Goal: Task Accomplishment & Management: Manage account settings

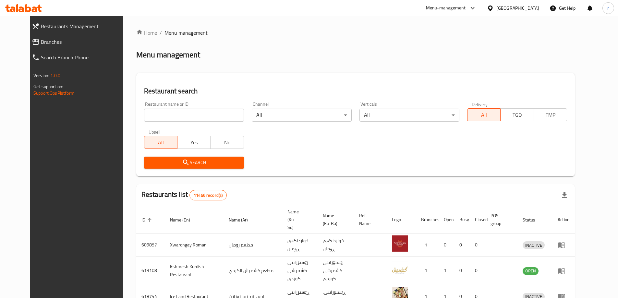
click at [41, 39] on span "Branches" at bounding box center [84, 42] width 87 height 8
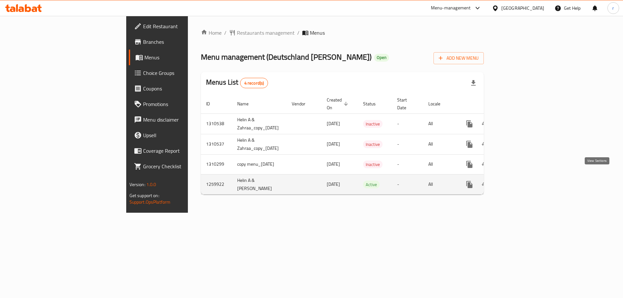
click at [520, 181] on icon "enhanced table" at bounding box center [516, 185] width 8 height 8
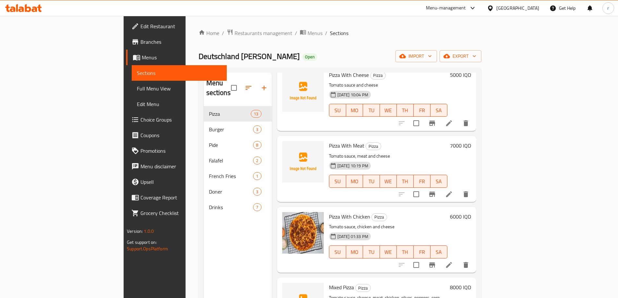
scroll to position [34, 0]
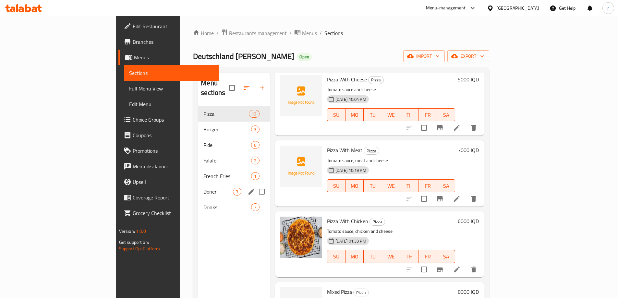
click at [198, 184] on div "Doner 3" at bounding box center [233, 192] width 71 height 16
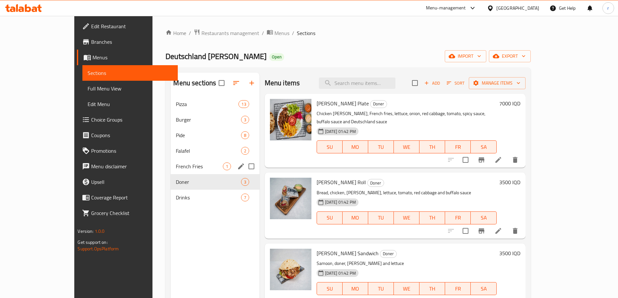
click at [179, 172] on div "French Fries 1" at bounding box center [221, 176] width 84 height 16
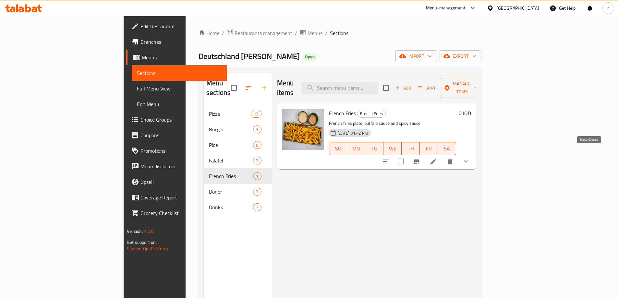
click at [470, 158] on icon "show more" at bounding box center [466, 162] width 8 height 8
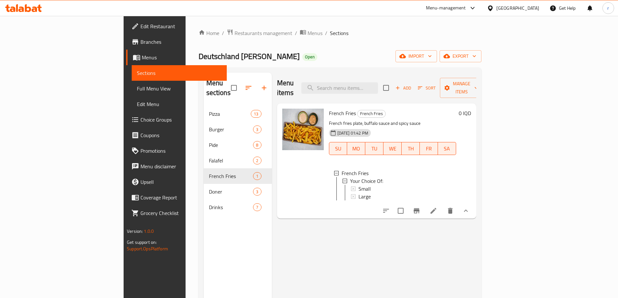
click at [126, 114] on link "Choice Groups" at bounding box center [176, 120] width 101 height 16
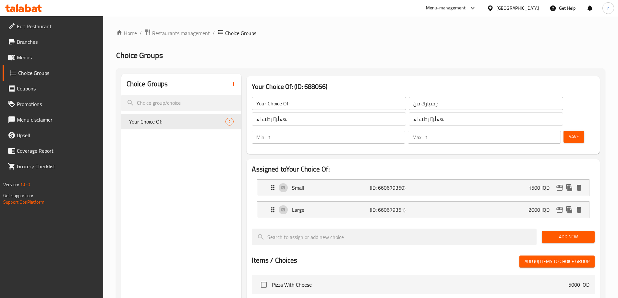
click at [34, 55] on span "Menus" at bounding box center [57, 58] width 81 height 8
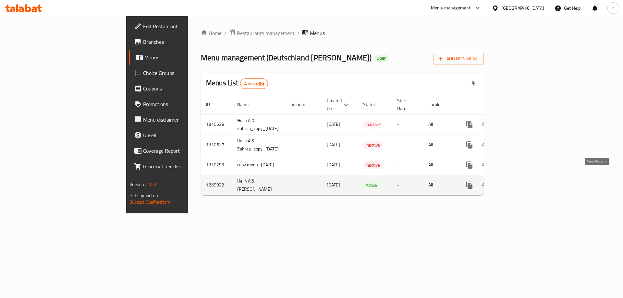
click at [520, 181] on icon "enhanced table" at bounding box center [516, 185] width 8 height 8
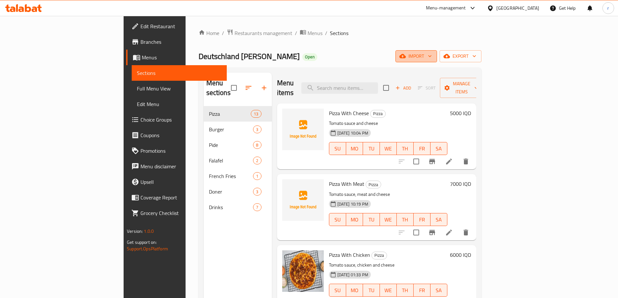
click at [432, 54] on span "import" at bounding box center [416, 56] width 31 height 8
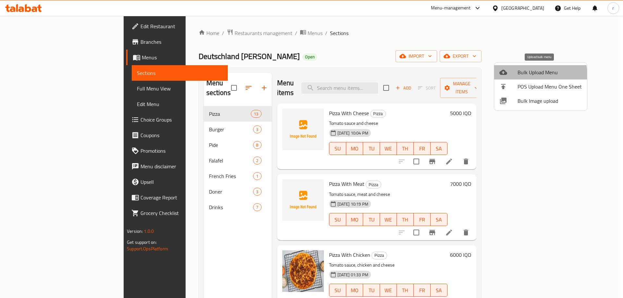
click at [518, 76] on span "Bulk Upload Menu" at bounding box center [550, 72] width 64 height 8
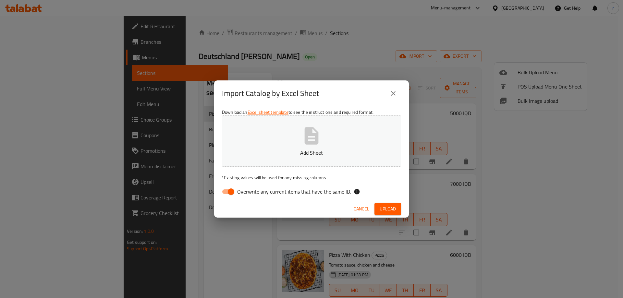
click at [228, 189] on input "Overwrite any current items that have the same ID." at bounding box center [231, 192] width 37 height 12
checkbox input "false"
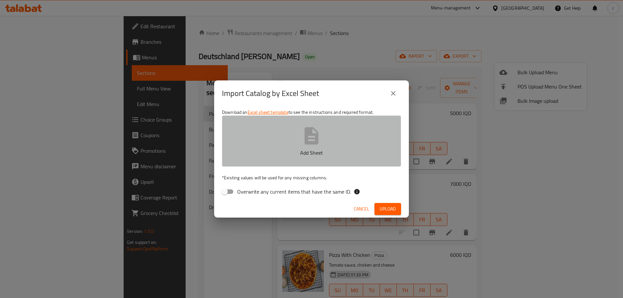
click at [263, 137] on button "Add Sheet" at bounding box center [311, 141] width 179 height 51
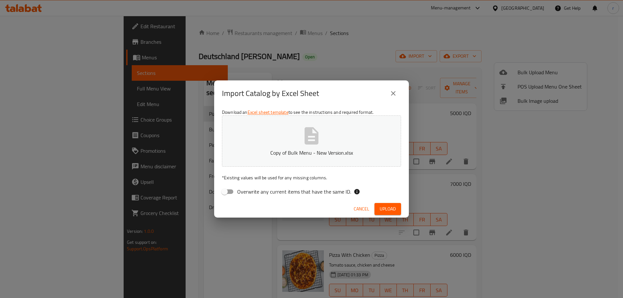
click at [385, 207] on span "Upload" at bounding box center [388, 209] width 16 height 8
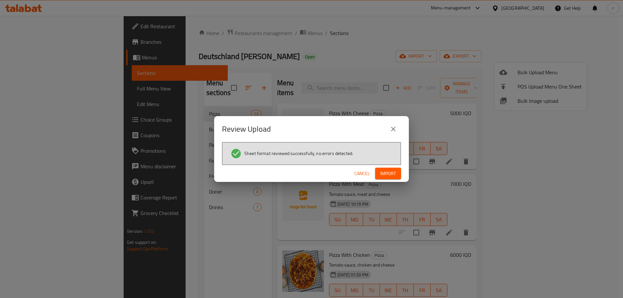
click at [384, 174] on span "Import" at bounding box center [388, 174] width 16 height 8
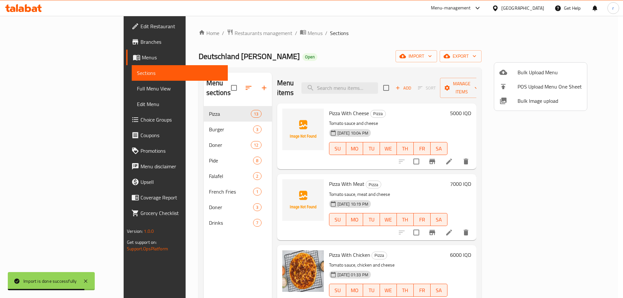
click at [149, 130] on div at bounding box center [311, 149] width 623 height 298
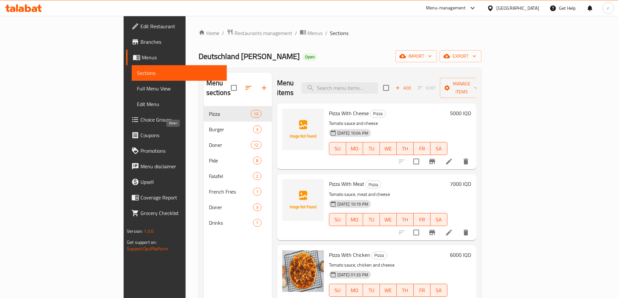
click at [209, 141] on span "Doner" at bounding box center [230, 145] width 42 height 8
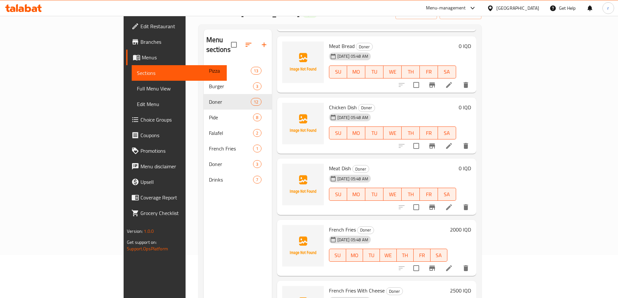
scroll to position [91, 0]
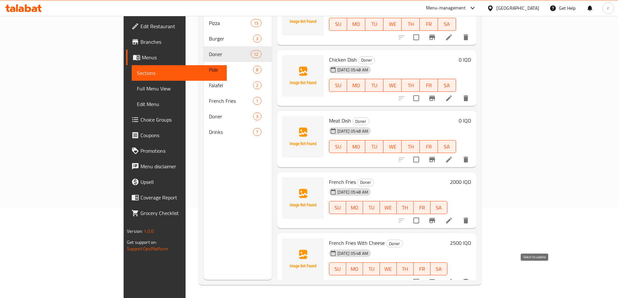
click at [423, 275] on input "checkbox" at bounding box center [417, 282] width 14 height 14
checkbox input "true"
click at [423, 214] on input "checkbox" at bounding box center [417, 221] width 14 height 14
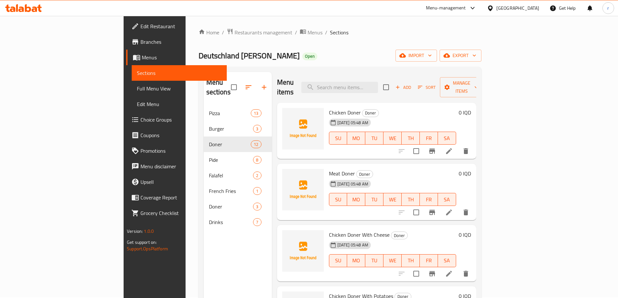
scroll to position [0, 0]
click at [478, 80] on span "Manage items" at bounding box center [461, 88] width 33 height 16
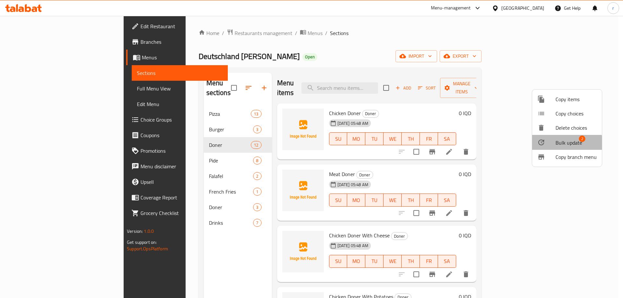
click at [566, 143] on span "Bulk update" at bounding box center [569, 143] width 27 height 8
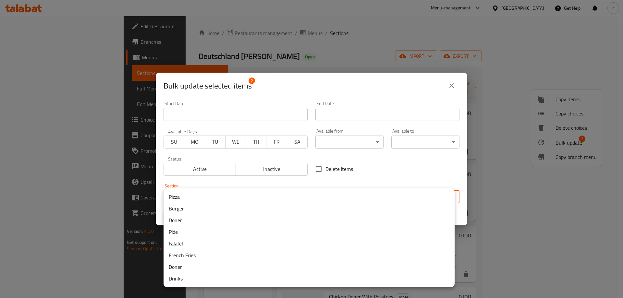
click at [265, 197] on body "​ Menu-management Iraq Get Help r Edit Restaurant Branches Menus Sections Full …" at bounding box center [311, 157] width 623 height 282
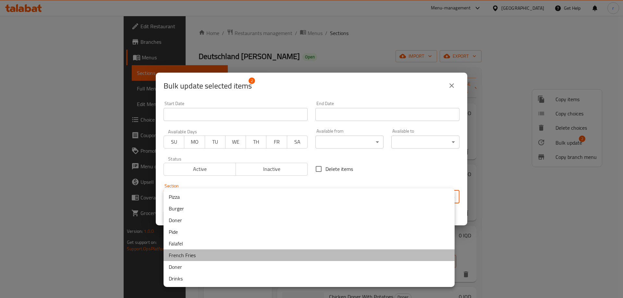
click at [190, 257] on li "French Fries" at bounding box center [309, 256] width 291 height 12
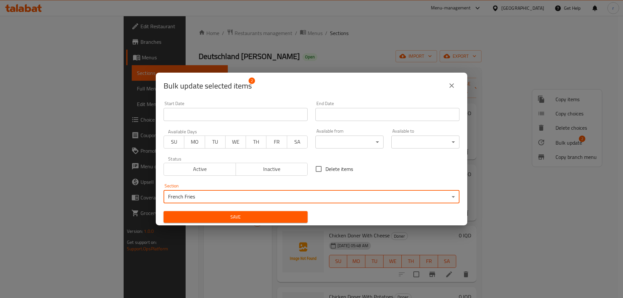
click at [217, 223] on button "Save" at bounding box center [236, 217] width 144 height 12
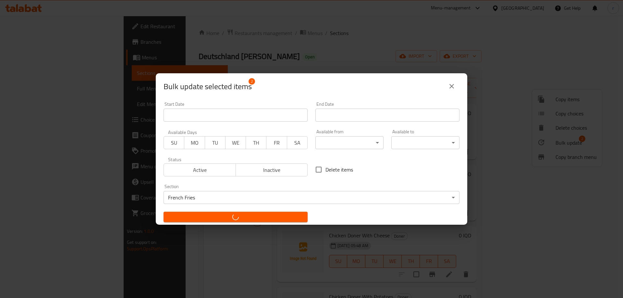
checkbox input "false"
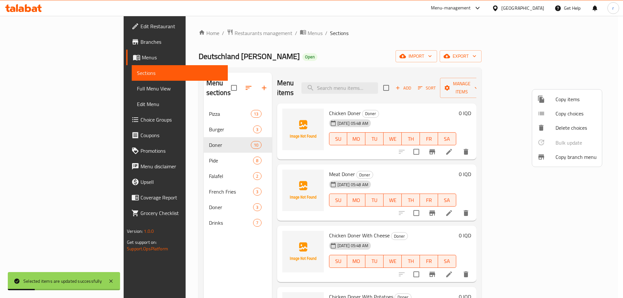
click at [252, 73] on div at bounding box center [311, 149] width 623 height 298
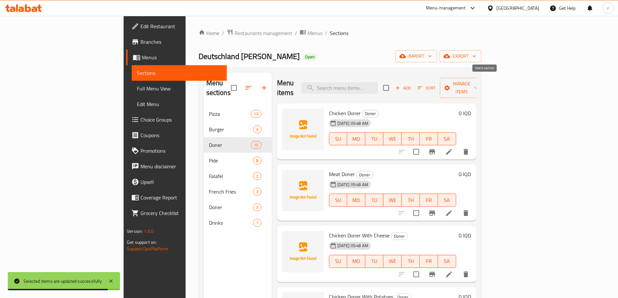
click at [393, 85] on input "checkbox" at bounding box center [386, 88] width 14 height 14
checkbox input "true"
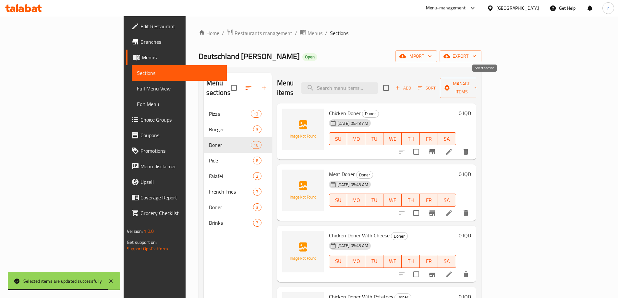
checkbox input "true"
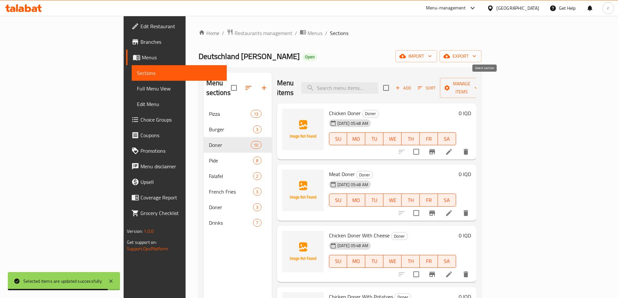
checkbox input "true"
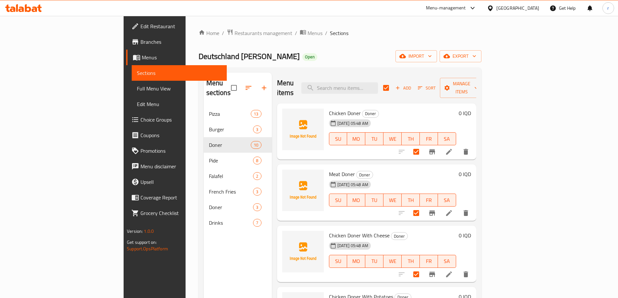
click at [483, 78] on div "Add Sort Manage items" at bounding box center [433, 88] width 100 height 20
click at [478, 80] on span "Manage items" at bounding box center [461, 88] width 33 height 16
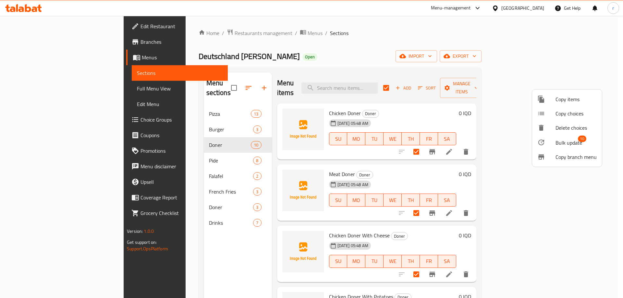
click at [560, 144] on span "Bulk update" at bounding box center [569, 143] width 27 height 8
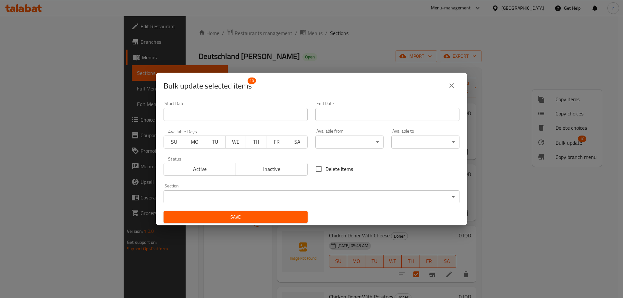
click at [289, 194] on body "​ Menu-management Iraq Get Help r Edit Restaurant Branches Menus Sections Full …" at bounding box center [311, 157] width 623 height 282
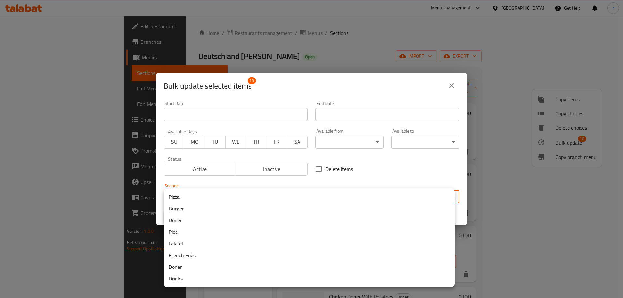
click at [195, 264] on li "Doner" at bounding box center [309, 267] width 291 height 12
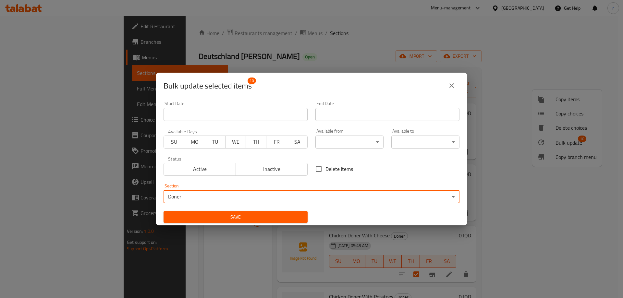
click at [200, 218] on span "Save" at bounding box center [236, 217] width 134 height 8
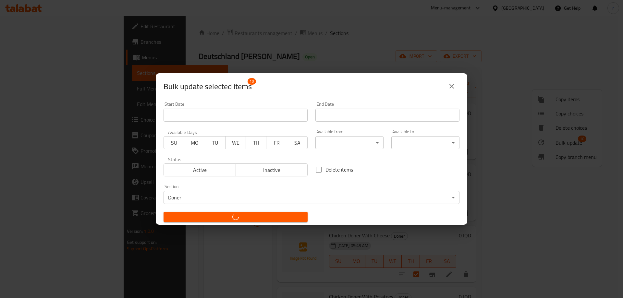
checkbox input "false"
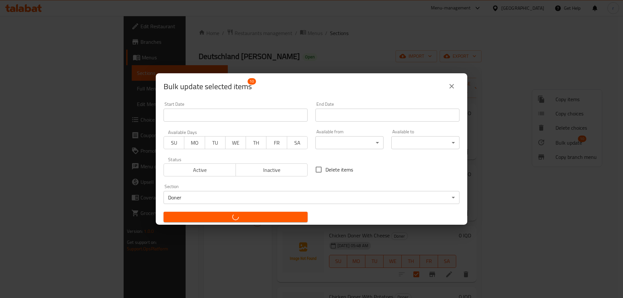
checkbox input "false"
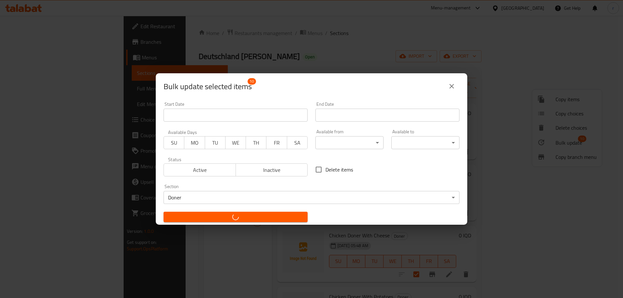
checkbox input "false"
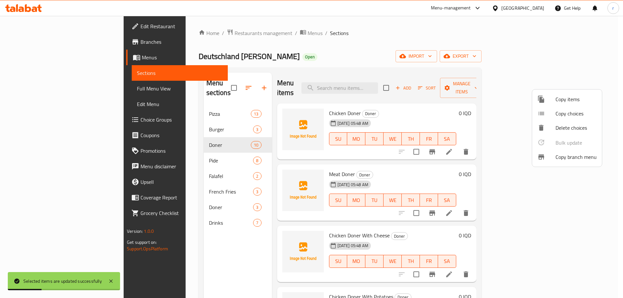
click at [242, 66] on div at bounding box center [311, 149] width 623 height 298
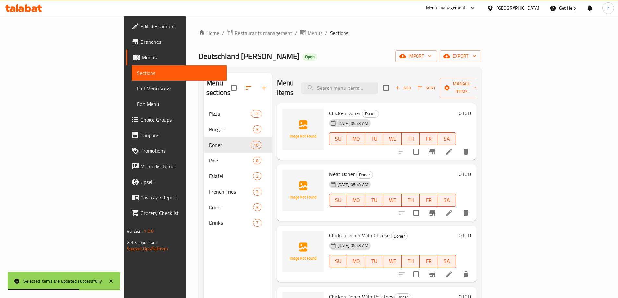
click at [204, 222] on nav "Pizza 13 Burger 3 Doner 10 Pide 8 Falafel 2 French Fries 3 Doner 3 Drinks 7" at bounding box center [238, 169] width 68 height 130
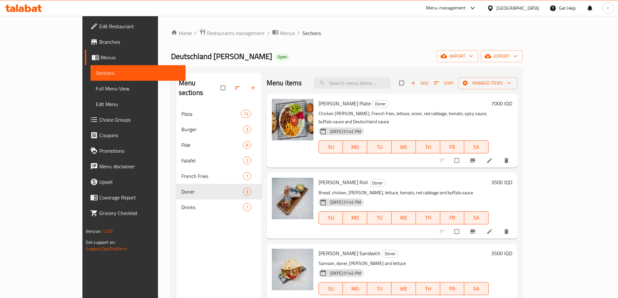
click at [29, 5] on icon at bounding box center [23, 8] width 37 height 8
click at [29, 10] on icon at bounding box center [23, 8] width 37 height 8
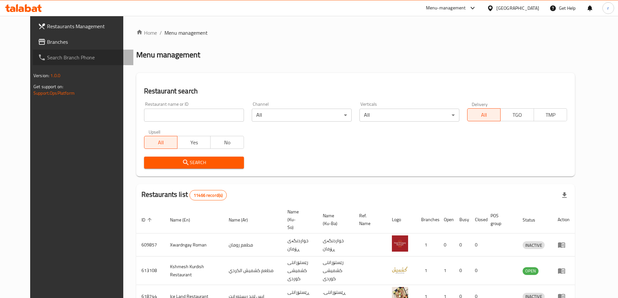
click at [40, 50] on link "Search Branch Phone" at bounding box center [83, 58] width 101 height 16
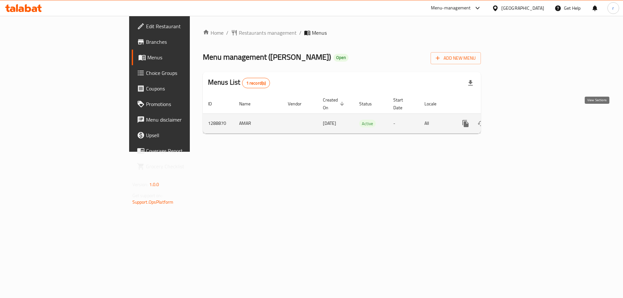
click at [515, 121] on icon "enhanced table" at bounding box center [512, 124] width 6 height 6
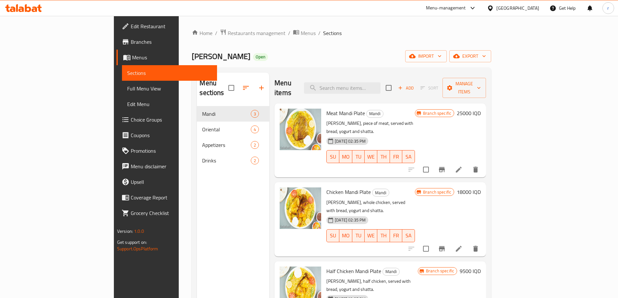
scroll to position [43, 0]
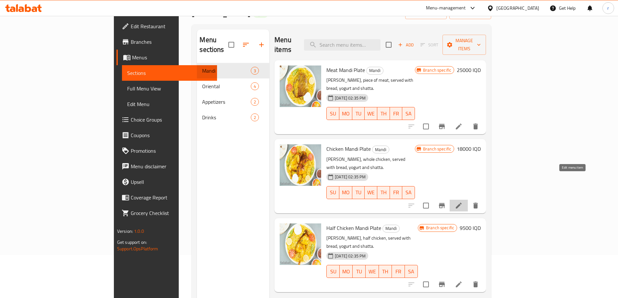
click at [463, 202] on icon at bounding box center [459, 206] width 8 height 8
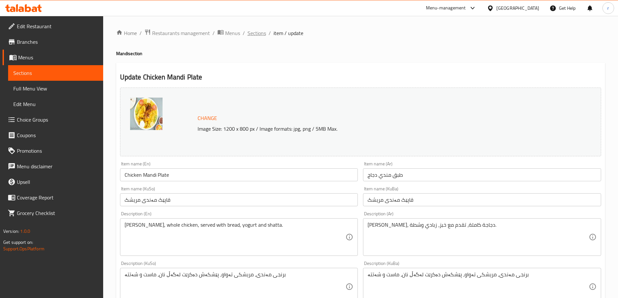
click at [263, 31] on span "Sections" at bounding box center [257, 33] width 18 height 8
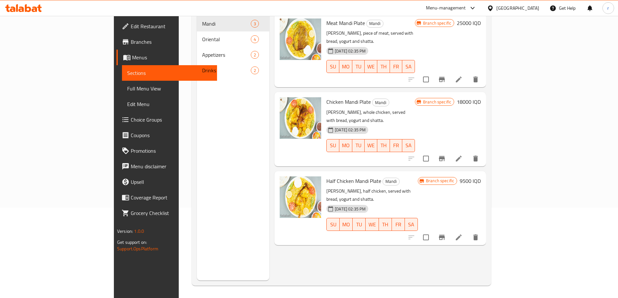
scroll to position [91, 0]
click at [463, 233] on icon at bounding box center [459, 237] width 8 height 8
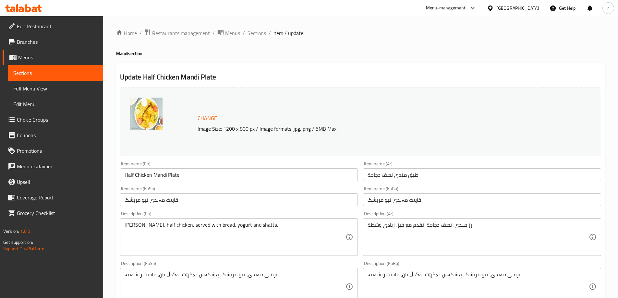
click at [61, 44] on span "Branches" at bounding box center [57, 42] width 81 height 8
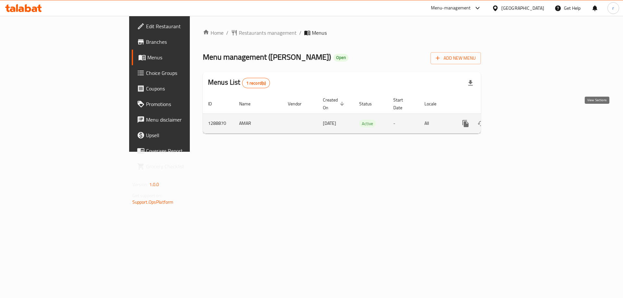
click at [516, 120] on icon "enhanced table" at bounding box center [512, 124] width 8 height 8
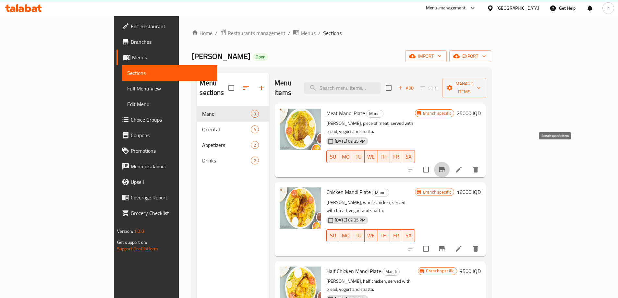
click at [445, 167] on icon "Branch-specific-item" at bounding box center [442, 169] width 6 height 5
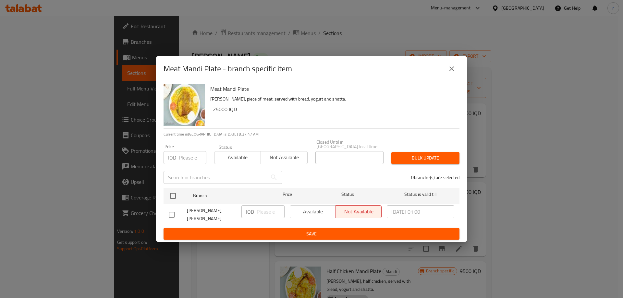
click at [450, 71] on icon "close" at bounding box center [452, 69] width 8 height 8
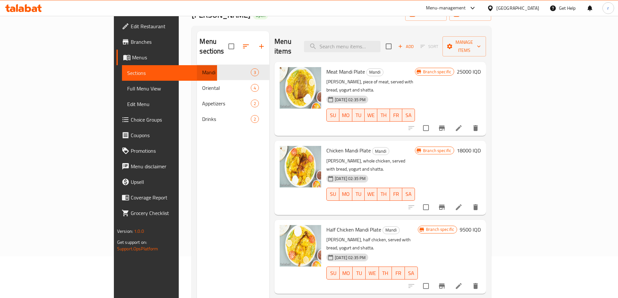
scroll to position [87, 0]
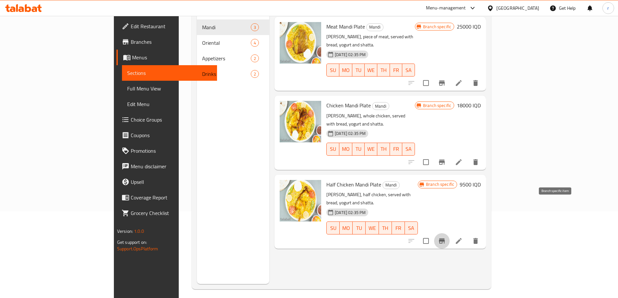
click at [446, 237] on icon "Branch-specific-item" at bounding box center [442, 241] width 8 height 8
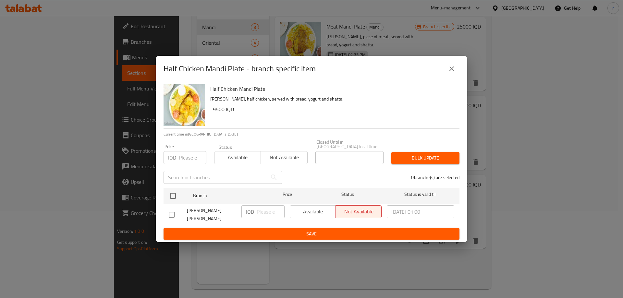
click at [449, 73] on icon "close" at bounding box center [452, 69] width 8 height 8
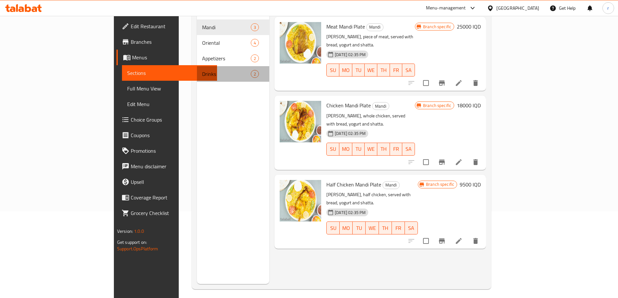
click at [197, 66] on div "Drinks 2" at bounding box center [233, 74] width 72 height 16
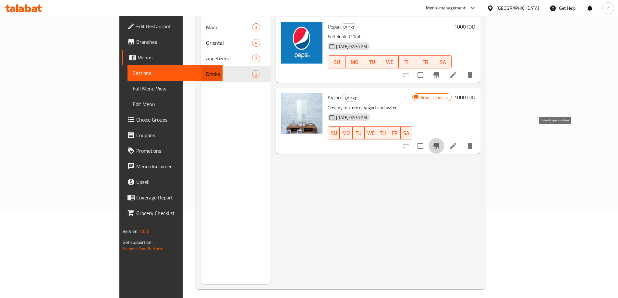
click at [444, 138] on button "Branch-specific-item" at bounding box center [437, 146] width 16 height 16
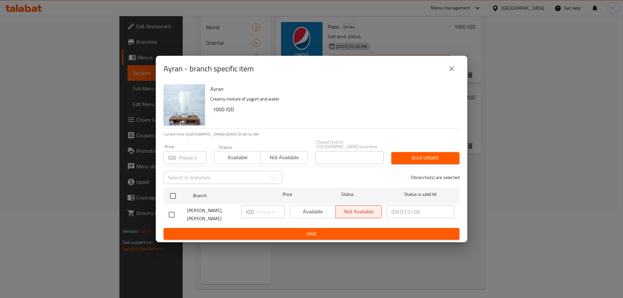
click at [451, 72] on icon "close" at bounding box center [452, 69] width 8 height 8
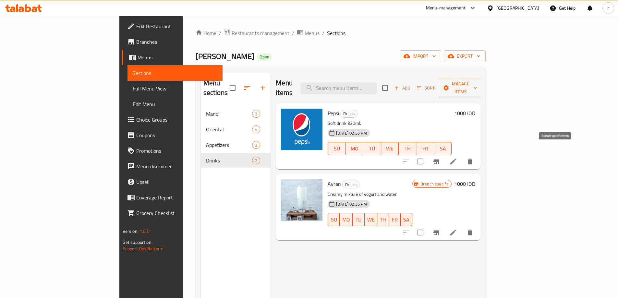
click at [439, 159] on icon "Branch-specific-item" at bounding box center [437, 161] width 6 height 5
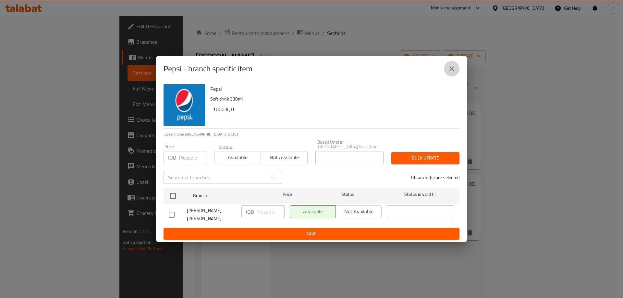
click at [448, 70] on icon "close" at bounding box center [452, 69] width 8 height 8
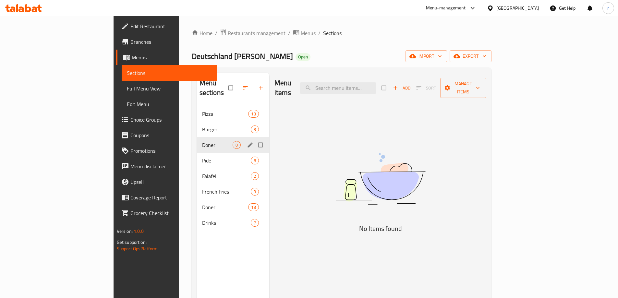
click at [254, 139] on input "Menu sections" at bounding box center [261, 145] width 14 height 12
checkbox input "true"
click at [238, 86] on icon "button" at bounding box center [240, 88] width 5 height 5
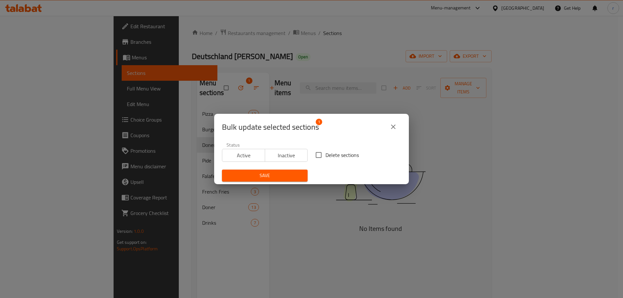
click at [316, 152] on input "Delete sections" at bounding box center [319, 155] width 14 height 14
checkbox input "true"
click at [296, 172] on span "Save" at bounding box center [264, 176] width 75 height 8
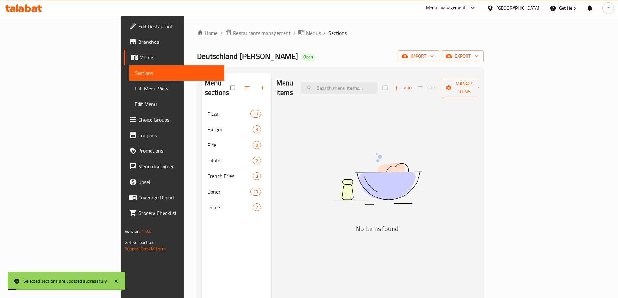
click at [138, 118] on span "Choice Groups" at bounding box center [178, 120] width 81 height 8
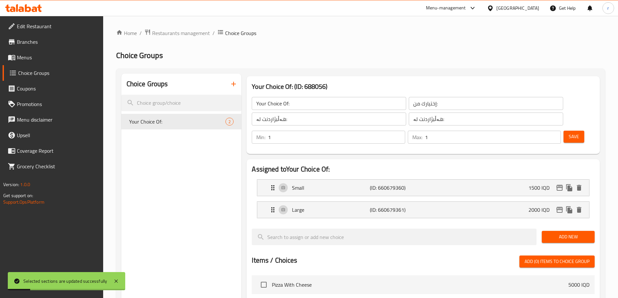
click at [235, 81] on icon "button" at bounding box center [234, 84] width 8 height 8
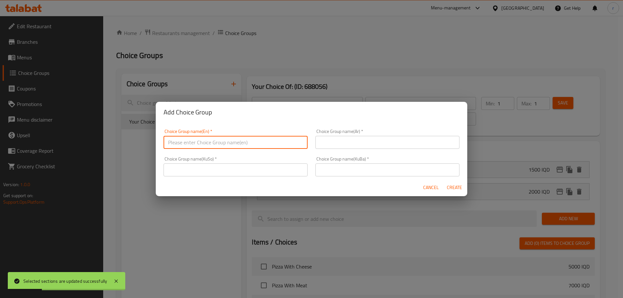
click at [175, 139] on input "text" at bounding box center [236, 142] width 144 height 13
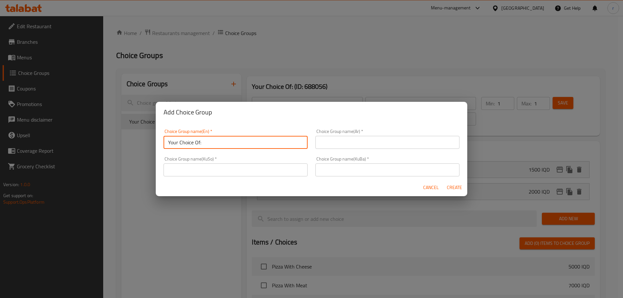
type input "Your Choice Of:"
click at [335, 143] on input "text" at bounding box center [387, 142] width 144 height 13
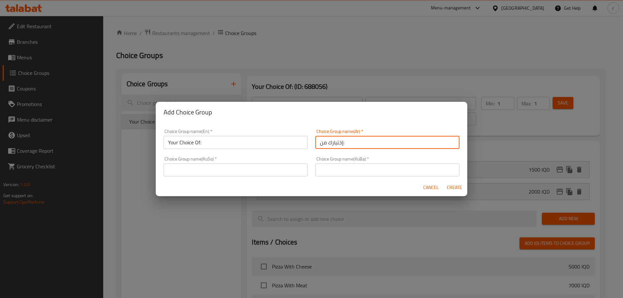
type input "إختيارك من:"
click at [240, 173] on input "text" at bounding box center [236, 170] width 144 height 13
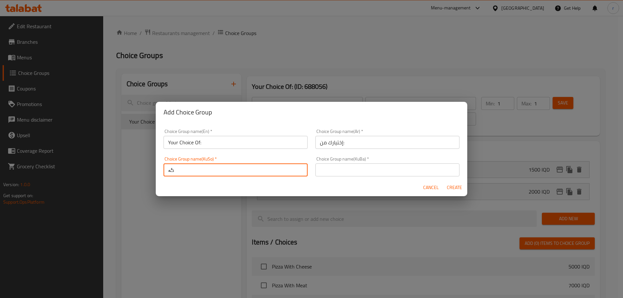
type input "گ"
type input "هەڵبژاردنت لە:"
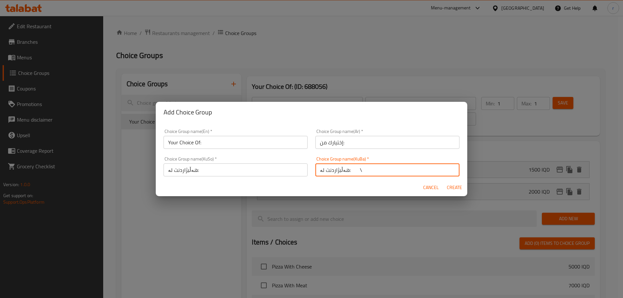
type input "هەڵبژاردنت لە:"
click at [444, 182] on button "Create" at bounding box center [454, 188] width 21 height 12
type input "Your Choice Of:"
type input "هەڵبژاردنت لە:"
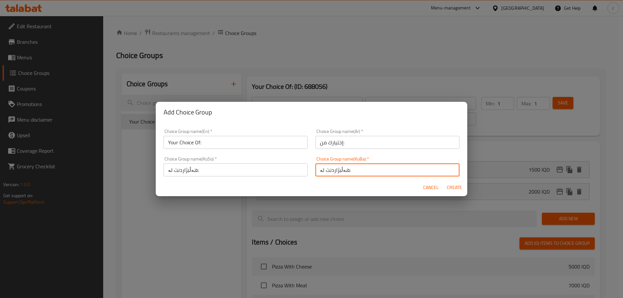
type input "0"
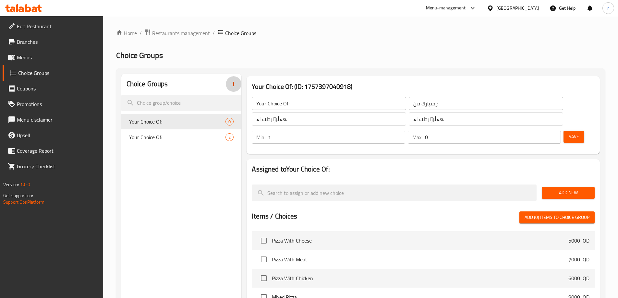
type input "1"
click at [405, 131] on input "1" at bounding box center [336, 137] width 137 height 13
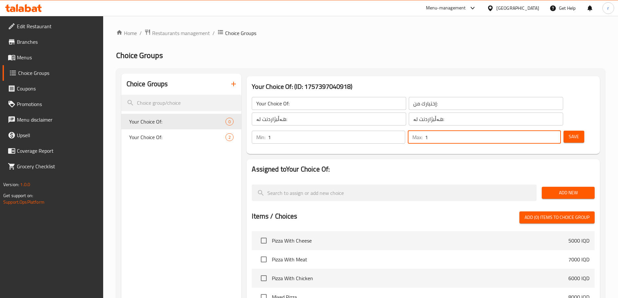
type input "1"
click at [544, 131] on input "1" at bounding box center [493, 137] width 136 height 13
click at [564, 131] on button "Save" at bounding box center [574, 137] width 21 height 12
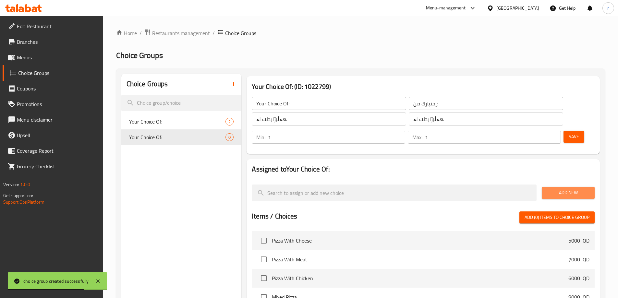
click at [546, 187] on button "Add New" at bounding box center [568, 193] width 53 height 12
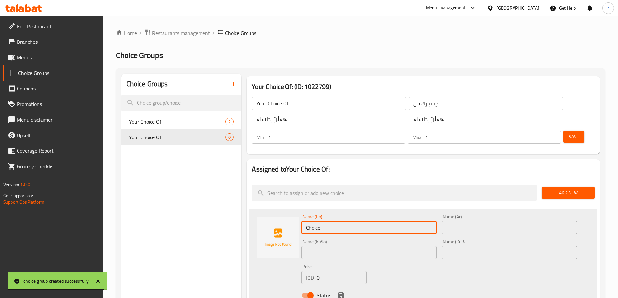
drag, startPoint x: 347, startPoint y: 212, endPoint x: 307, endPoint y: 211, distance: 40.2
click at [307, 221] on input "Choice" at bounding box center [368, 227] width 135 height 13
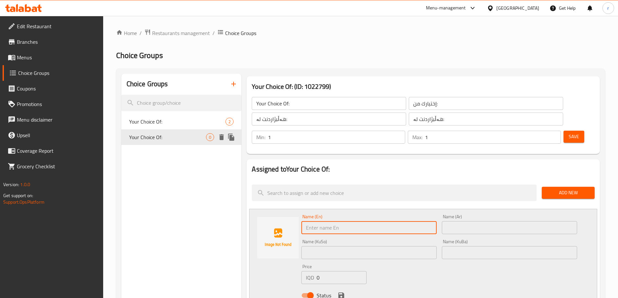
click at [189, 143] on div "Your Choice Of: 0" at bounding box center [181, 137] width 120 height 16
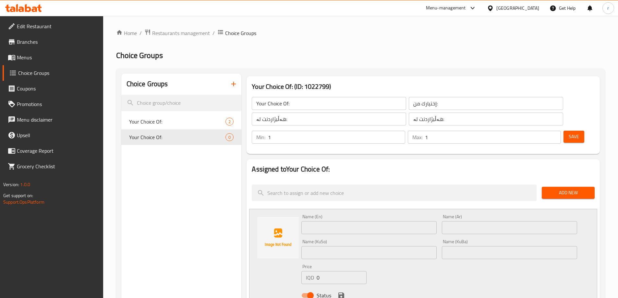
click at [310, 100] on input "Your Choice Of:" at bounding box center [329, 103] width 154 height 13
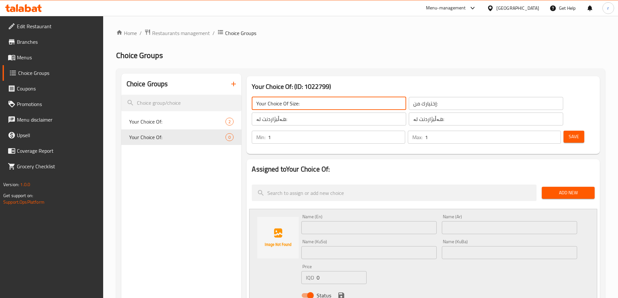
type input "Your Choice Of Size:"
click at [409, 97] on input "إختيارك من:" at bounding box center [486, 103] width 154 height 13
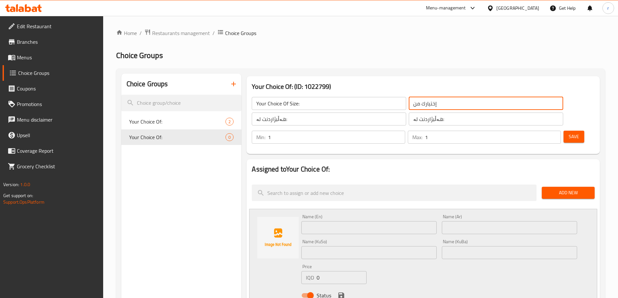
type input "إختيارك من الحجم:"
click at [294, 120] on input "هەڵبژاردنت لە:" at bounding box center [329, 119] width 154 height 13
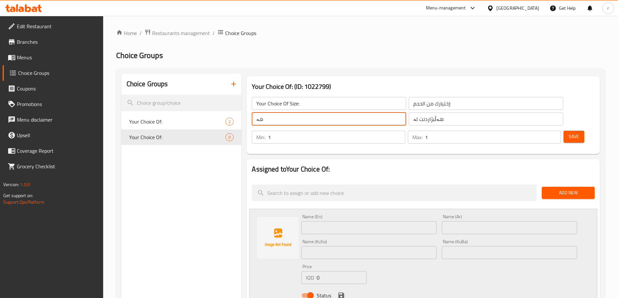
type input "ه"
type input "گ"
drag, startPoint x: 304, startPoint y: 116, endPoint x: 181, endPoint y: 116, distance: 123.6
paste input ":"
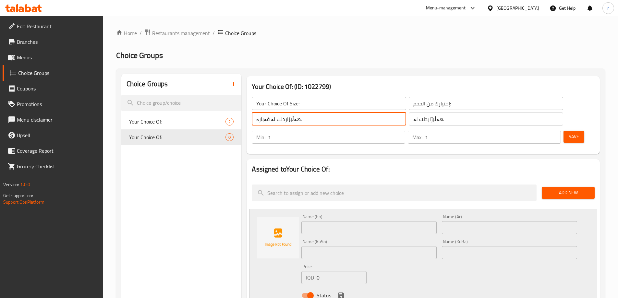
type input "هەڵبژاردنت لە قەبارە:"
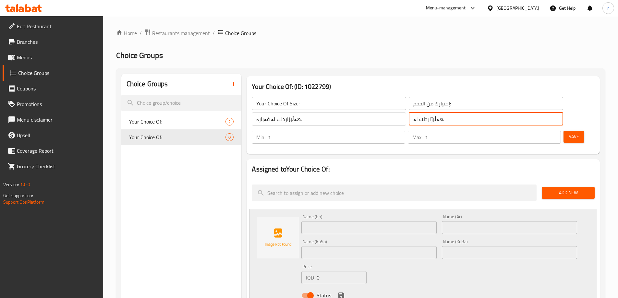
drag, startPoint x: 433, startPoint y: 121, endPoint x: 337, endPoint y: 118, distance: 95.8
click at [337, 118] on div "Your Choice Of Size: ​ إختيارك من الحجم: ​ هەڵبژاردنت لە قەبارە: ​ هەڵبژاردنت ل…" at bounding box center [407, 111] width 319 height 36
paste input "قەبارە:"
type input "هەڵبژاردنت لە قەبارە:"
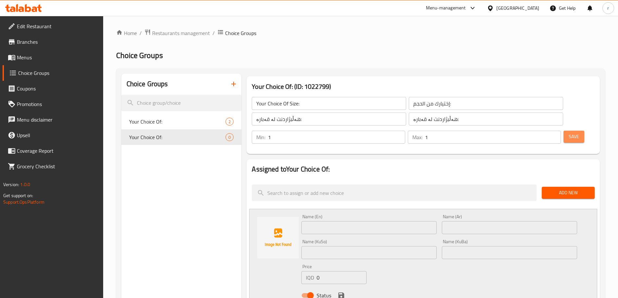
click at [569, 133] on span "Save" at bounding box center [574, 137] width 10 height 8
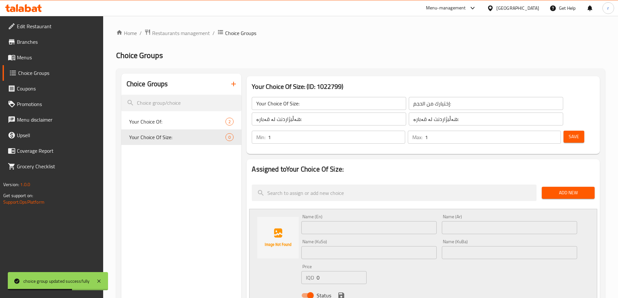
click at [322, 221] on input "text" at bounding box center [368, 227] width 135 height 13
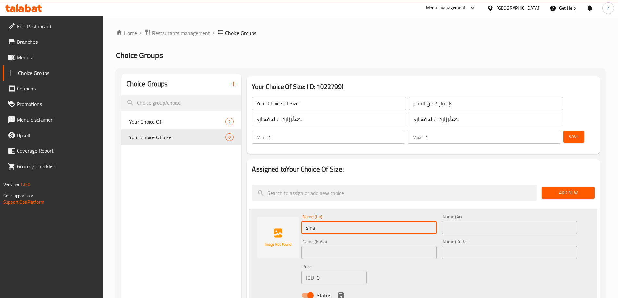
type input "Small"
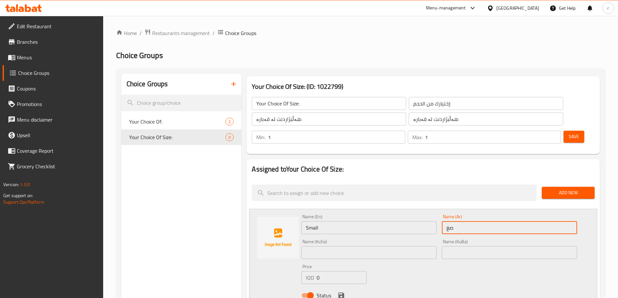
type input "صغير"
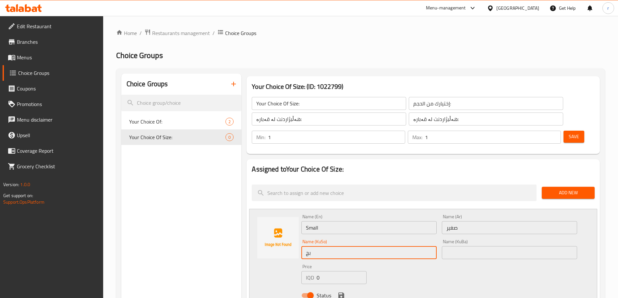
type input "بچووک"
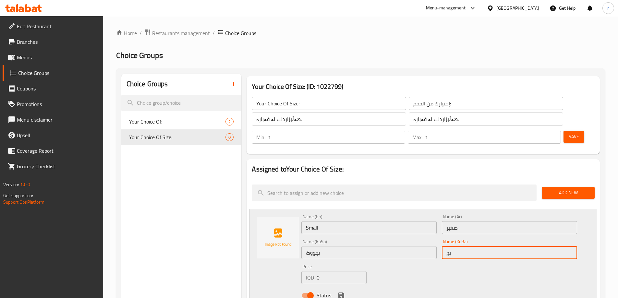
type input "بچووک"
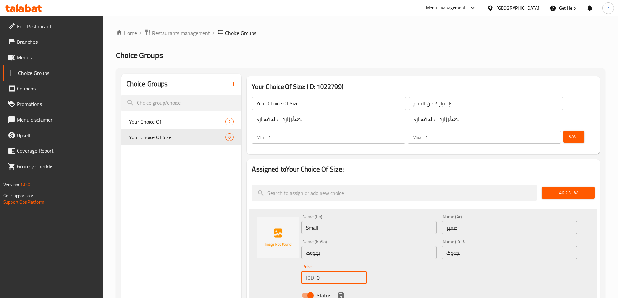
drag, startPoint x: 327, startPoint y: 259, endPoint x: 313, endPoint y: 261, distance: 13.7
click at [313, 271] on div "IQD 0 Price" at bounding box center [333, 277] width 65 height 13
type input "2500"
click at [342, 293] on icon "save" at bounding box center [341, 296] width 6 height 6
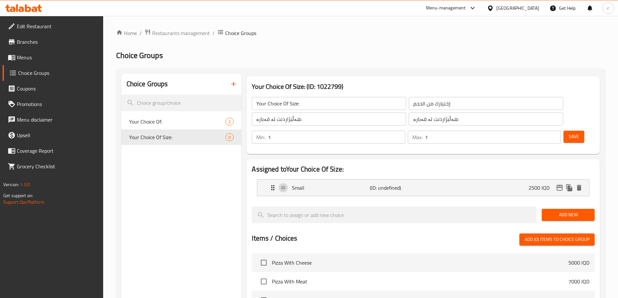
click at [553, 211] on span "Add New" at bounding box center [568, 215] width 43 height 8
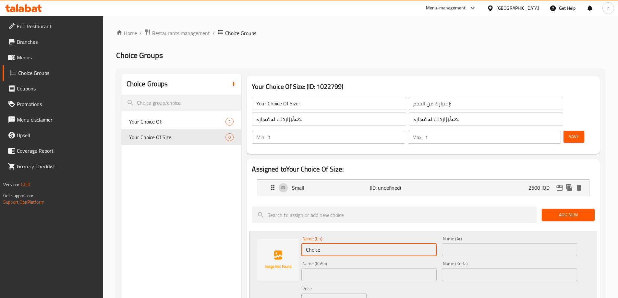
drag, startPoint x: 349, startPoint y: 230, endPoint x: 223, endPoint y: 231, distance: 125.9
type input "n"
type input "Medium"
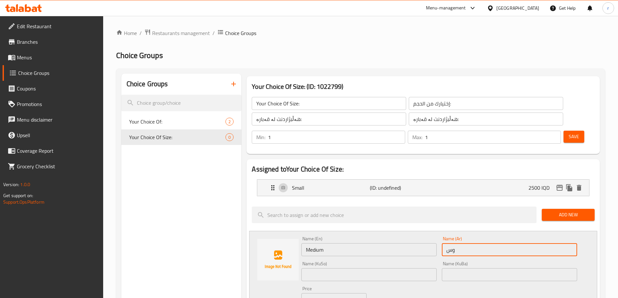
type input "وسط"
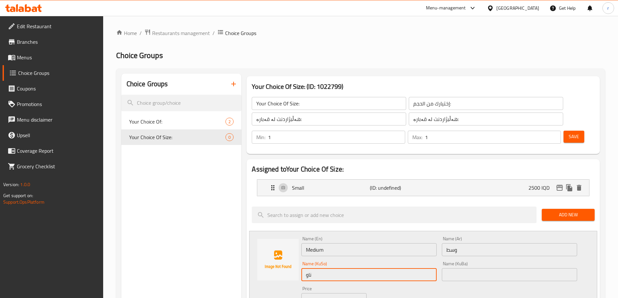
type input "ناوەند"
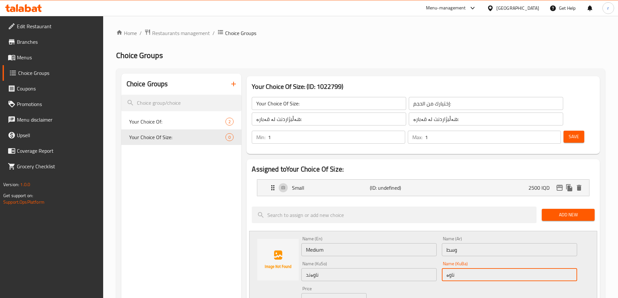
type input "ناوەند"
drag, startPoint x: 320, startPoint y: 279, endPoint x: 305, endPoint y: 279, distance: 14.3
click at [305, 293] on div "IQD 0 Price" at bounding box center [333, 299] width 65 height 13
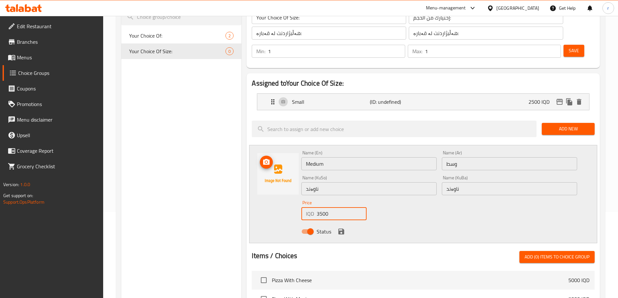
scroll to position [87, 0]
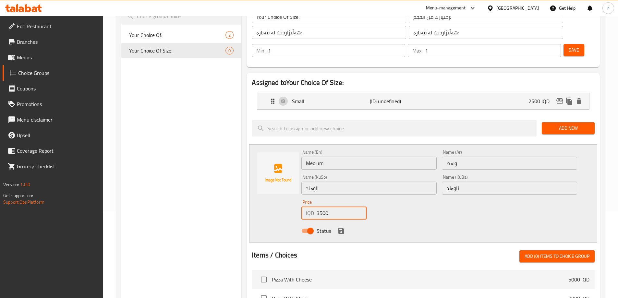
type input "3500"
click at [338, 227] on icon "save" at bounding box center [341, 231] width 8 height 8
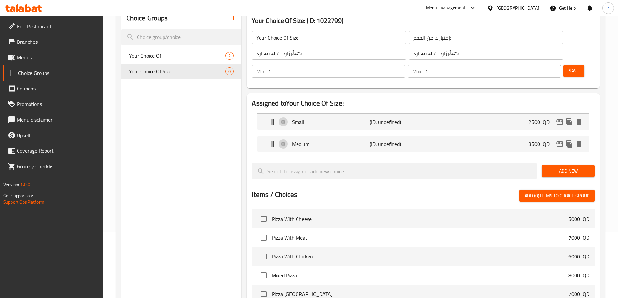
scroll to position [0, 0]
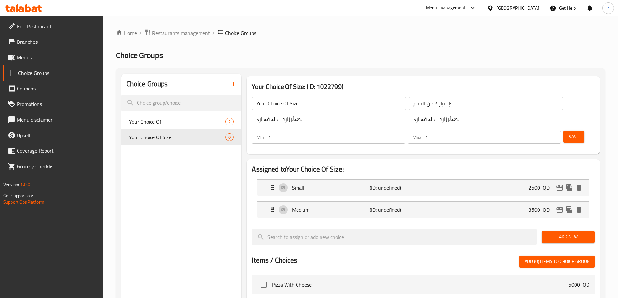
click at [569, 133] on span "Save" at bounding box center [574, 137] width 10 height 8
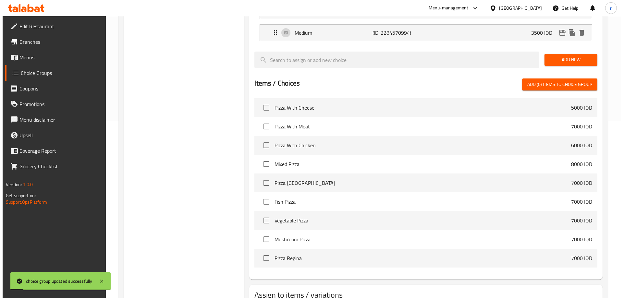
scroll to position [207, 0]
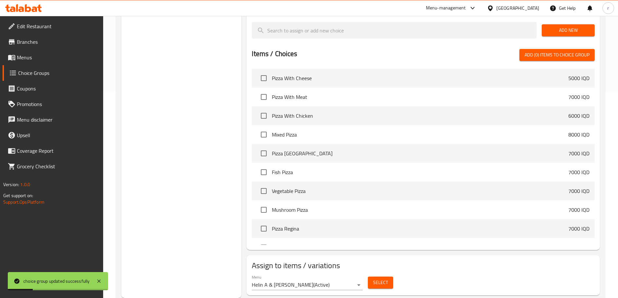
click at [383, 279] on span "Select" at bounding box center [380, 283] width 15 height 8
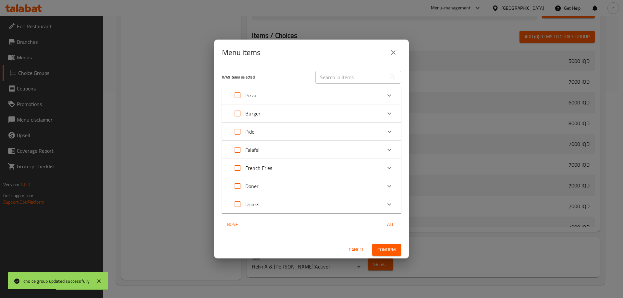
click at [389, 184] on icon "Expand" at bounding box center [390, 186] width 8 height 8
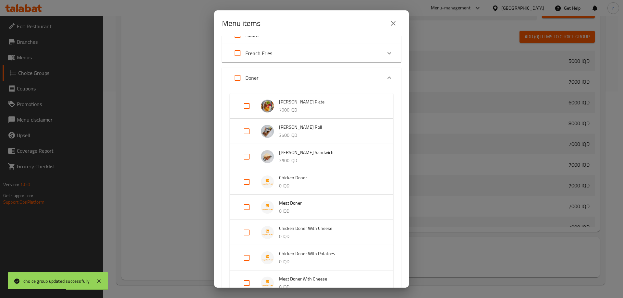
scroll to position [87, 0]
click at [248, 178] on input "Expand" at bounding box center [247, 181] width 16 height 16
checkbox input "true"
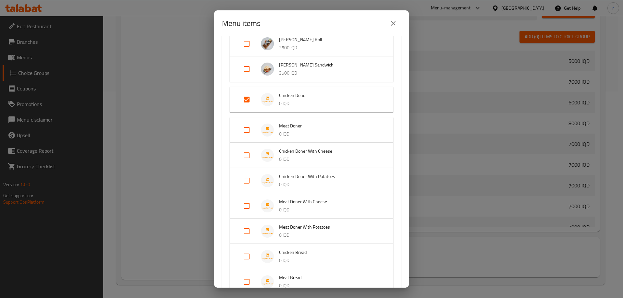
scroll to position [216, 0]
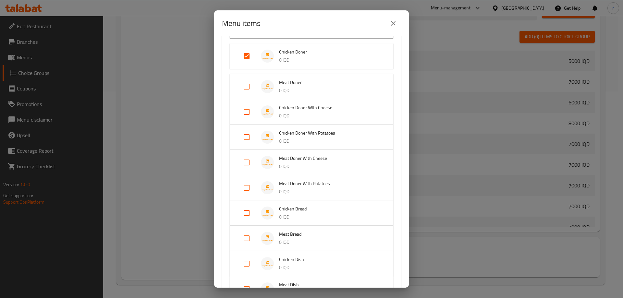
click at [249, 212] on input "Expand" at bounding box center [247, 213] width 16 height 16
checkbox input "true"
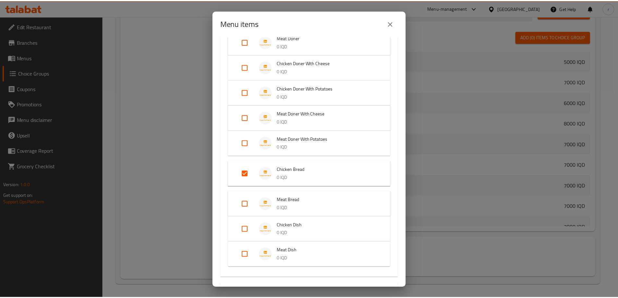
scroll to position [320, 0]
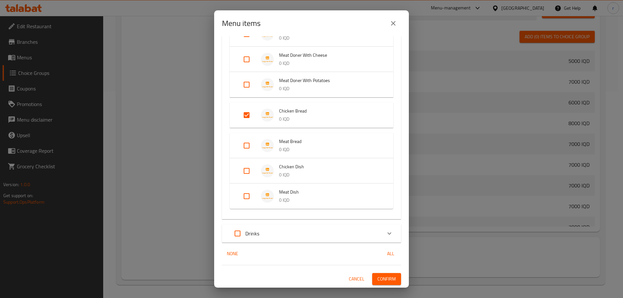
click at [377, 278] on span "Confirm" at bounding box center [386, 279] width 18 height 8
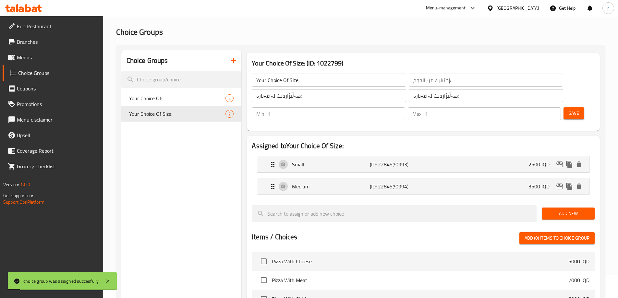
scroll to position [0, 0]
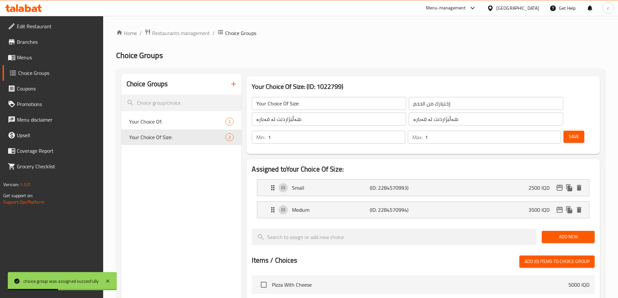
click at [233, 81] on icon "button" at bounding box center [234, 84] width 8 height 8
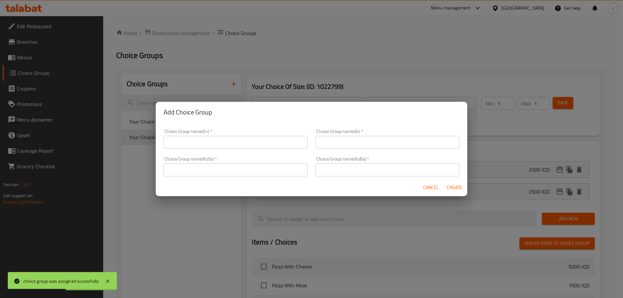
click at [236, 140] on input "text" at bounding box center [236, 142] width 144 height 13
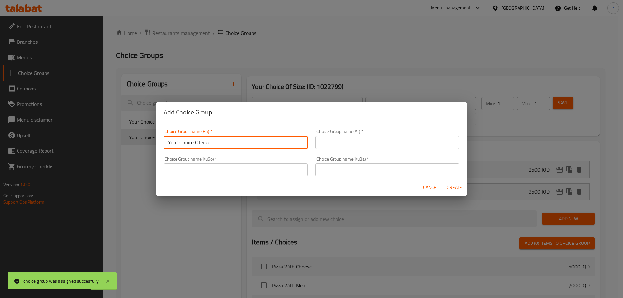
type input "Your Choice Of Size:"
click at [344, 140] on input "text" at bounding box center [387, 142] width 144 height 13
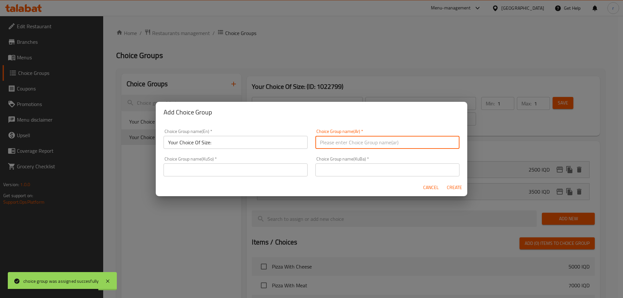
type input "إختيارك من الحجم:"
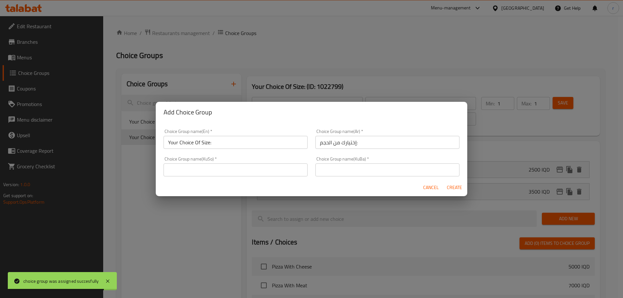
click at [269, 162] on div "Choice Group name(KuSo)   * Choice Group name(KuSo) *" at bounding box center [236, 167] width 144 height 20
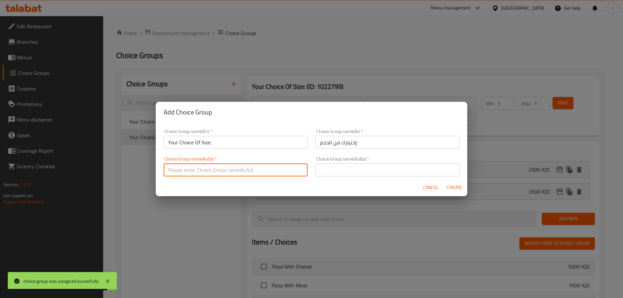
click at [254, 171] on input "text" at bounding box center [236, 170] width 144 height 13
type input "هەڵبژاردنت لە قەبارە:"
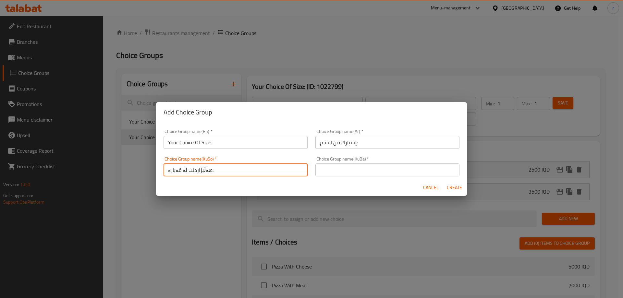
click at [331, 175] on input "text" at bounding box center [387, 170] width 144 height 13
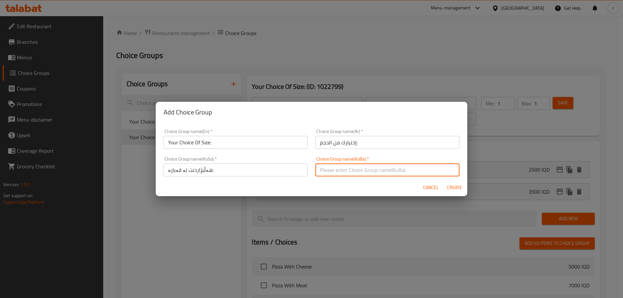
type input "هەڵبژاردنت لە قەبارە:"
click at [454, 185] on span "Create" at bounding box center [455, 188] width 16 height 8
type input "Your Choice Of Size:"
type input "0"
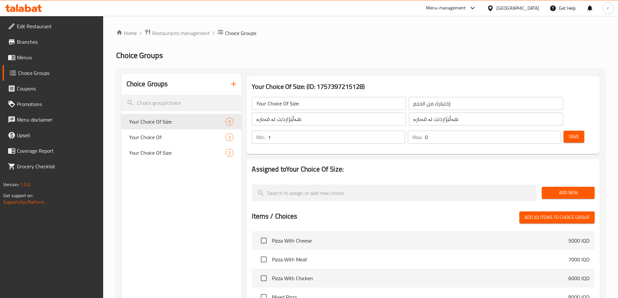
type input "1"
click at [405, 131] on input "1" at bounding box center [336, 137] width 137 height 13
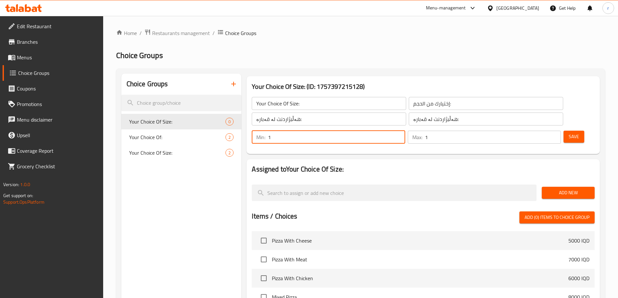
type input "1"
click at [542, 131] on input "1" at bounding box center [493, 137] width 136 height 13
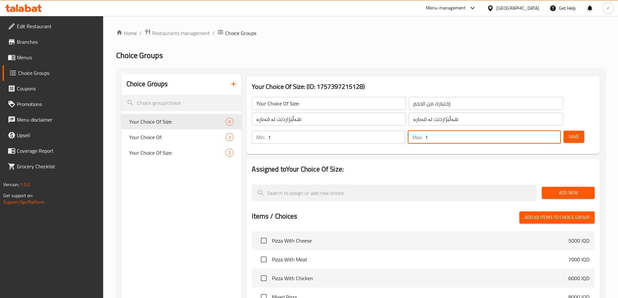
click at [564, 131] on button "Save" at bounding box center [574, 137] width 21 height 12
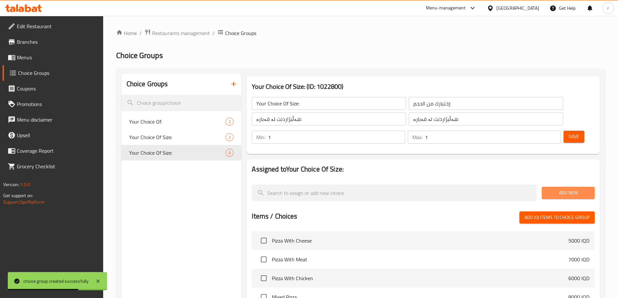
click at [574, 187] on button "Add New" at bounding box center [568, 193] width 53 height 12
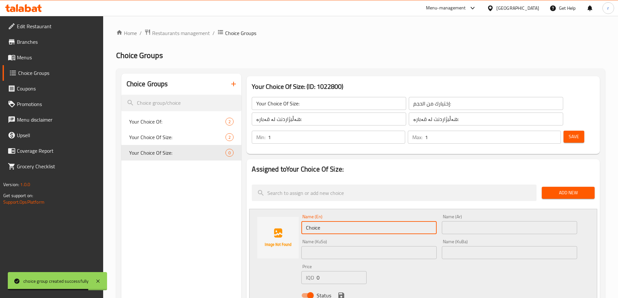
click at [264, 209] on div "Name (En) Choice Name (En) Name (Ar) Name (Ar) Name (KuSo) Name (KuSo) Name (Ku…" at bounding box center [423, 258] width 348 height 98
click at [318, 221] on input "text" at bounding box center [368, 227] width 135 height 13
type input "Small"
click at [467, 217] on div "Name (Ar) Name (Ar)" at bounding box center [509, 224] width 141 height 25
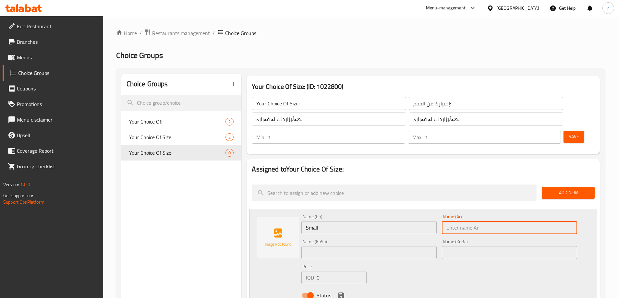
click at [467, 221] on input "text" at bounding box center [509, 227] width 135 height 13
type input "صغير"
click at [464, 246] on input "text" at bounding box center [509, 252] width 135 height 13
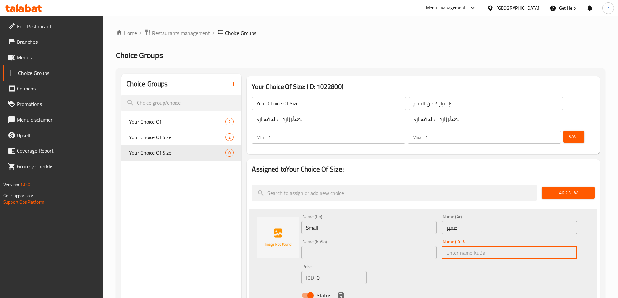
type input "ناوەند"
click at [361, 246] on input "text" at bounding box center [368, 252] width 135 height 13
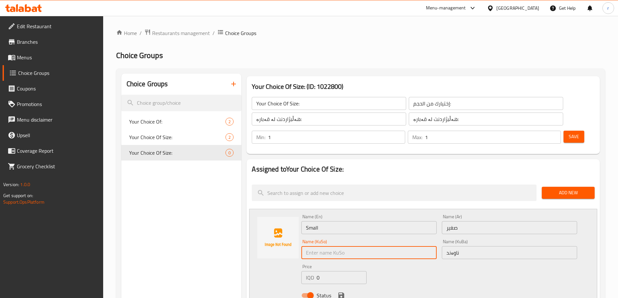
type input "ناوەند"
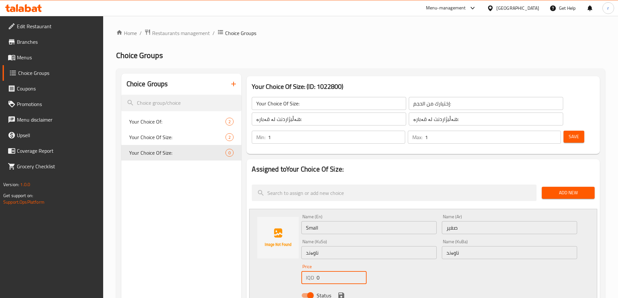
drag, startPoint x: 332, startPoint y: 261, endPoint x: 290, endPoint y: 263, distance: 41.9
click at [290, 263] on div "Name (En) Small Name (En) Name (Ar) صغير Name (Ar) Name (KuSo) ناوەند Name (KuS…" at bounding box center [423, 258] width 348 height 98
type input "4500"
click at [344, 293] on icon "save" at bounding box center [341, 296] width 6 height 6
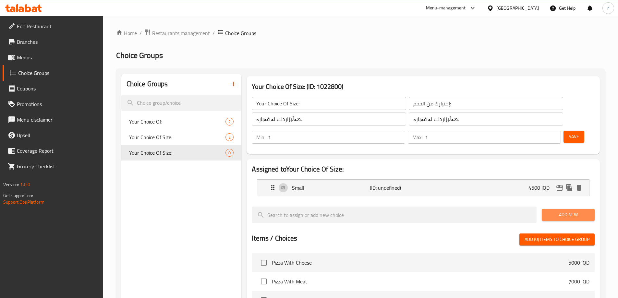
click at [553, 209] on button "Add New" at bounding box center [568, 215] width 53 height 12
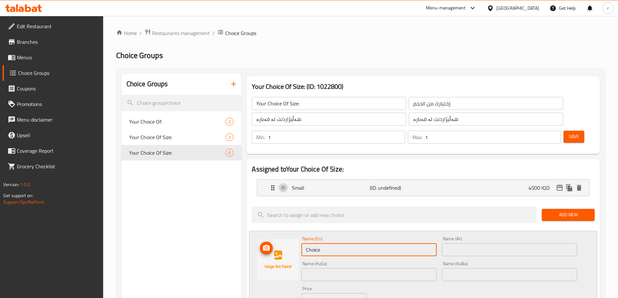
drag, startPoint x: 269, startPoint y: 243, endPoint x: 219, endPoint y: 245, distance: 50.7
click at [316, 243] on input "text" at bounding box center [368, 249] width 135 height 13
type input "Medium"
click at [469, 243] on input "text" at bounding box center [509, 249] width 135 height 13
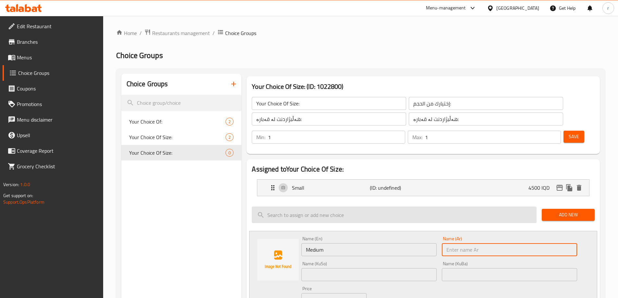
type input "وسط"
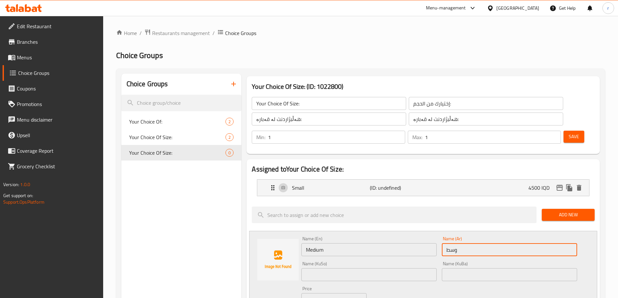
click at [343, 262] on div "Name (KuSo) Name (KuSo)" at bounding box center [368, 272] width 135 height 20
click at [339, 268] on input "text" at bounding box center [368, 274] width 135 height 13
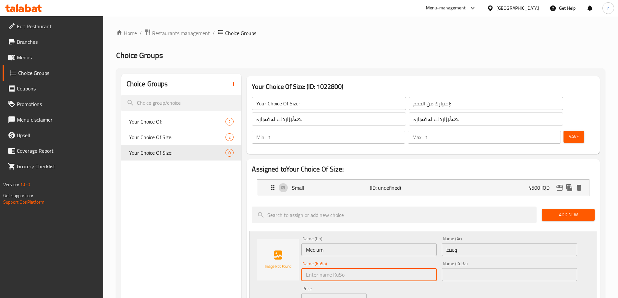
type input "ناوەند"
click at [470, 268] on input "text" at bounding box center [509, 274] width 135 height 13
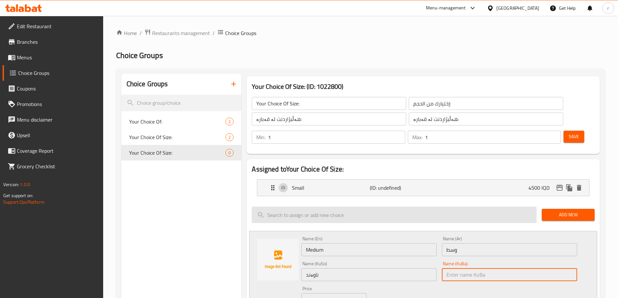
type input "ناوەند"
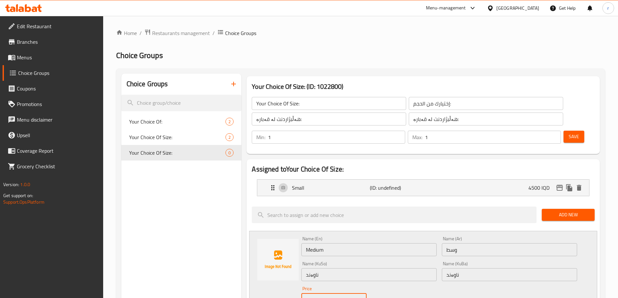
drag, startPoint x: 333, startPoint y: 280, endPoint x: 311, endPoint y: 280, distance: 21.4
click at [311, 293] on div "IQD 0 Price" at bounding box center [333, 299] width 65 height 13
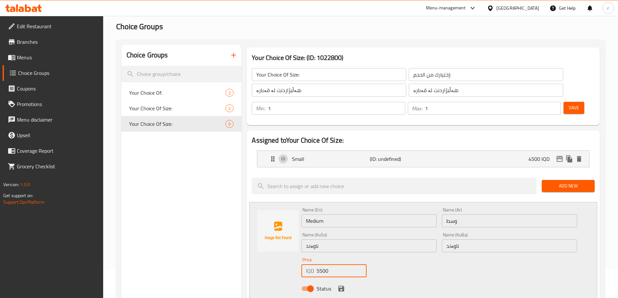
scroll to position [43, 0]
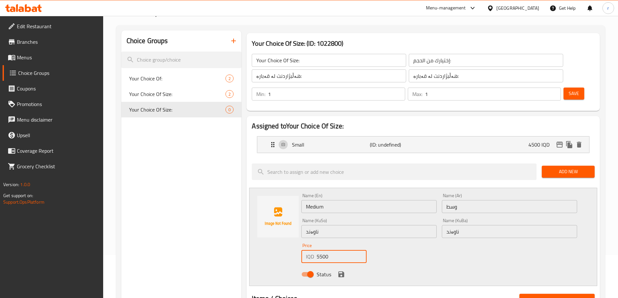
type input "5500"
click at [342, 272] on icon "save" at bounding box center [341, 275] width 6 height 6
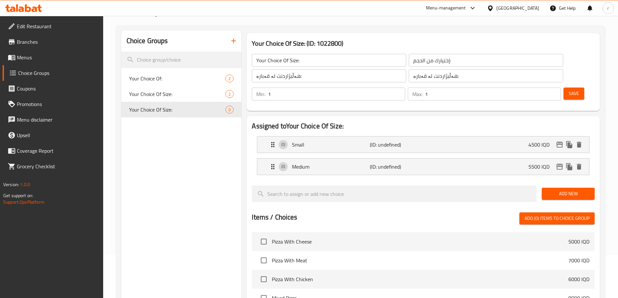
click at [564, 88] on button "Save" at bounding box center [574, 94] width 21 height 12
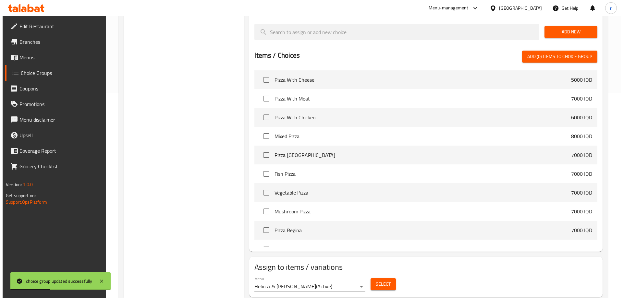
scroll to position [207, 0]
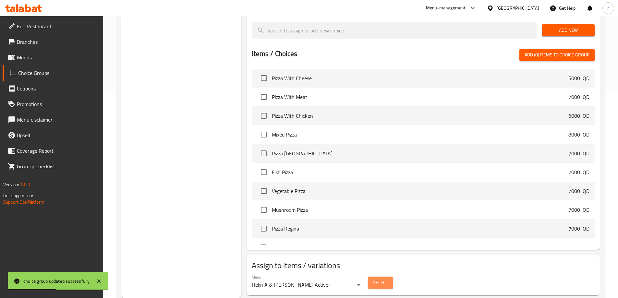
click at [375, 279] on span "Select" at bounding box center [380, 283] width 15 height 8
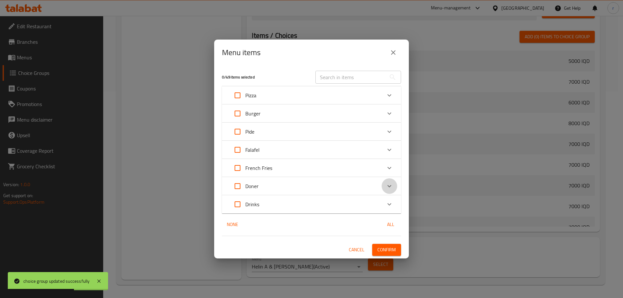
click at [387, 189] on icon "Expand" at bounding box center [390, 186] width 8 height 8
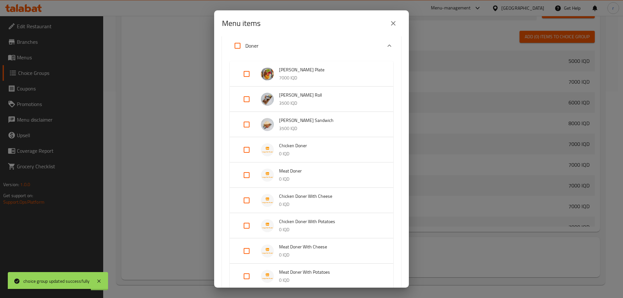
scroll to position [130, 0]
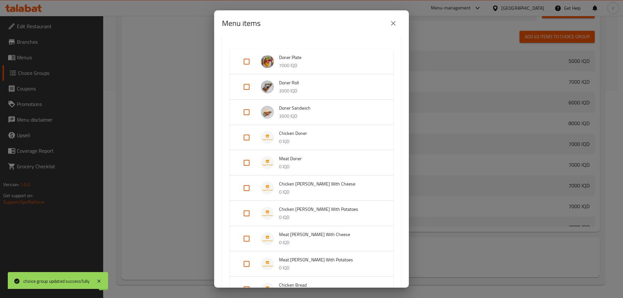
click at [244, 159] on input "Expand" at bounding box center [247, 163] width 16 height 16
checkbox input "true"
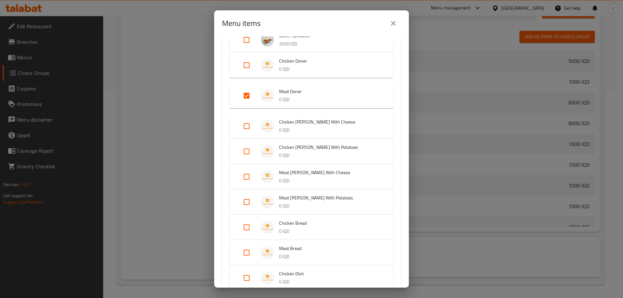
scroll to position [216, 0]
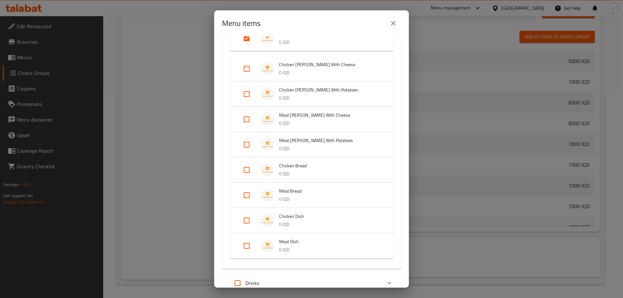
click at [243, 195] on input "Expand" at bounding box center [247, 196] width 16 height 16
checkbox input "true"
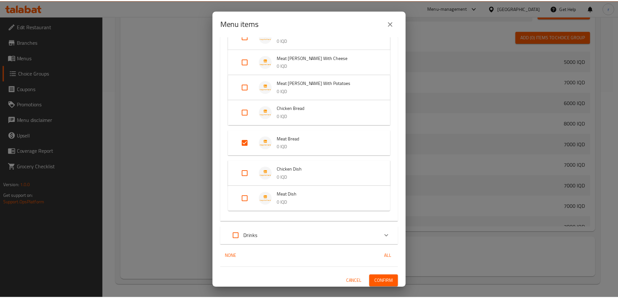
scroll to position [320, 0]
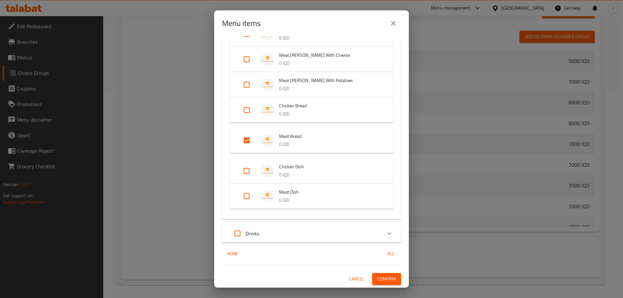
click at [373, 273] on button "Confirm" at bounding box center [386, 279] width 29 height 12
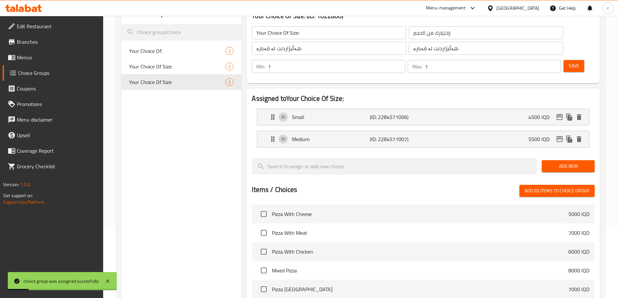
scroll to position [34, 0]
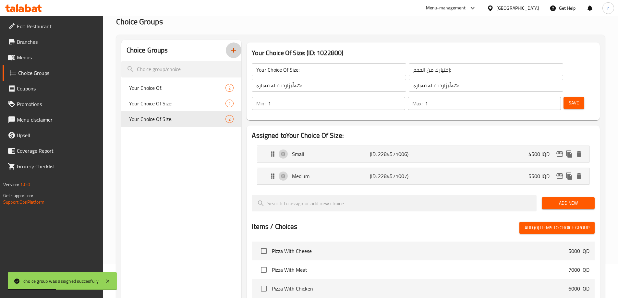
click at [233, 56] on button "button" at bounding box center [234, 51] width 16 height 16
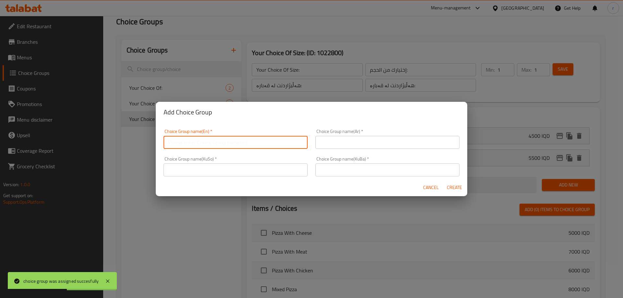
click at [212, 141] on input "text" at bounding box center [236, 142] width 144 height 13
type input "Your Choice Of Size:"
click at [332, 143] on input "text" at bounding box center [387, 142] width 144 height 13
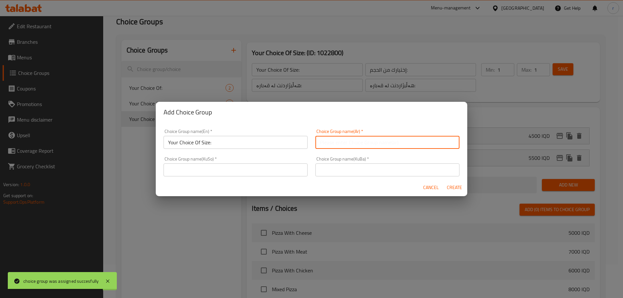
type input "إختيارك من الحجم:"
click at [275, 168] on input "text" at bounding box center [236, 170] width 144 height 13
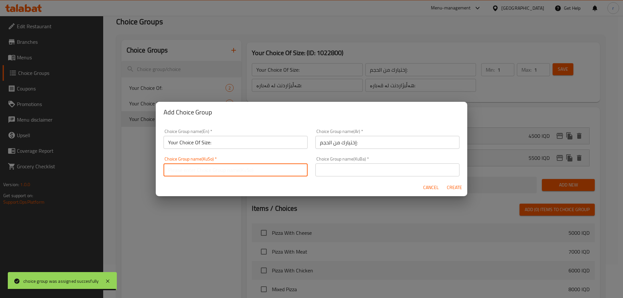
type input "هەڵبژاردنت لە قەبارە:"
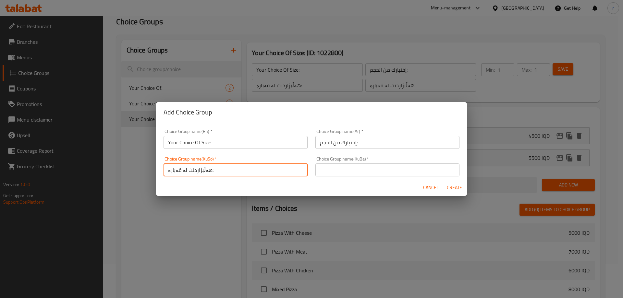
click at [335, 175] on input "text" at bounding box center [387, 170] width 144 height 13
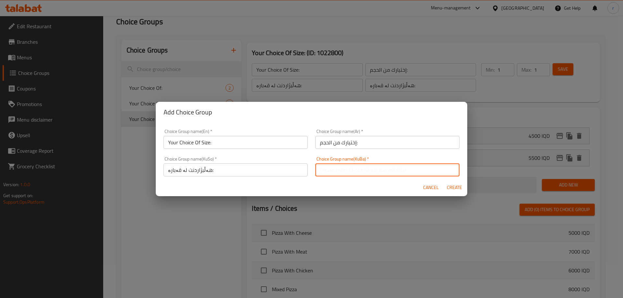
type input "هەڵبژاردنت لە قەبارە:"
click at [449, 189] on span "Create" at bounding box center [455, 188] width 16 height 8
type input "Your Choice Of Size:"
type input "0"
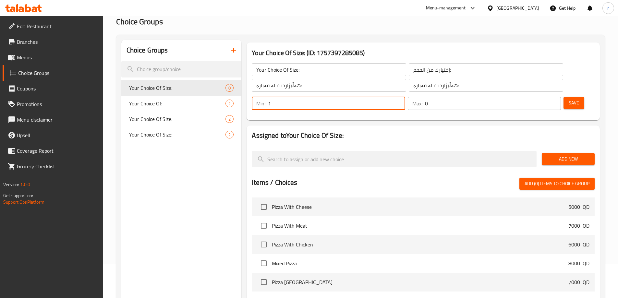
type input "1"
click at [405, 97] on input "1" at bounding box center [336, 103] width 137 height 13
type input "1"
click at [543, 97] on input "1" at bounding box center [493, 103] width 136 height 13
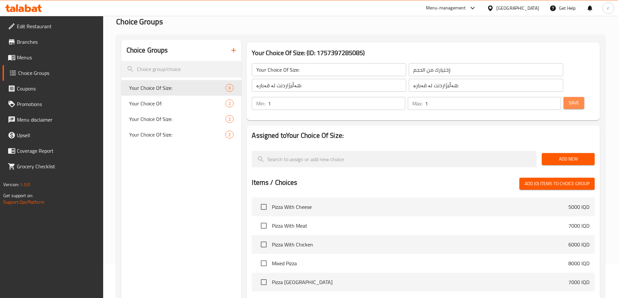
drag, startPoint x: 555, startPoint y: 70, endPoint x: 543, endPoint y: 76, distance: 13.2
click at [564, 97] on button "Save" at bounding box center [574, 103] width 21 height 12
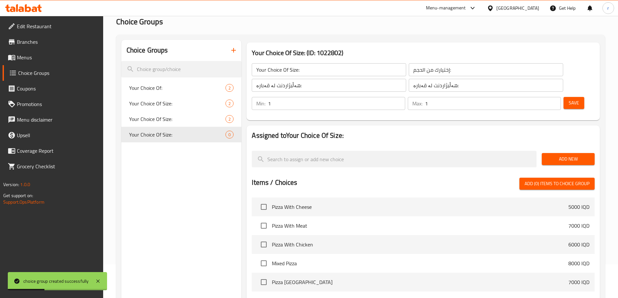
click at [564, 155] on span "Add New" at bounding box center [568, 159] width 43 height 8
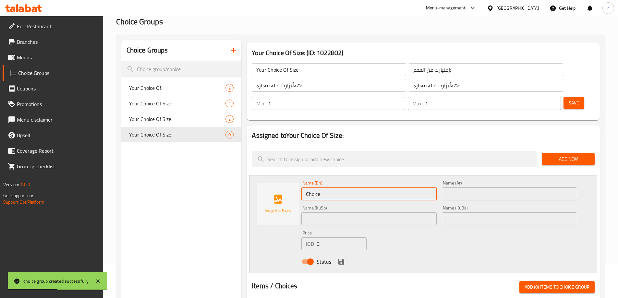
drag, startPoint x: 311, startPoint y: 177, endPoint x: 255, endPoint y: 174, distance: 55.6
click at [255, 175] on div "Name (En) Choice Name (En) Name (Ar) Name (Ar) Name (KuSo) Name (KuSo) Name (Ku…" at bounding box center [423, 224] width 348 height 98
type input "e"
drag, startPoint x: 330, startPoint y: 182, endPoint x: 274, endPoint y: 183, distance: 55.8
click at [274, 183] on div "Name (En) e Name (En) Name (Ar) Name (Ar) Name (KuSo) Name (KuSo) Name (KuBa) N…" at bounding box center [423, 224] width 348 height 98
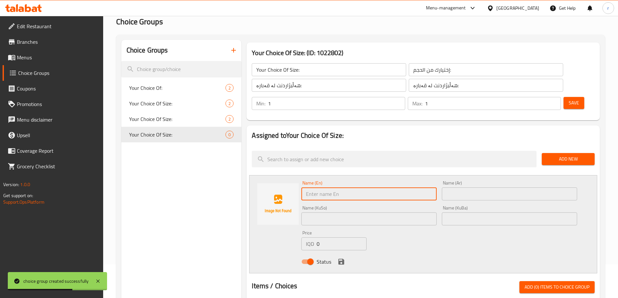
click at [319, 188] on input "text" at bounding box center [368, 194] width 135 height 13
type input "Small"
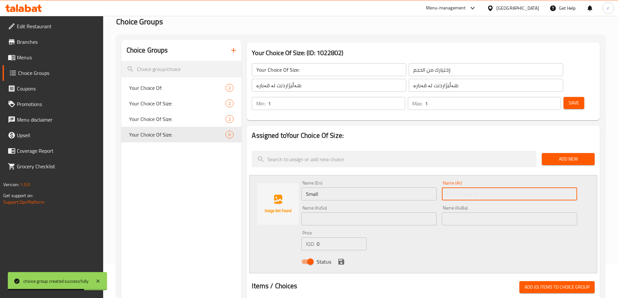
drag, startPoint x: 461, startPoint y: 174, endPoint x: 475, endPoint y: 175, distance: 14.6
click at [461, 188] on input "text" at bounding box center [509, 194] width 135 height 13
type input "صغير"
click at [392, 213] on input "text" at bounding box center [368, 219] width 135 height 13
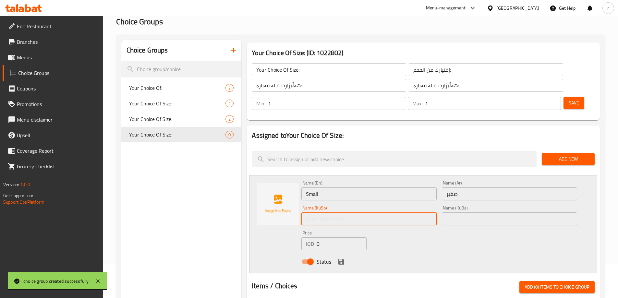
type input "بچووک"
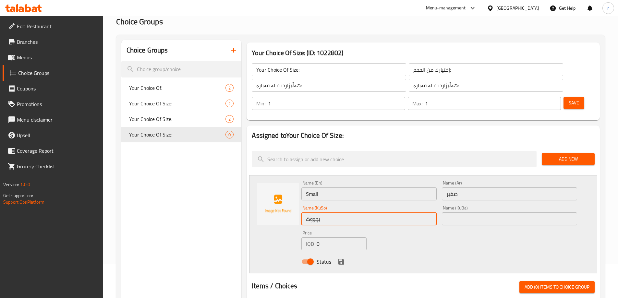
drag, startPoint x: 448, startPoint y: 198, endPoint x: 460, endPoint y: 207, distance: 14.5
click at [448, 213] on input "text" at bounding box center [509, 219] width 135 height 13
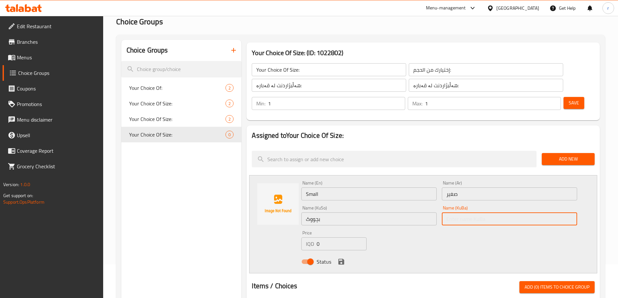
type input "بچووک"
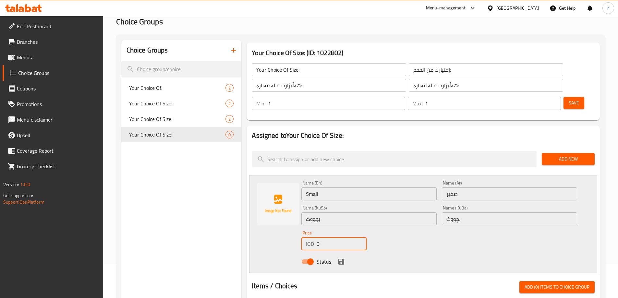
drag, startPoint x: 323, startPoint y: 226, endPoint x: 298, endPoint y: 226, distance: 25.6
click at [298, 226] on div "Name (En) Small Name (En) Name (Ar) صغير Name (Ar) Name (KuSo) بچووک Name (KuSo…" at bounding box center [423, 224] width 348 height 98
type input "3000"
click at [341, 253] on div "Status" at bounding box center [439, 262] width 281 height 18
click at [342, 259] on icon "save" at bounding box center [341, 262] width 6 height 6
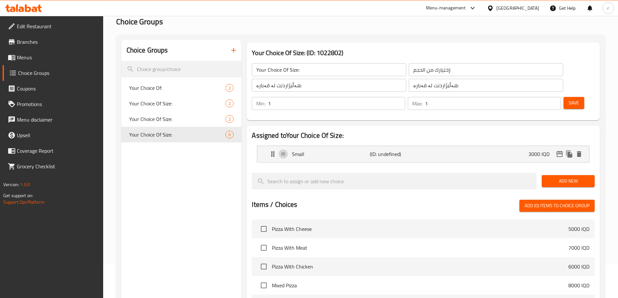
click at [549, 177] on span "Add New" at bounding box center [568, 181] width 43 height 8
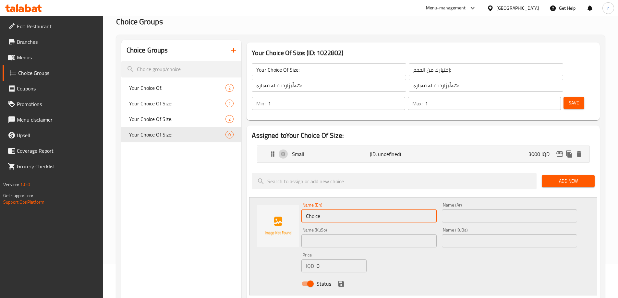
drag, startPoint x: 329, startPoint y: 198, endPoint x: 279, endPoint y: 199, distance: 50.6
click at [279, 199] on div "Name (En) Choice Name (En) Name (Ar) Name (Ar) Name (KuSo) Name (KuSo) Name (Ku…" at bounding box center [423, 246] width 348 height 98
click at [329, 210] on input "text" at bounding box center [368, 216] width 135 height 13
type input "Medium"
click at [459, 210] on input "text" at bounding box center [509, 216] width 135 height 13
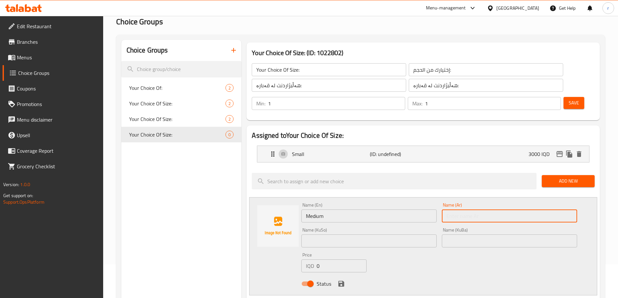
type input "وسط"
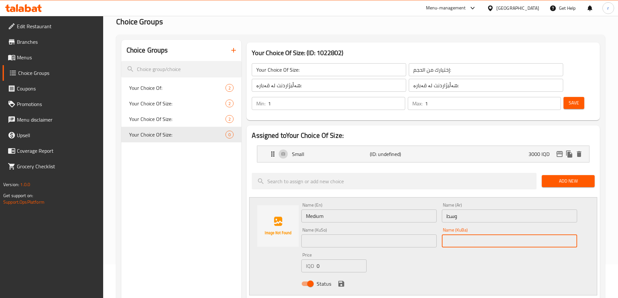
drag, startPoint x: 457, startPoint y: 223, endPoint x: 463, endPoint y: 227, distance: 8.2
click at [457, 235] on input "text" at bounding box center [509, 241] width 135 height 13
type input "ناوەند"
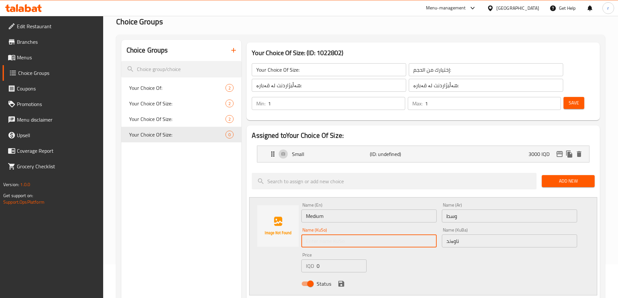
drag, startPoint x: 319, startPoint y: 218, endPoint x: 323, endPoint y: 220, distance: 3.9
click at [319, 235] on input "text" at bounding box center [368, 241] width 135 height 13
type input "ناوەند"
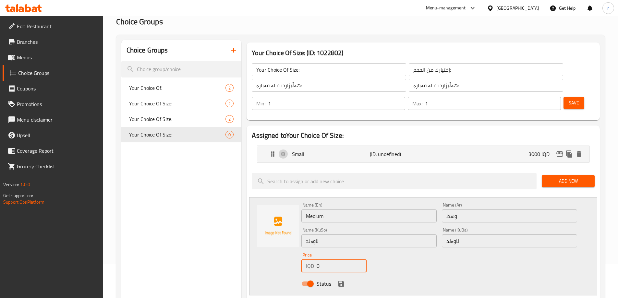
drag, startPoint x: 323, startPoint y: 251, endPoint x: 310, endPoint y: 250, distance: 13.0
click at [310, 260] on div "IQD 0 Price" at bounding box center [333, 266] width 65 height 13
type input "4000"
click at [339, 279] on button "save" at bounding box center [342, 284] width 10 height 10
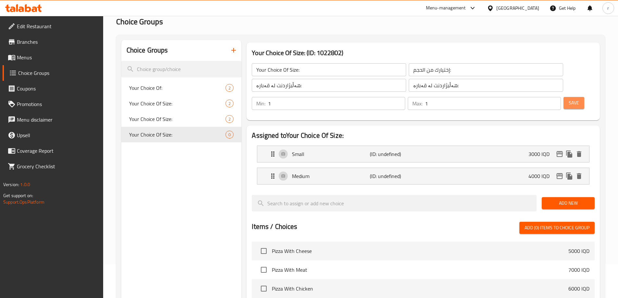
click at [569, 99] on span "Save" at bounding box center [574, 103] width 10 height 8
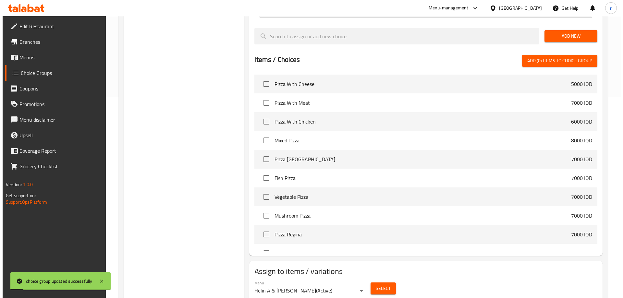
scroll to position [207, 0]
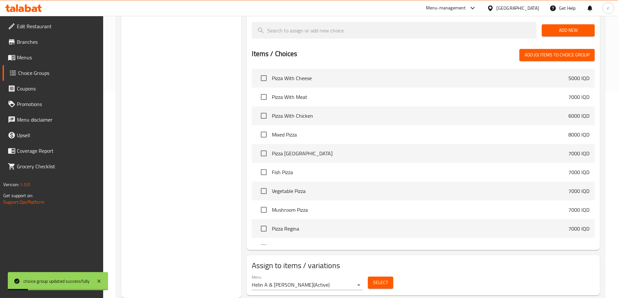
click at [384, 279] on span "Select" at bounding box center [380, 283] width 15 height 8
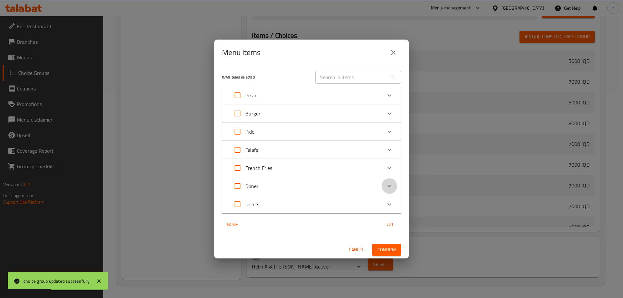
click at [388, 186] on icon "Expand" at bounding box center [390, 186] width 8 height 8
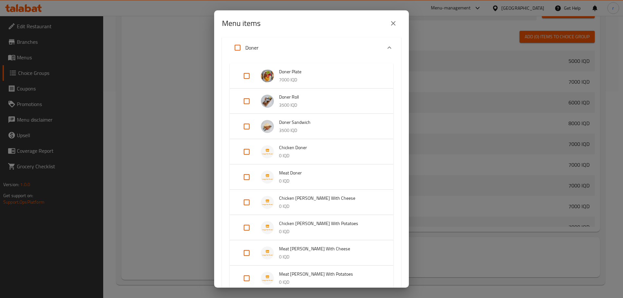
scroll to position [130, 0]
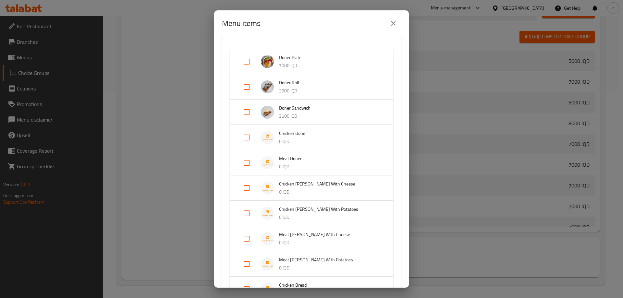
click at [244, 190] on input "Expand" at bounding box center [247, 188] width 16 height 16
checkbox input "true"
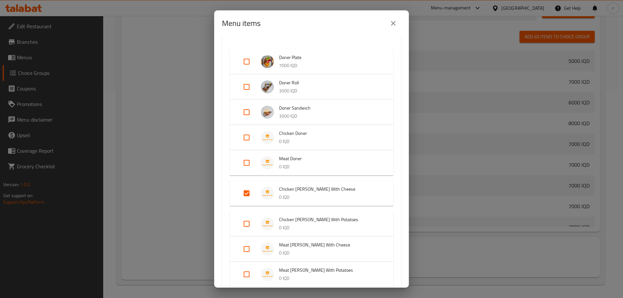
click at [246, 224] on input "Expand" at bounding box center [247, 224] width 16 height 16
checkbox input "true"
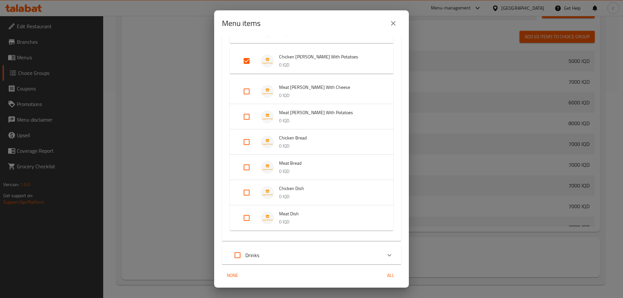
scroll to position [314, 0]
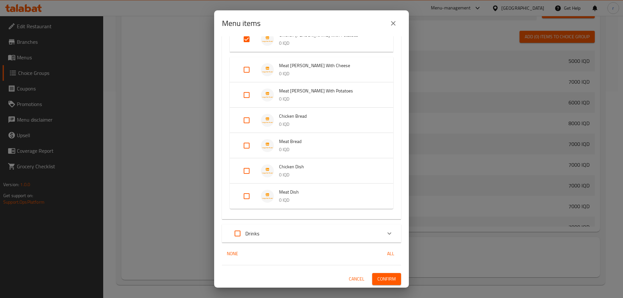
click at [377, 280] on span "Confirm" at bounding box center [386, 279] width 18 height 8
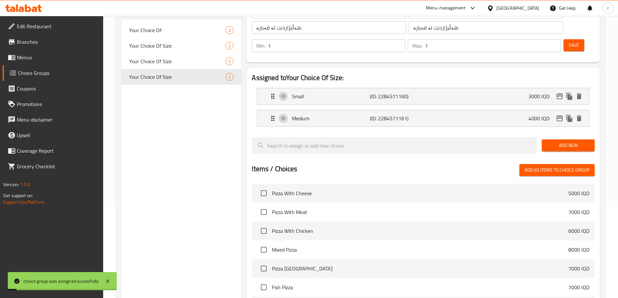
scroll to position [77, 0]
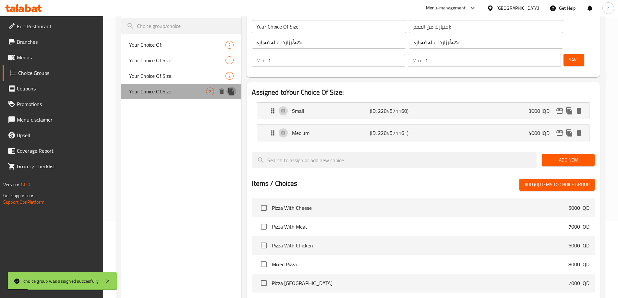
click at [232, 93] on icon "duplicate" at bounding box center [231, 91] width 6 height 7
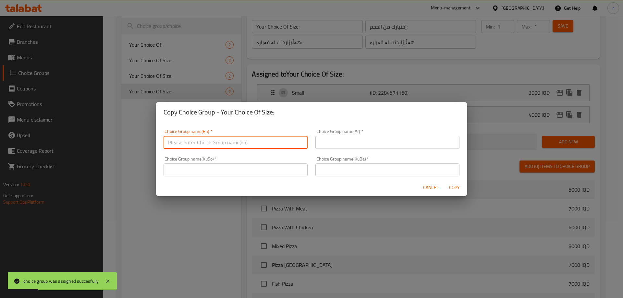
click at [209, 140] on input "text" at bounding box center [236, 142] width 144 height 13
click at [424, 186] on span "Cancel" at bounding box center [431, 188] width 16 height 8
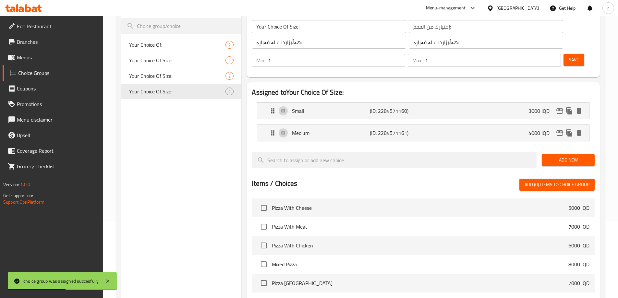
click at [233, 148] on div "Choice Groups Your Choice Of: 2 Your Choice Of Size: 2 Your Choice Of Size: 2 Y…" at bounding box center [181, 212] width 120 height 431
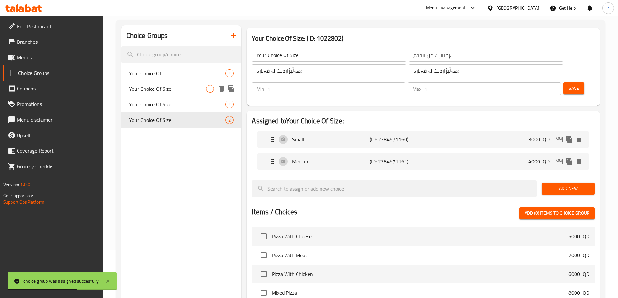
scroll to position [34, 0]
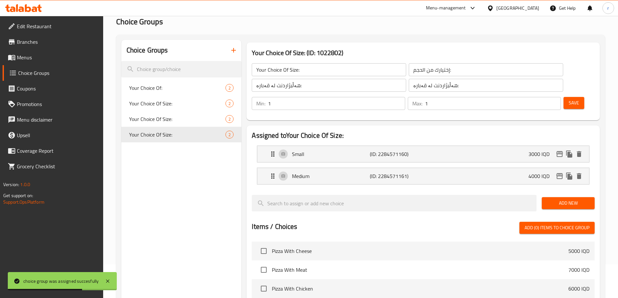
click at [234, 57] on button "button" at bounding box center [234, 51] width 16 height 16
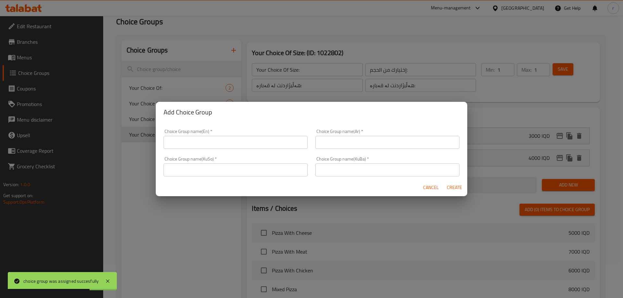
click at [212, 149] on div "Choice Group name(En)   * Choice Group name(En) *" at bounding box center [236, 139] width 152 height 28
click at [210, 144] on input "text" at bounding box center [236, 142] width 144 height 13
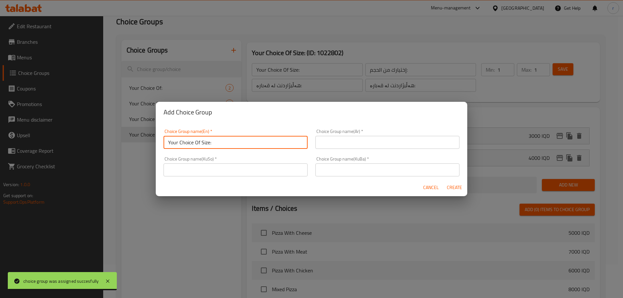
type input "Your Choice Of Size:"
click at [330, 143] on input "text" at bounding box center [387, 142] width 144 height 13
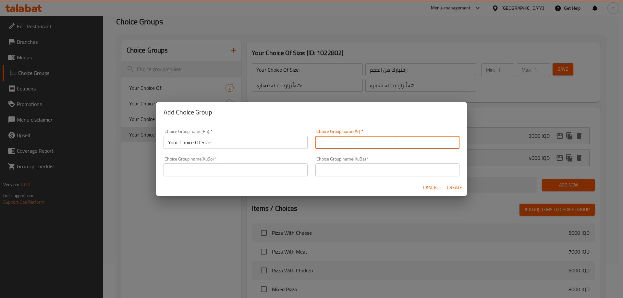
type input "إختيارك من الحجم:"
click at [324, 178] on div "Choice Group name(KuBa)   * Choice Group name(KuBa) *" at bounding box center [388, 167] width 152 height 28
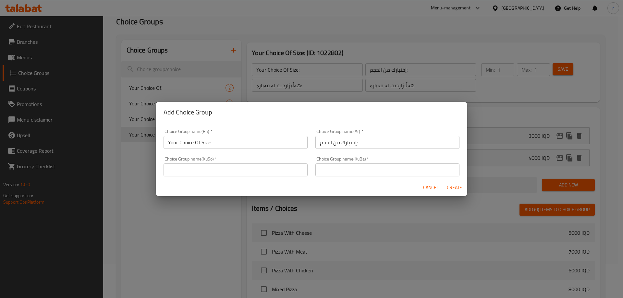
drag, startPoint x: 331, startPoint y: 168, endPoint x: 347, endPoint y: 170, distance: 15.7
click at [331, 168] on input "text" at bounding box center [387, 170] width 144 height 13
type input "هەڵبژاردنت لە قەبارە:"
click at [272, 176] on input "text" at bounding box center [236, 170] width 144 height 13
type input "هەڵبژاردنت لە قەبارە:"
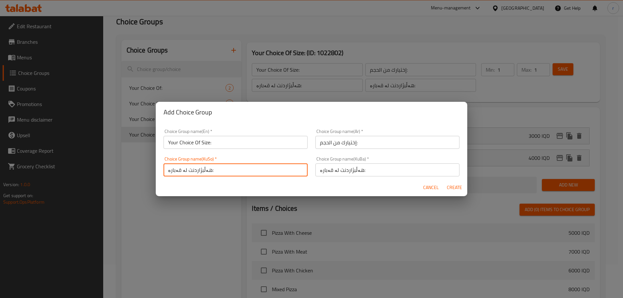
click at [449, 190] on span "Create" at bounding box center [455, 188] width 16 height 8
type input "Your Choice Of Size:"
type input "0"
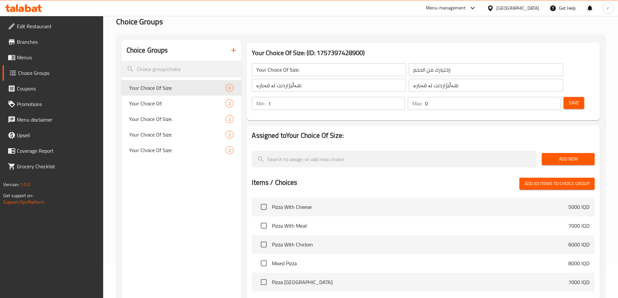
type input "1"
click at [405, 97] on input "1" at bounding box center [336, 103] width 137 height 13
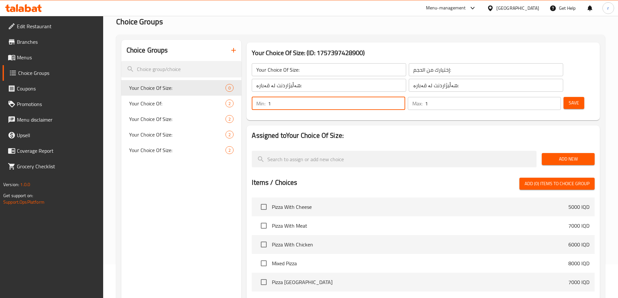
type input "1"
click at [543, 97] on input "1" at bounding box center [493, 103] width 136 height 13
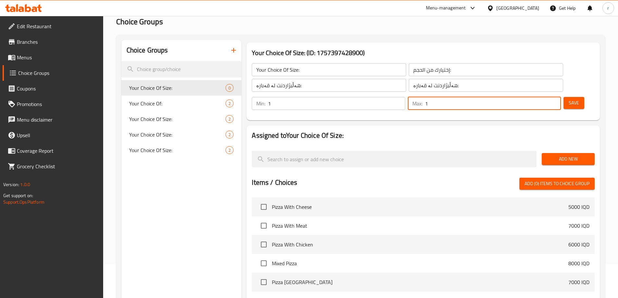
click at [569, 99] on span "Save" at bounding box center [574, 103] width 10 height 8
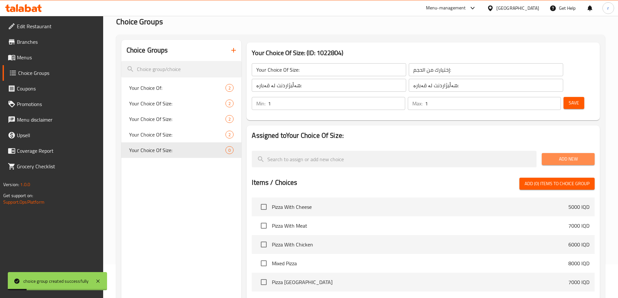
click at [544, 153] on button "Add New" at bounding box center [568, 159] width 53 height 12
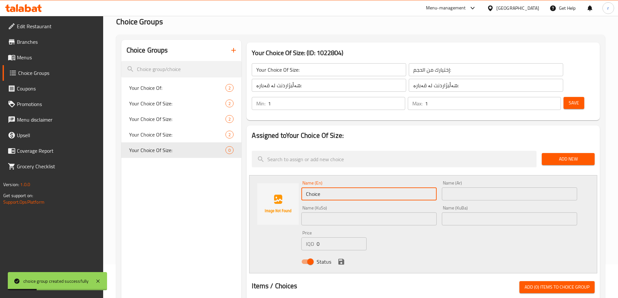
drag, startPoint x: 331, startPoint y: 178, endPoint x: 216, endPoint y: 176, distance: 115.2
click at [216, 176] on div "Choice Groups Your Choice Of: 2 Your Choice Of Size: 2 Your Choice Of Size: 2 Y…" at bounding box center [361, 285] width 481 height 491
click at [320, 188] on input "text" at bounding box center [368, 194] width 135 height 13
type input "Small"
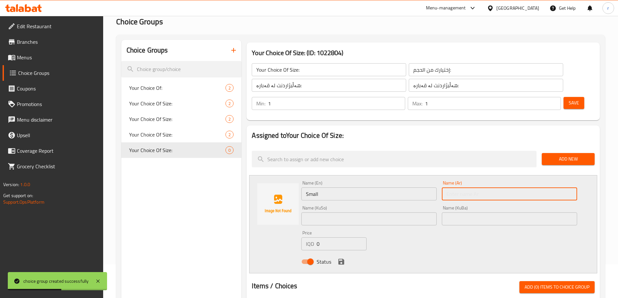
drag, startPoint x: 444, startPoint y: 179, endPoint x: 450, endPoint y: 179, distance: 6.5
click at [444, 188] on input "text" at bounding box center [509, 194] width 135 height 13
type input "وسط"
click at [464, 213] on input "text" at bounding box center [509, 219] width 135 height 13
drag, startPoint x: 462, startPoint y: 180, endPoint x: 429, endPoint y: 178, distance: 33.5
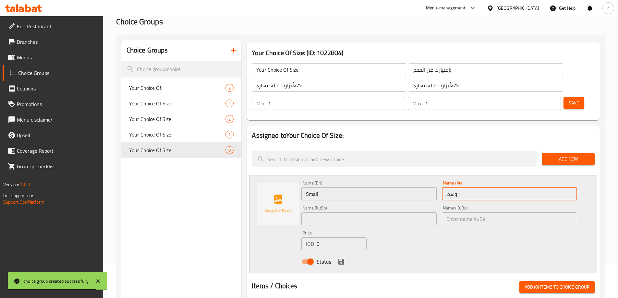
click at [429, 178] on div "Name (En) Small Name (En) Name (Ar) وسط Name (Ar) Name (KuSo) Name (KuSo) Name …" at bounding box center [439, 224] width 281 height 92
click at [458, 188] on input "text" at bounding box center [509, 194] width 135 height 13
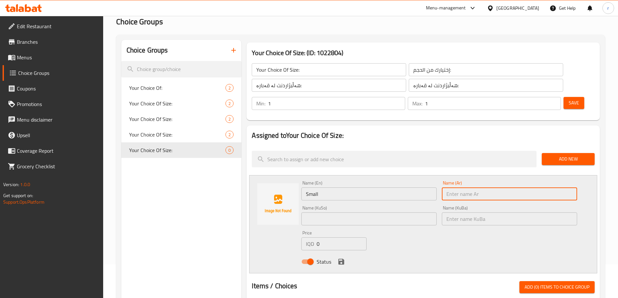
type input "صغير"
click at [374, 213] on input "text" at bounding box center [368, 219] width 135 height 13
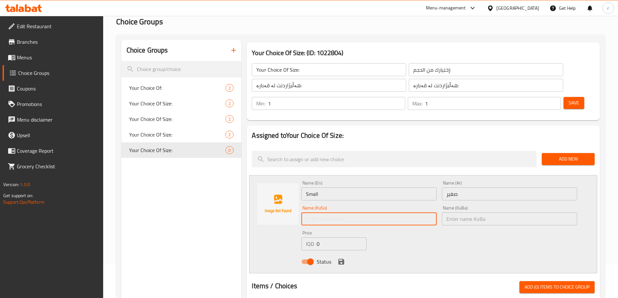
type input "بچووک"
click at [455, 213] on input "text" at bounding box center [509, 219] width 135 height 13
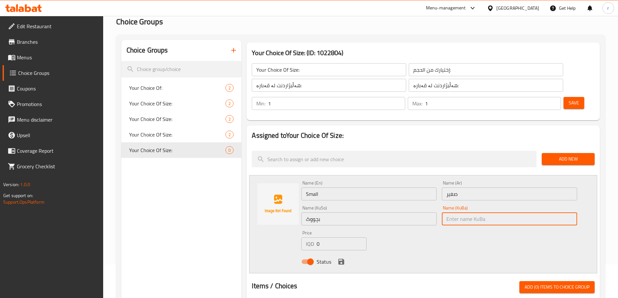
type input "بچووک"
drag, startPoint x: 325, startPoint y: 226, endPoint x: 291, endPoint y: 225, distance: 34.4
click at [291, 225] on div "Name (En) Small Name (En) Name (Ar) صغير Name (Ar) Name (KuSo) بچووک Name (KuSo…" at bounding box center [423, 224] width 348 height 98
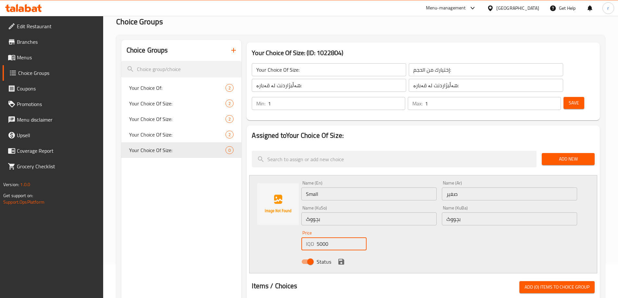
type input "5000"
click at [342, 258] on icon "save" at bounding box center [341, 262] width 8 height 8
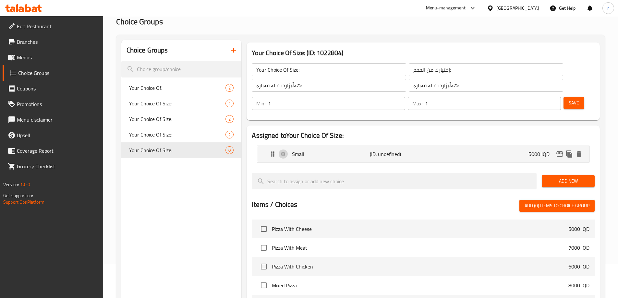
click at [552, 177] on span "Add New" at bounding box center [568, 181] width 43 height 8
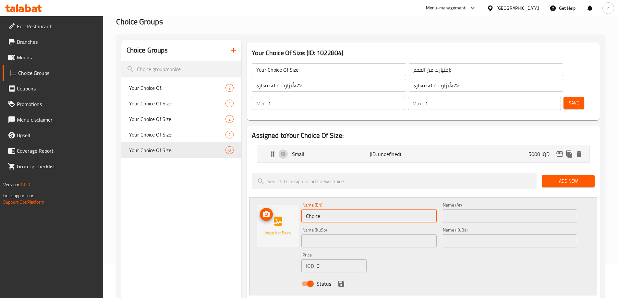
drag, startPoint x: 332, startPoint y: 199, endPoint x: 222, endPoint y: 202, distance: 110.7
click at [222, 202] on div "Choice Groups Your Choice Of: 2 Your Choice Of Size: 2 Your Choice Of Size: 2 Y…" at bounding box center [361, 296] width 481 height 513
click at [318, 210] on input "text" at bounding box center [368, 216] width 135 height 13
type input "Medium"
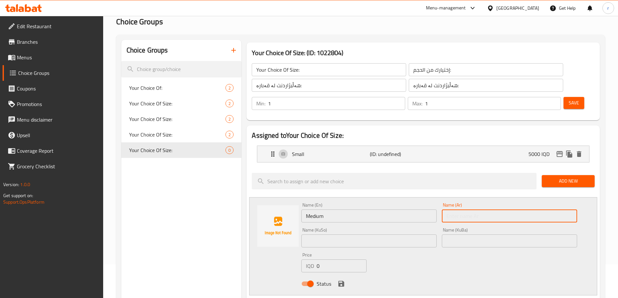
click at [460, 210] on input "text" at bounding box center [509, 216] width 135 height 13
type input "وسط"
click at [471, 235] on input "text" at bounding box center [509, 241] width 135 height 13
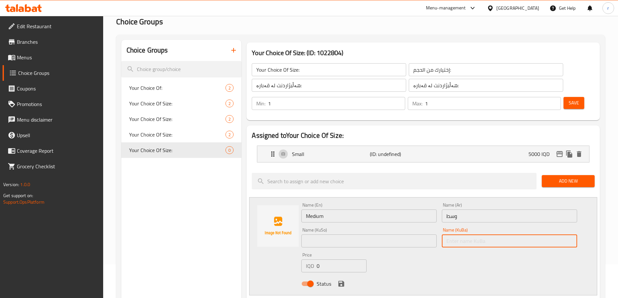
type input "ناوەند"
click at [344, 235] on input "text" at bounding box center [368, 241] width 135 height 13
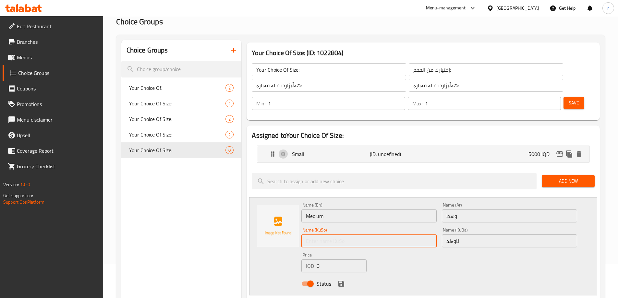
type input "ناوەند"
drag, startPoint x: 321, startPoint y: 251, endPoint x: 242, endPoint y: 262, distance: 80.3
click at [242, 262] on div "Your Choice Of Size: (ID: 1022804) Your Choice Of Size: ​ إختيارك من الحجم: ​ ه…" at bounding box center [421, 296] width 361 height 513
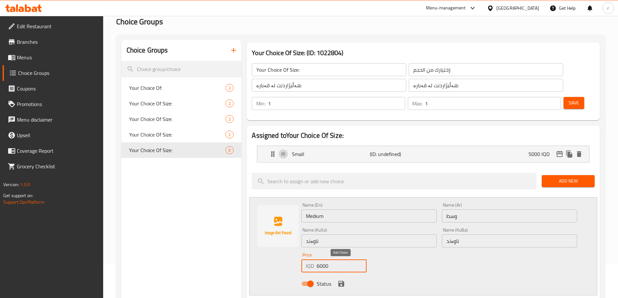
type input "6000"
click at [345, 279] on button "save" at bounding box center [342, 284] width 10 height 10
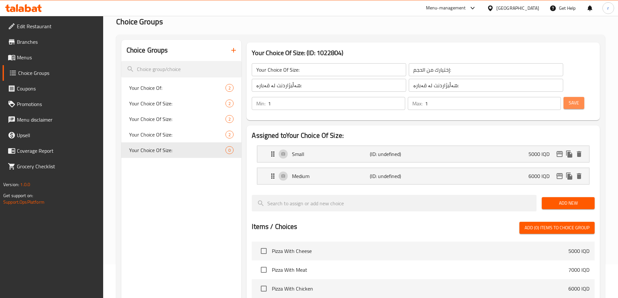
click at [569, 99] on span "Save" at bounding box center [574, 103] width 10 height 8
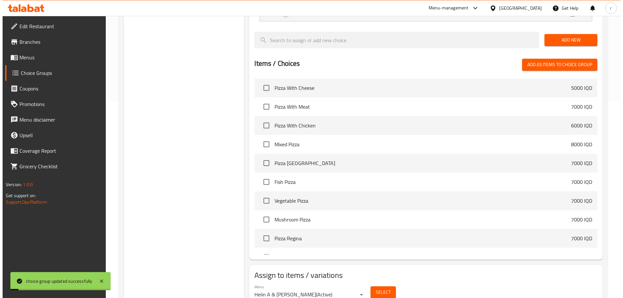
scroll to position [207, 0]
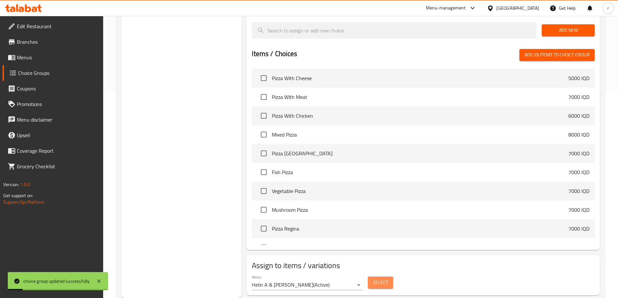
click at [393, 277] on button "Select" at bounding box center [380, 283] width 25 height 12
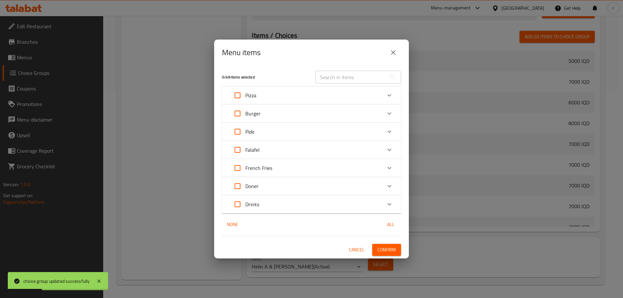
click at [391, 184] on icon "Expand" at bounding box center [390, 186] width 8 height 8
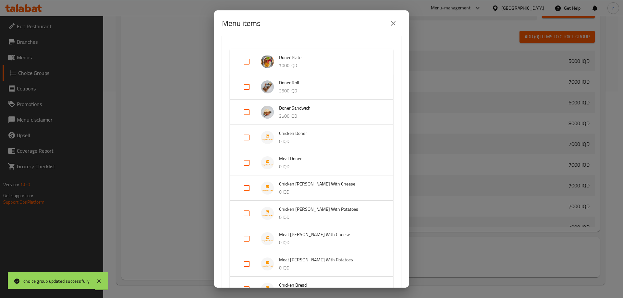
scroll to position [173, 0]
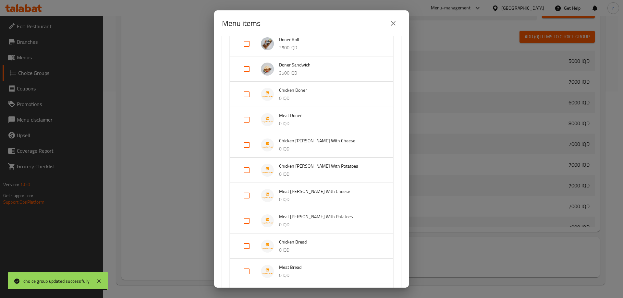
click at [249, 195] on input "Expand" at bounding box center [247, 196] width 16 height 16
checkbox input "true"
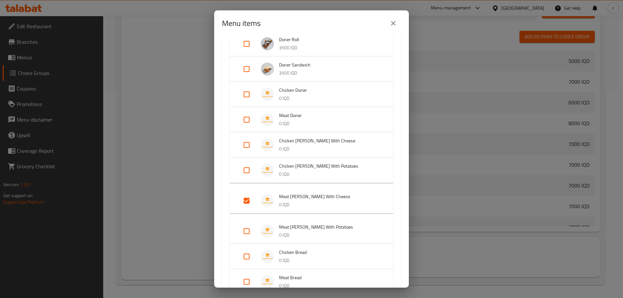
click at [244, 230] on input "Expand" at bounding box center [247, 232] width 16 height 16
checkbox input "true"
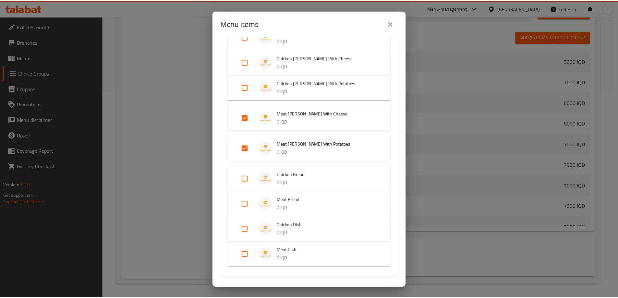
scroll to position [314, 0]
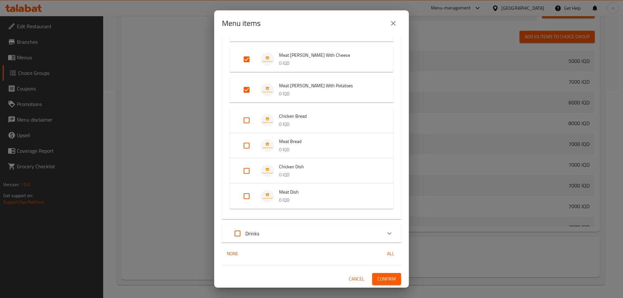
click at [378, 275] on span "Confirm" at bounding box center [386, 279] width 18 height 8
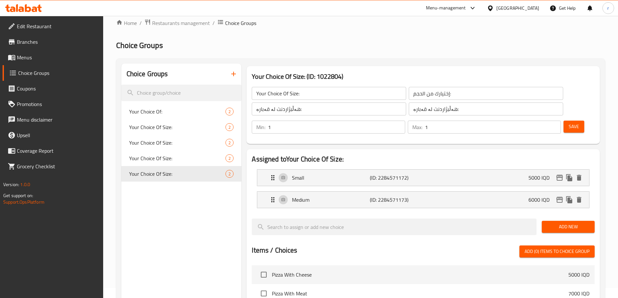
scroll to position [0, 0]
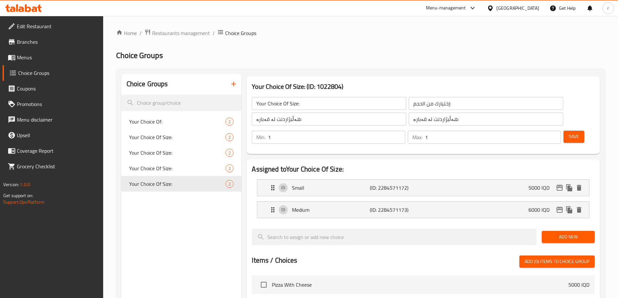
click at [236, 81] on icon "button" at bounding box center [234, 84] width 8 height 8
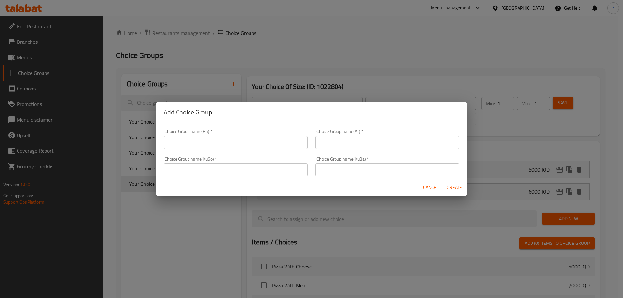
click at [189, 139] on input "text" at bounding box center [236, 142] width 144 height 13
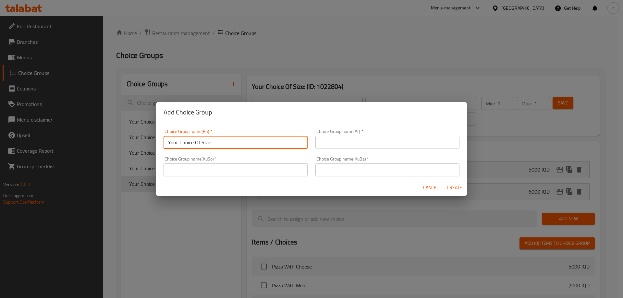
type input "Your Choice Of Size:"
click at [339, 139] on input "text" at bounding box center [387, 142] width 144 height 13
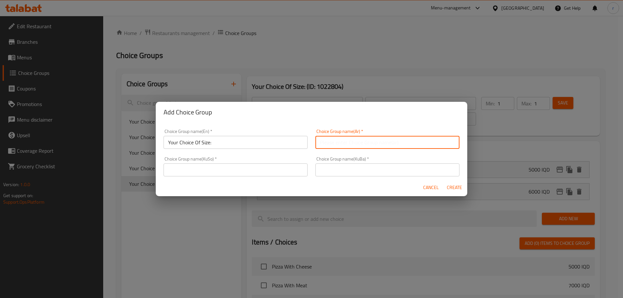
type input "إختيارك من الحجم:"
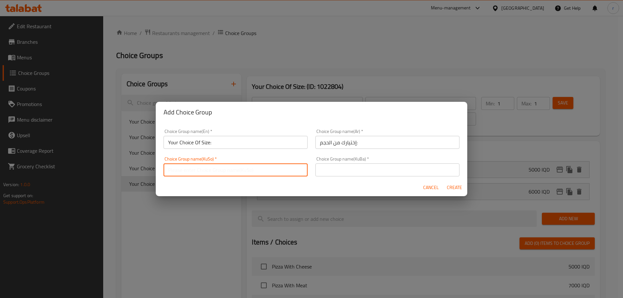
drag, startPoint x: 246, startPoint y: 165, endPoint x: 241, endPoint y: 170, distance: 6.9
click at [246, 165] on input "text" at bounding box center [236, 170] width 144 height 13
type input "هەڵبژاردنت لە قەبارە:"
click at [359, 177] on div "Choice Group name(KuBa)   * Choice Group name(KuBa) *" at bounding box center [388, 167] width 152 height 28
click at [347, 170] on input "text" at bounding box center [387, 170] width 144 height 13
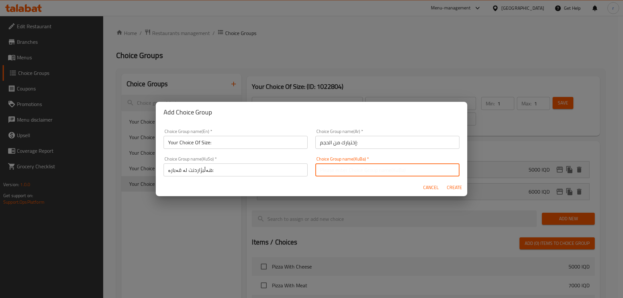
type input "هەڵبژاردنت لە قەبارە:"
click at [457, 192] on button "Create" at bounding box center [454, 188] width 21 height 12
type input "Your Choice Of Size:"
type input "0"
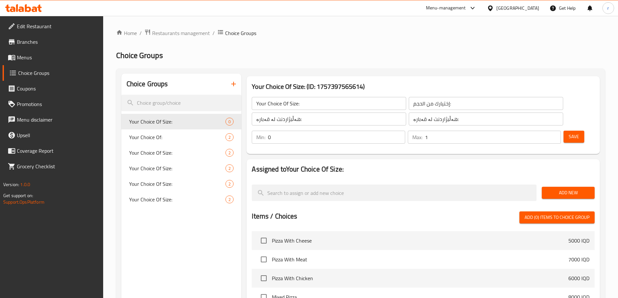
type input "1"
click at [544, 131] on input "1" at bounding box center [493, 137] width 136 height 13
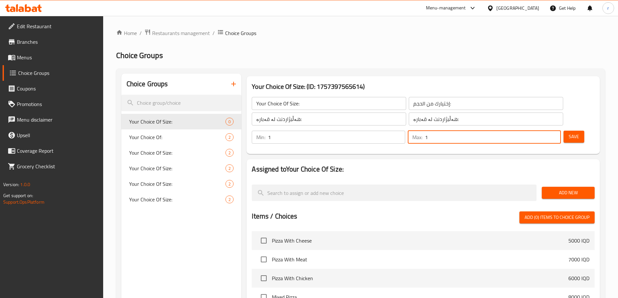
type input "1"
click at [405, 131] on input "1" at bounding box center [336, 137] width 137 height 13
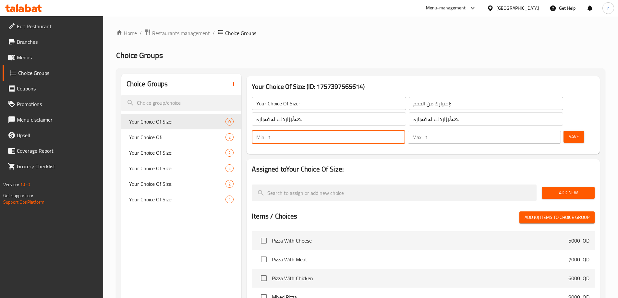
click at [564, 131] on button "Save" at bounding box center [574, 137] width 21 height 12
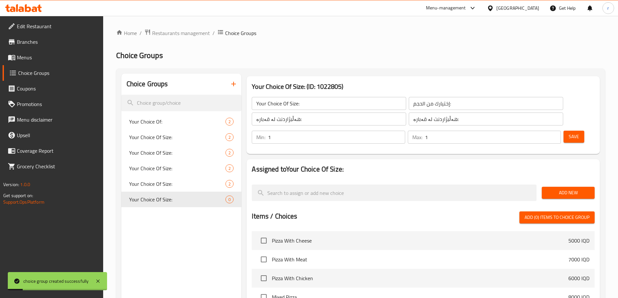
click at [564, 189] on span "Add New" at bounding box center [568, 193] width 43 height 8
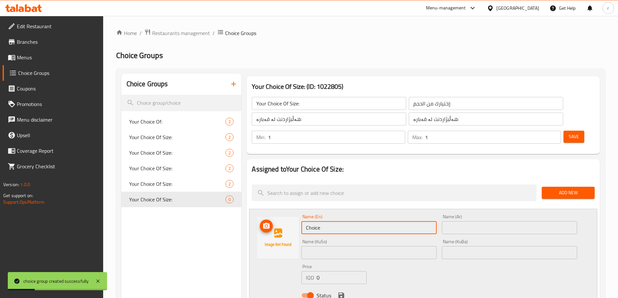
drag, startPoint x: 354, startPoint y: 205, endPoint x: 261, endPoint y: 204, distance: 92.8
click at [261, 209] on div "Name (En) Choice Name (En) Name (Ar) Name (Ar) Name (KuSo) Name (KuSo) Name (Ku…" at bounding box center [423, 258] width 348 height 98
click at [315, 221] on input "text" at bounding box center [368, 227] width 135 height 13
type input "Small"
click at [486, 221] on input "text" at bounding box center [509, 227] width 135 height 13
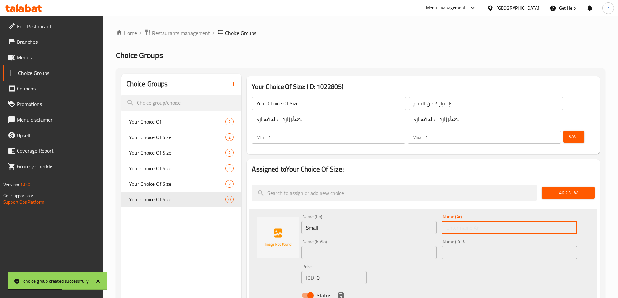
type input "صغير"
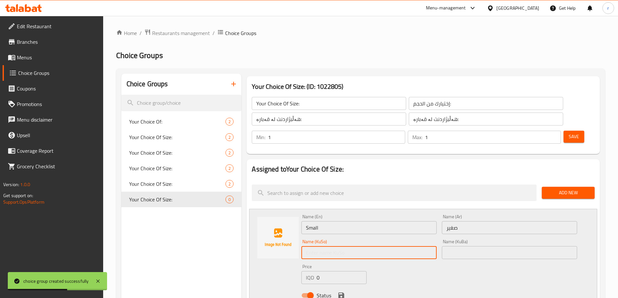
drag, startPoint x: 393, startPoint y: 231, endPoint x: 385, endPoint y: 239, distance: 11.0
click at [393, 246] on input "text" at bounding box center [368, 252] width 135 height 13
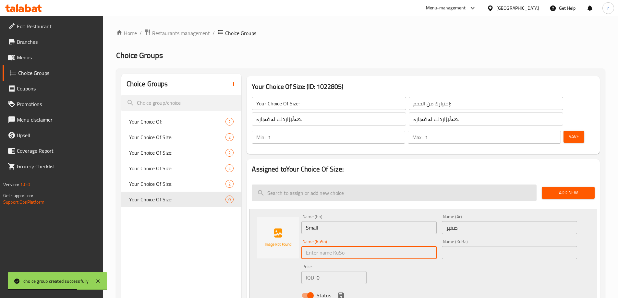
type input "بچووک"
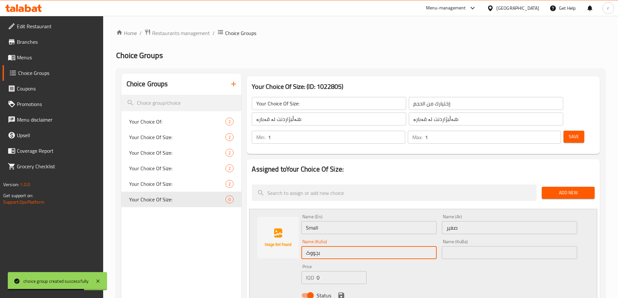
click at [451, 246] on input "text" at bounding box center [509, 252] width 135 height 13
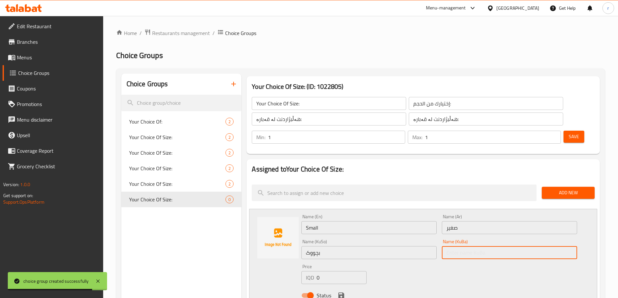
type input "بچووک"
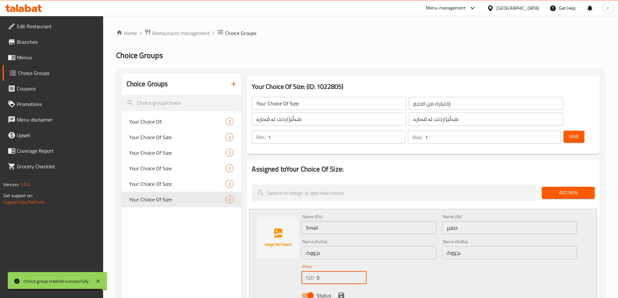
drag, startPoint x: 326, startPoint y: 262, endPoint x: 267, endPoint y: 265, distance: 59.5
click at [267, 265] on div "Name (En) Small Name (En) Name (Ar) صغير Name (Ar) Name (KuSo) بچووک Name (KuSo…" at bounding box center [423, 258] width 348 height 98
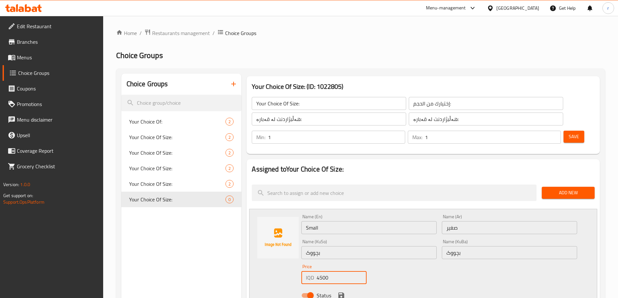
type input "4500"
click at [340, 292] on icon "save" at bounding box center [341, 296] width 8 height 8
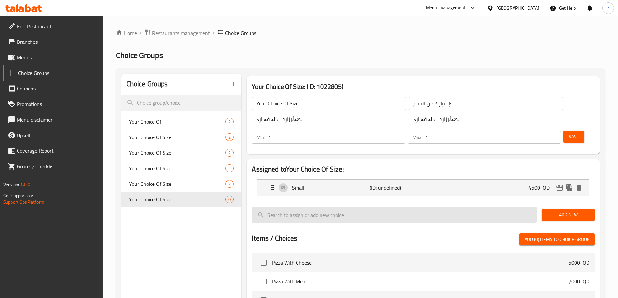
drag, startPoint x: 555, startPoint y: 196, endPoint x: 525, endPoint y: 202, distance: 30.2
click at [554, 211] on span "Add New" at bounding box center [568, 215] width 43 height 8
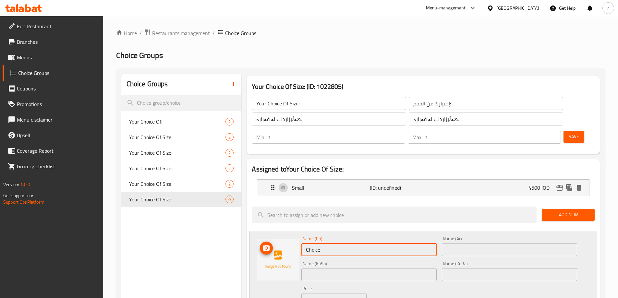
drag, startPoint x: 337, startPoint y: 230, endPoint x: 250, endPoint y: 229, distance: 87.6
click at [250, 231] on div "Name (En) Choice Name (En) Name (Ar) Name (Ar) Name (KuSo) Name (KuSo) Name (Ku…" at bounding box center [423, 280] width 348 height 98
click at [312, 243] on input "text" at bounding box center [368, 249] width 135 height 13
type input "Medium"
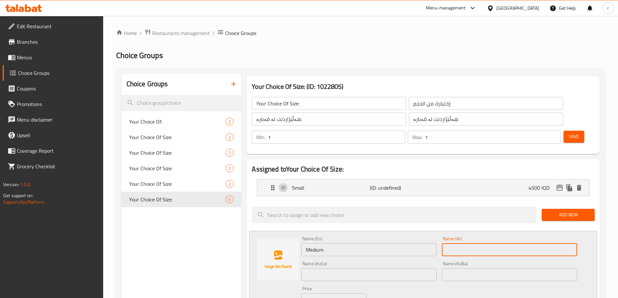
click at [463, 243] on input "text" at bounding box center [509, 249] width 135 height 13
type input "وسط"
click at [328, 268] on input "text" at bounding box center [368, 274] width 135 height 13
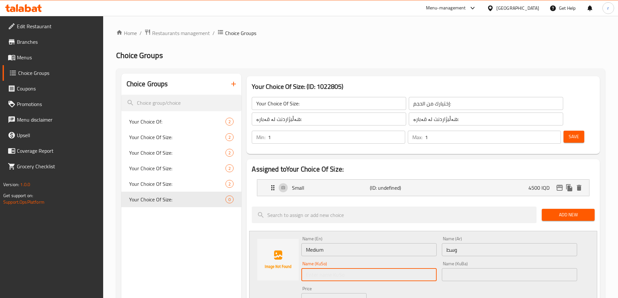
type input "ناوەند"
click at [452, 268] on input "text" at bounding box center [509, 274] width 135 height 13
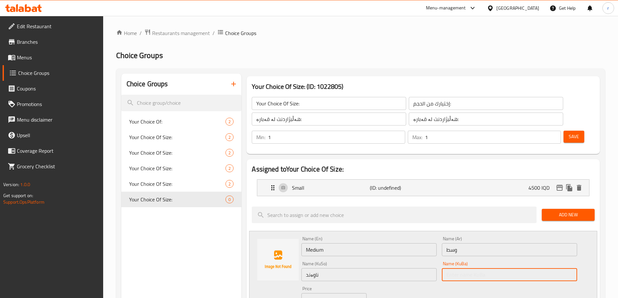
type input "ناوەند"
drag, startPoint x: 328, startPoint y: 283, endPoint x: 257, endPoint y: 288, distance: 71.9
click at [257, 288] on div "Name (En) Medium Name (En) Name (Ar) وسط Name (Ar) Name (KuSo) ناوەند Name (KuS…" at bounding box center [423, 280] width 348 height 98
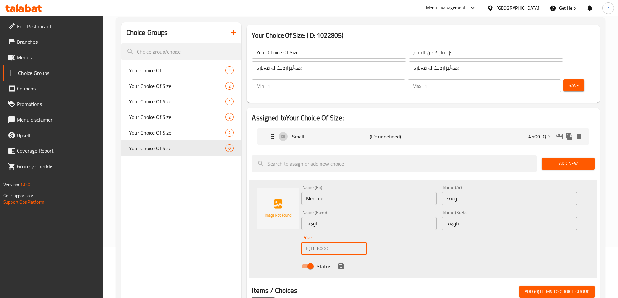
scroll to position [87, 0]
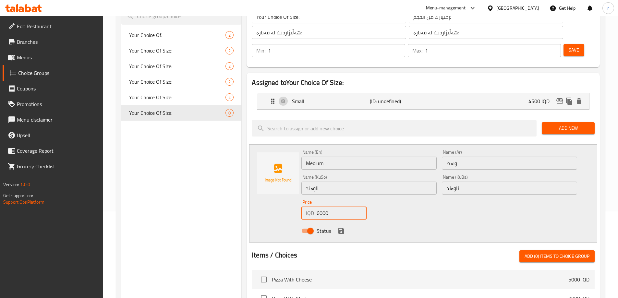
type input "6000"
click at [340, 228] on icon "save" at bounding box center [341, 231] width 6 height 6
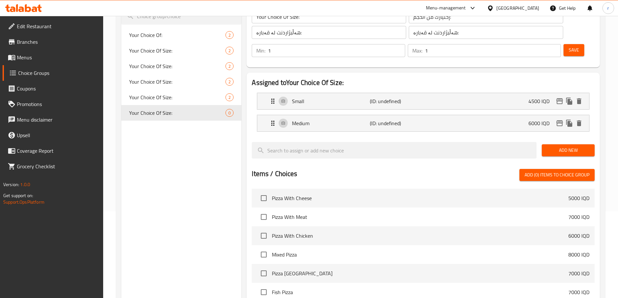
scroll to position [43, 0]
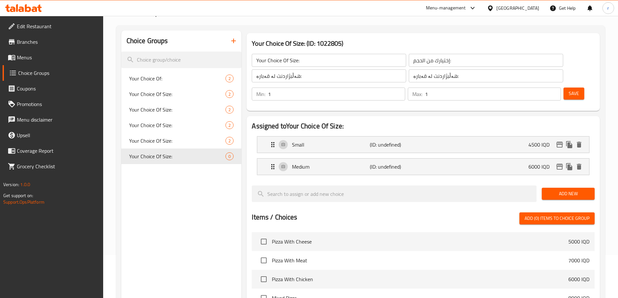
click at [572, 88] on button "Save" at bounding box center [574, 94] width 21 height 12
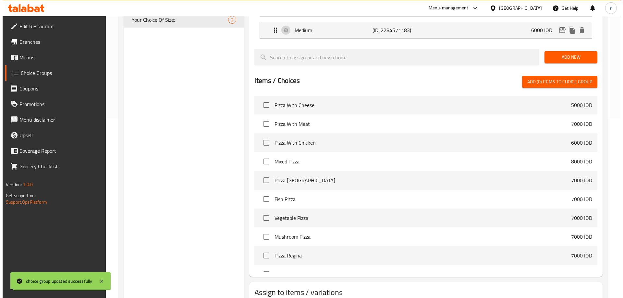
scroll to position [207, 0]
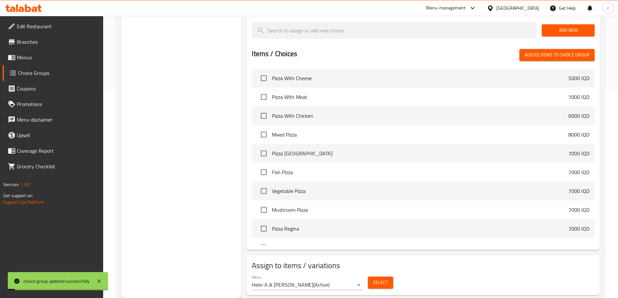
click at [376, 279] on span "Select" at bounding box center [380, 283] width 15 height 8
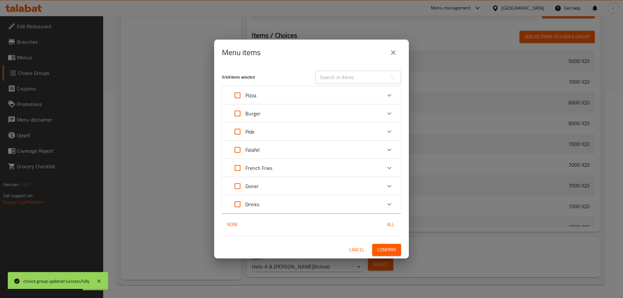
click at [384, 183] on div "Expand" at bounding box center [390, 186] width 16 height 16
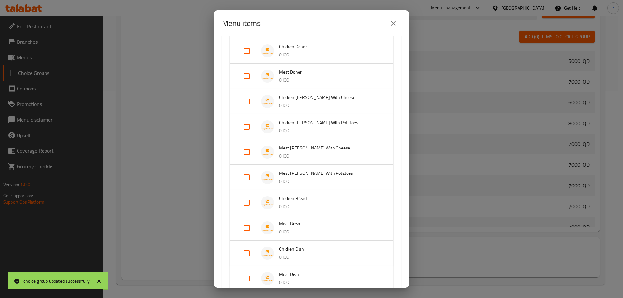
scroll to position [260, 0]
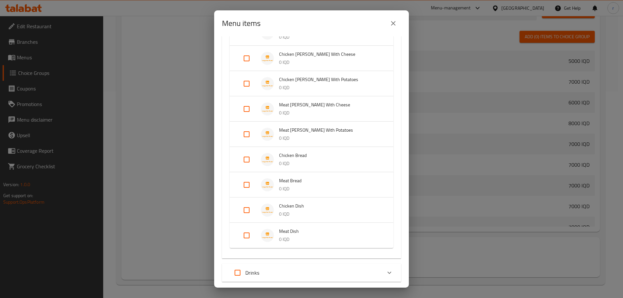
click at [248, 213] on input "Expand" at bounding box center [247, 210] width 16 height 16
checkbox input "true"
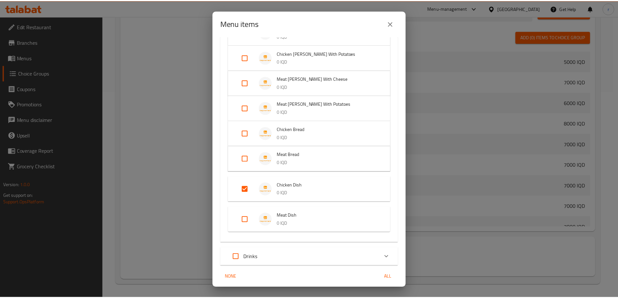
scroll to position [309, 0]
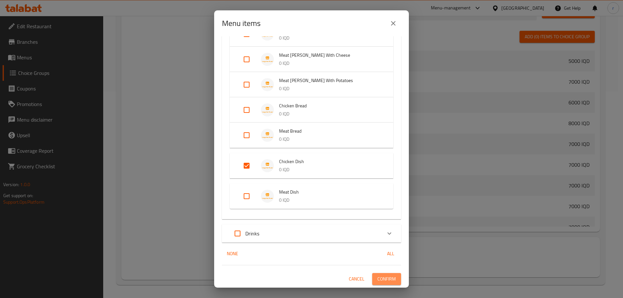
click at [383, 277] on span "Confirm" at bounding box center [386, 279] width 18 height 8
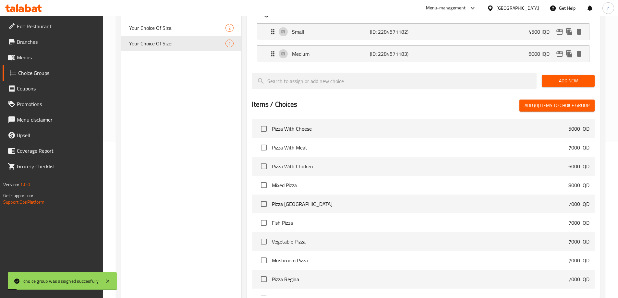
scroll to position [0, 0]
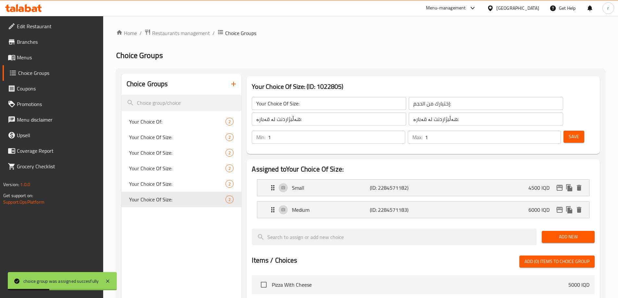
click at [236, 80] on icon "button" at bounding box center [234, 84] width 8 height 8
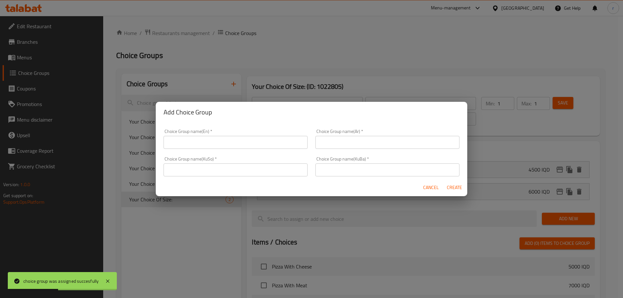
click at [204, 136] on input "text" at bounding box center [236, 142] width 144 height 13
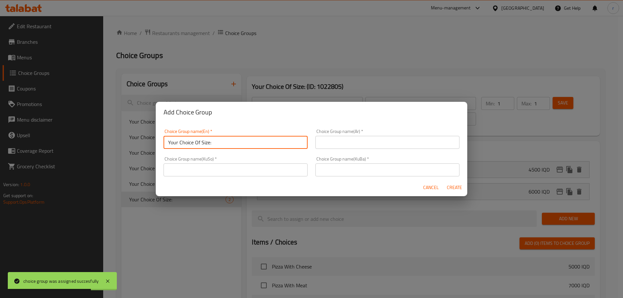
type input "Your Choice Of Size:"
click at [327, 143] on input "text" at bounding box center [387, 142] width 144 height 13
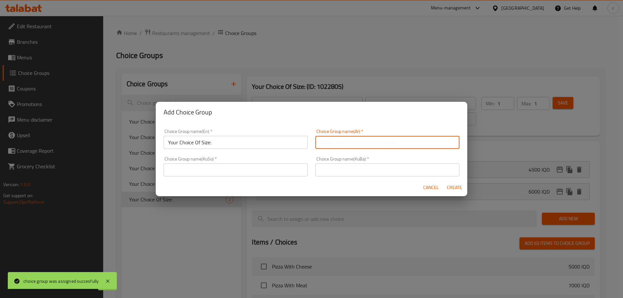
type input "إختيارك من الحجم:"
click at [344, 171] on input "text" at bounding box center [387, 170] width 144 height 13
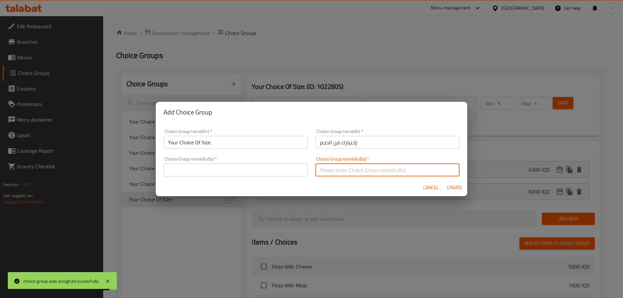
type input "هەڵبژاردنت لە قەبارە:"
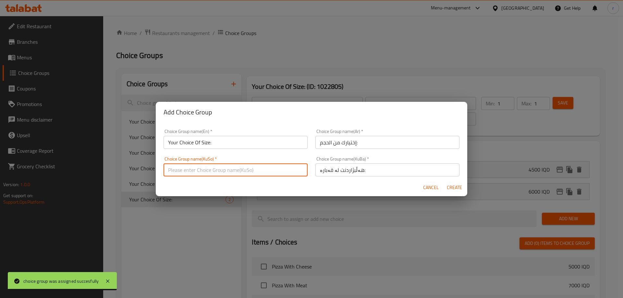
click at [242, 174] on input "text" at bounding box center [236, 170] width 144 height 13
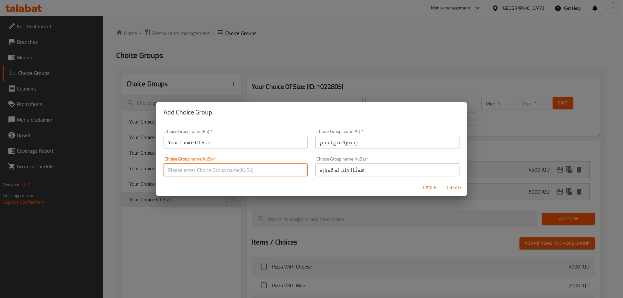
type input "هەڵبژاردنت لە قەبارە:"
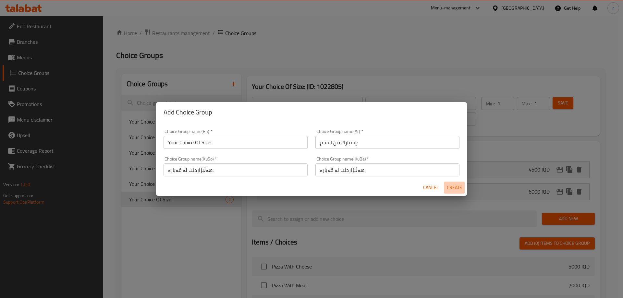
click at [450, 190] on span "Create" at bounding box center [455, 188] width 16 height 8
type input "Your Choice Of Size:"
type input "0"
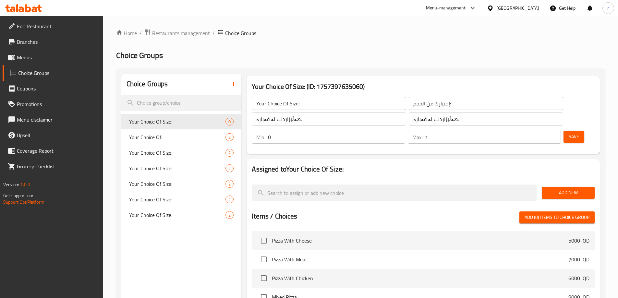
type input "1"
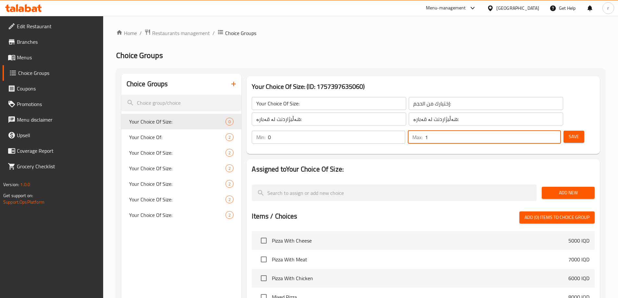
click at [544, 131] on input "1" at bounding box center [493, 137] width 136 height 13
type input "1"
click at [405, 131] on input "1" at bounding box center [336, 137] width 137 height 13
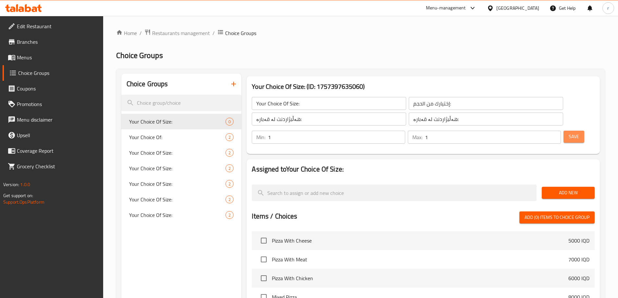
click at [569, 133] on span "Save" at bounding box center [574, 137] width 10 height 8
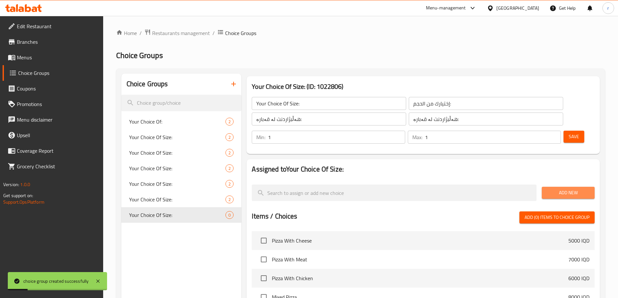
click at [558, 189] on span "Add New" at bounding box center [568, 193] width 43 height 8
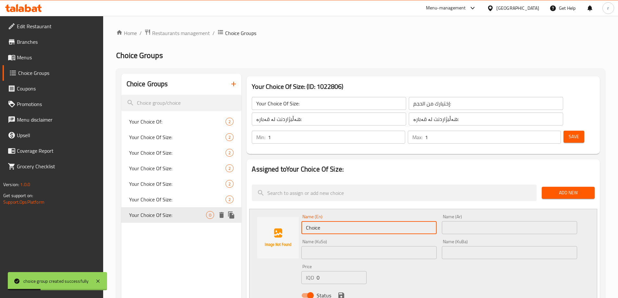
drag, startPoint x: 353, startPoint y: 207, endPoint x: 221, endPoint y: 212, distance: 131.8
click at [309, 221] on input "text" at bounding box center [368, 227] width 135 height 13
type input "Small"
click at [458, 221] on input "text" at bounding box center [509, 227] width 135 height 13
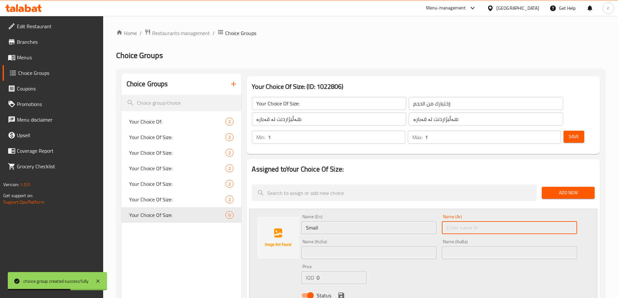
type input "وسط"
drag, startPoint x: 367, startPoint y: 238, endPoint x: 358, endPoint y: 237, distance: 8.5
click at [367, 246] on input "text" at bounding box center [368, 252] width 135 height 13
drag, startPoint x: 469, startPoint y: 211, endPoint x: 396, endPoint y: 215, distance: 73.4
click at [396, 215] on div "Name (En) Small Name (En) Name (Ar) وسط Name (Ar) Name (KuSo) Name (KuSo) Name …" at bounding box center [439, 258] width 281 height 92
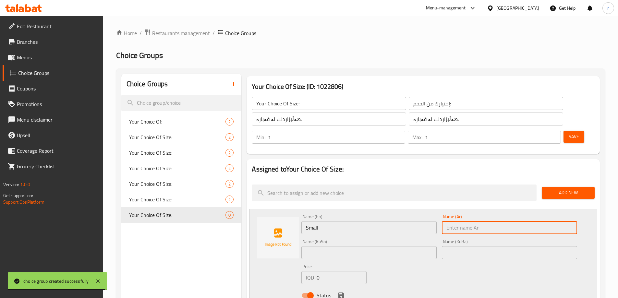
click at [468, 221] on input "text" at bounding box center [509, 227] width 135 height 13
type input "صغير"
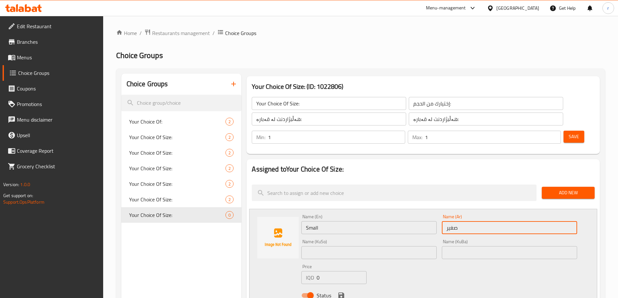
click at [363, 246] on input "text" at bounding box center [368, 252] width 135 height 13
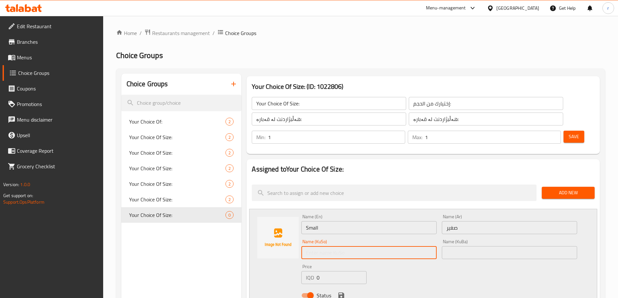
type input "بچووک"
click at [447, 246] on input "text" at bounding box center [509, 252] width 135 height 13
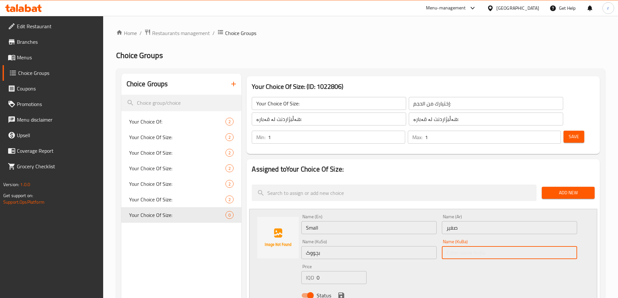
type input "بچووک"
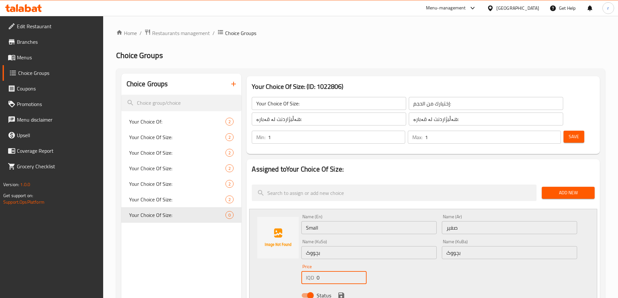
drag, startPoint x: 297, startPoint y: 258, endPoint x: 252, endPoint y: 259, distance: 45.1
click at [252, 259] on div "Name (En) Small Name (En) Name (Ar) صغير Name (Ar) Name (KuSo) بچووک Name (KuSo…" at bounding box center [423, 258] width 348 height 98
type input "5500"
click at [341, 293] on icon "save" at bounding box center [341, 296] width 6 height 6
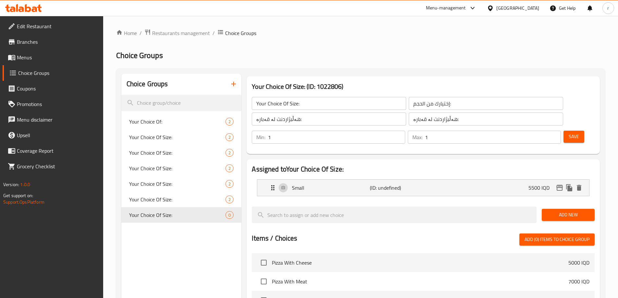
click at [563, 211] on span "Add New" at bounding box center [568, 215] width 43 height 8
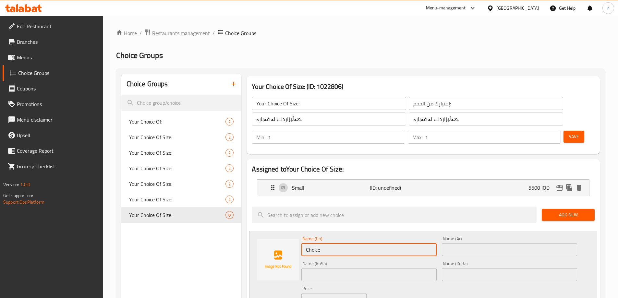
drag, startPoint x: 366, startPoint y: 233, endPoint x: 226, endPoint y: 236, distance: 140.2
click at [308, 243] on input "text" at bounding box center [368, 249] width 135 height 13
type input "Medium"
click at [455, 243] on input "text" at bounding box center [509, 249] width 135 height 13
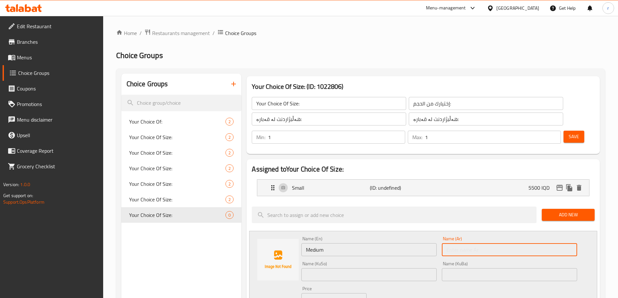
type input "وسط"
click at [333, 268] on input "text" at bounding box center [368, 274] width 135 height 13
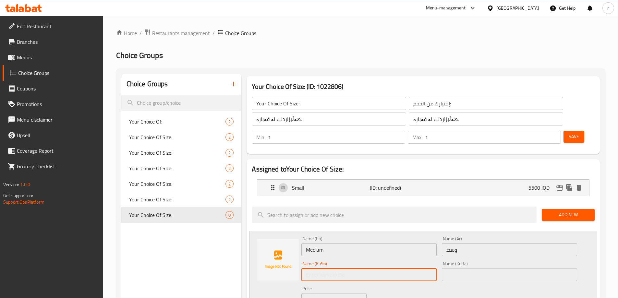
type input "ناوەند"
click at [448, 268] on input "text" at bounding box center [509, 274] width 135 height 13
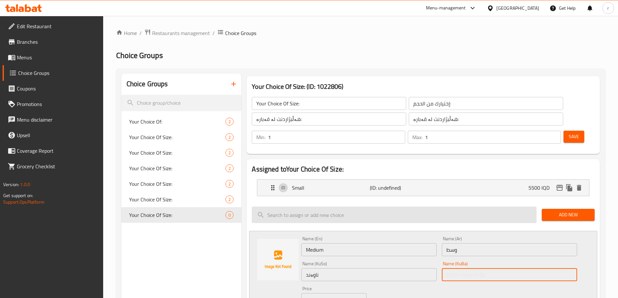
type input "ناوەند"
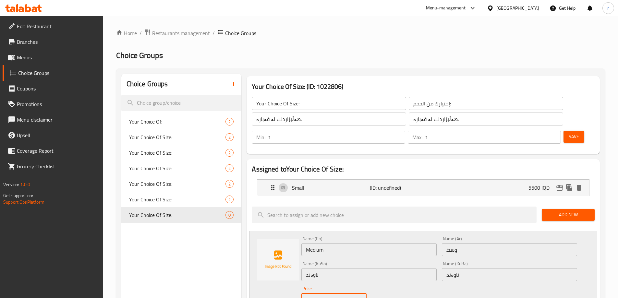
drag, startPoint x: 313, startPoint y: 278, endPoint x: 270, endPoint y: 281, distance: 42.7
click at [270, 281] on div "Name (En) Medium Name (En) Name (Ar) وسط Name (Ar) Name (KuSo) ناوەند Name (KuS…" at bounding box center [423, 280] width 348 height 98
click at [321, 293] on input "7000" at bounding box center [342, 299] width 50 height 13
type input "7500"
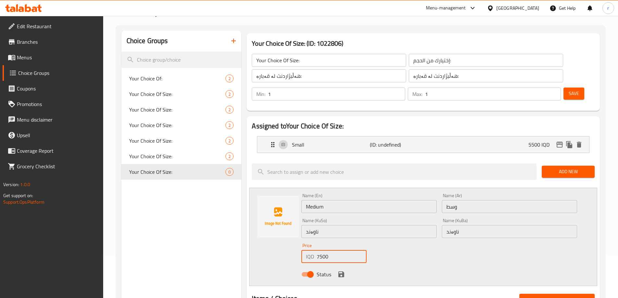
click at [344, 271] on icon "save" at bounding box center [341, 275] width 8 height 8
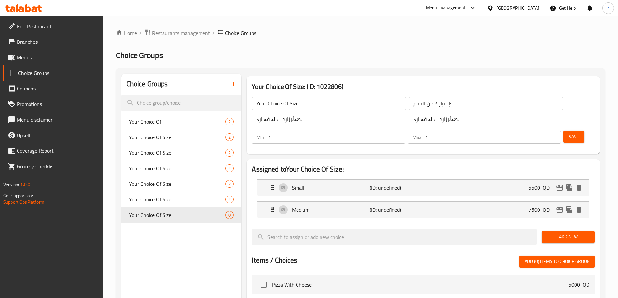
click at [570, 131] on button "Save" at bounding box center [574, 137] width 21 height 12
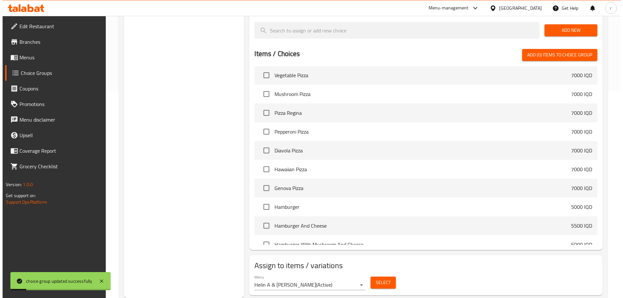
scroll to position [130, 0]
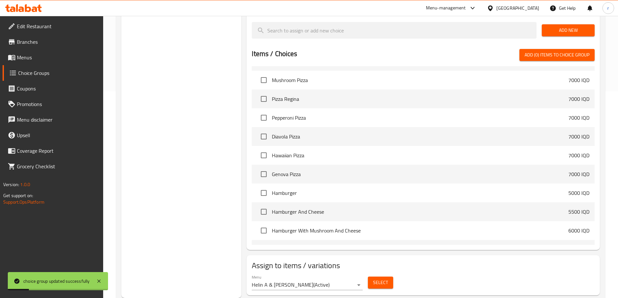
click at [381, 279] on span "Select" at bounding box center [380, 283] width 15 height 8
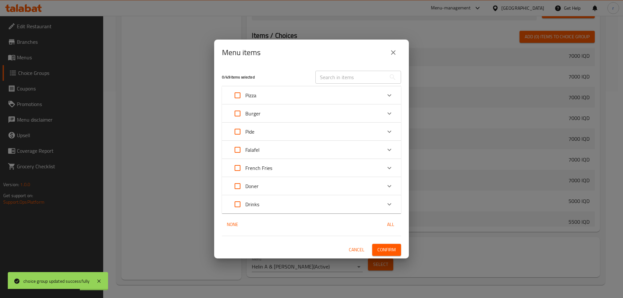
click at [295, 186] on div "Doner" at bounding box center [306, 186] width 152 height 16
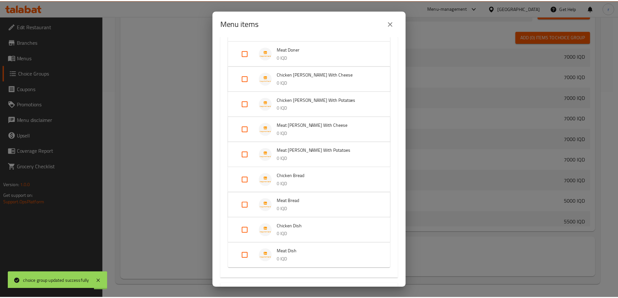
scroll to position [299, 0]
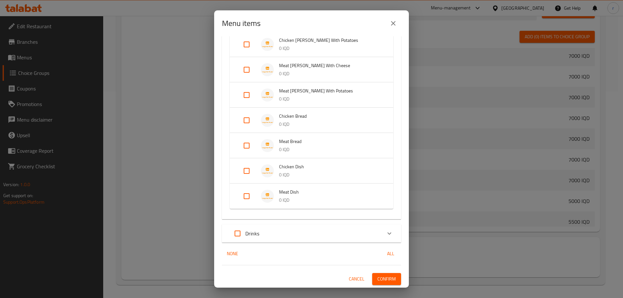
click at [253, 193] on input "Expand" at bounding box center [247, 197] width 16 height 16
checkbox input "true"
click at [382, 279] on button "Confirm" at bounding box center [386, 284] width 29 height 12
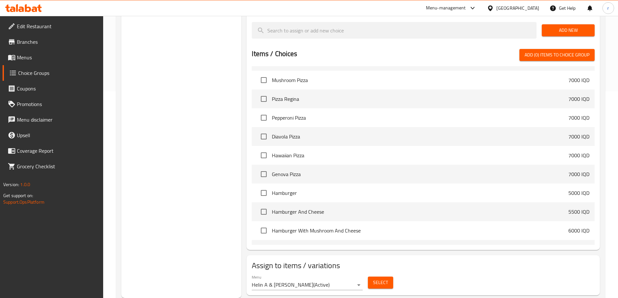
click at [37, 5] on icon at bounding box center [23, 8] width 37 height 8
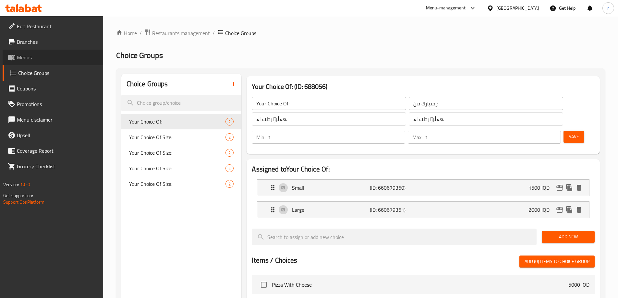
click at [43, 61] on span "Menus" at bounding box center [57, 58] width 81 height 8
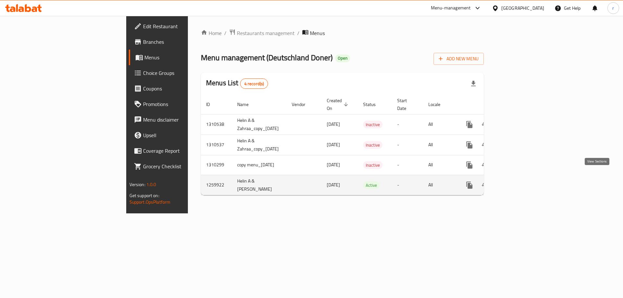
click at [520, 181] on icon "enhanced table" at bounding box center [516, 185] width 8 height 8
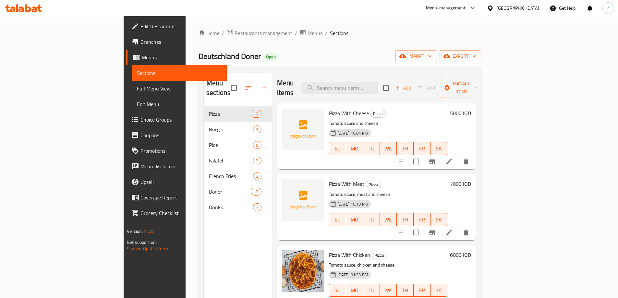
click at [132, 95] on link "Full Menu View" at bounding box center [179, 89] width 95 height 16
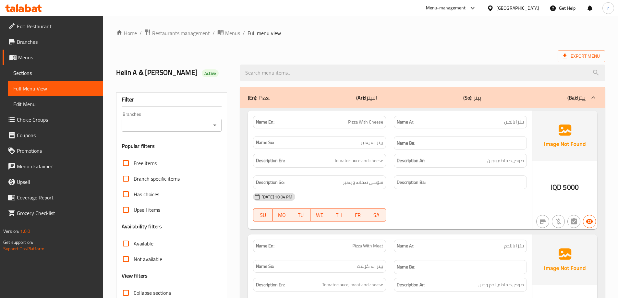
click at [138, 123] on input "Branches" at bounding box center [167, 125] width 86 height 9
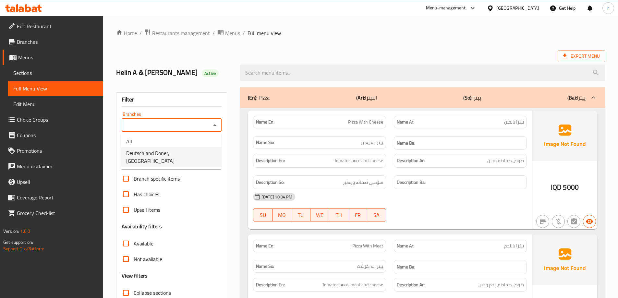
click at [154, 147] on li "Deutschland Doner, Bakhtyari" at bounding box center [171, 156] width 100 height 19
type input "Deutschland Doner, Bakhtyari"
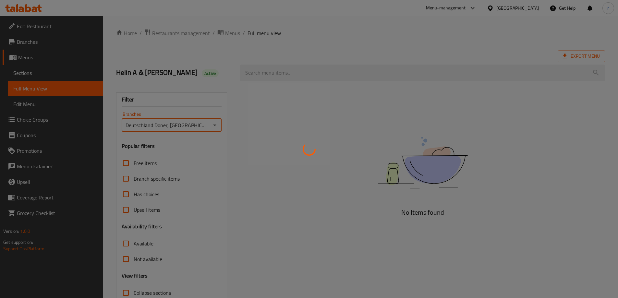
scroll to position [47, 0]
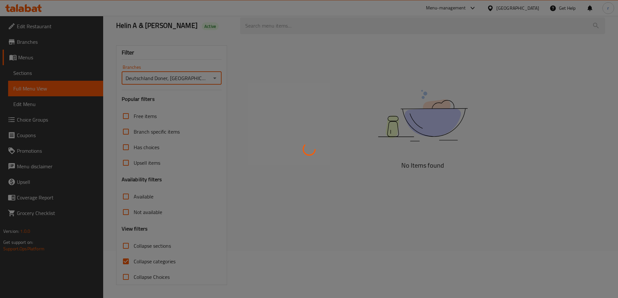
click at [155, 257] on div at bounding box center [309, 149] width 618 height 298
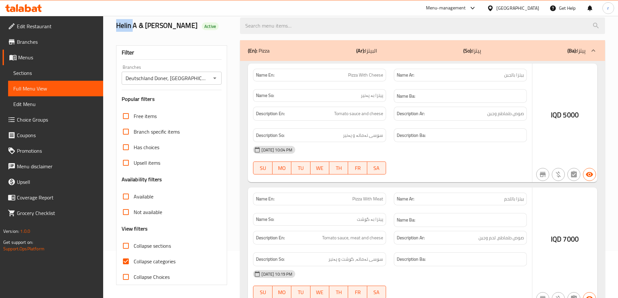
click at [159, 258] on div at bounding box center [309, 149] width 618 height 298
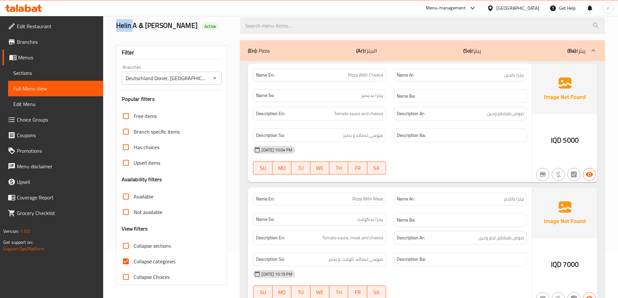
click at [156, 259] on span "Collapse categories" at bounding box center [155, 262] width 42 height 8
click at [134, 259] on input "Collapse categories" at bounding box center [126, 262] width 16 height 16
checkbox input "false"
click at [154, 249] on span "Collapse sections" at bounding box center [152, 246] width 37 height 8
click at [134, 249] on input "Collapse sections" at bounding box center [126, 246] width 16 height 16
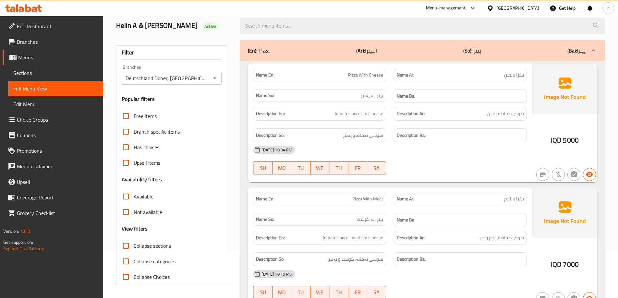
checkbox input "true"
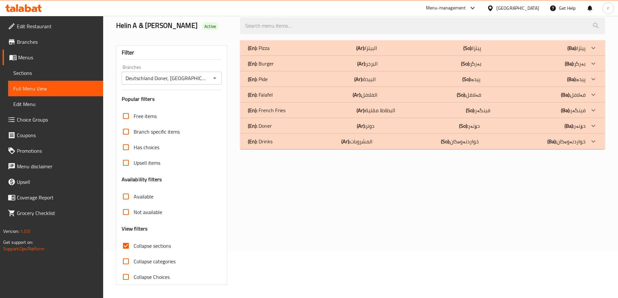
click at [313, 129] on div "(En): Doner (Ar): دونر (So): دۆنەر (Ba): دۆنەر" at bounding box center [417, 126] width 338 height 8
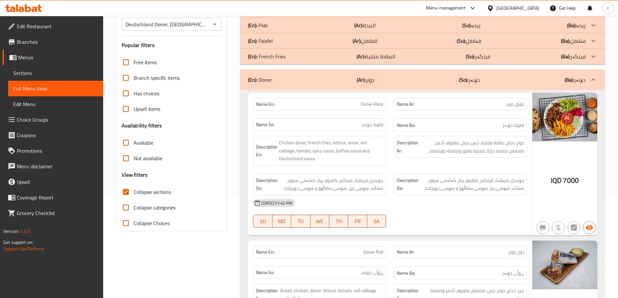
scroll to position [90, 0]
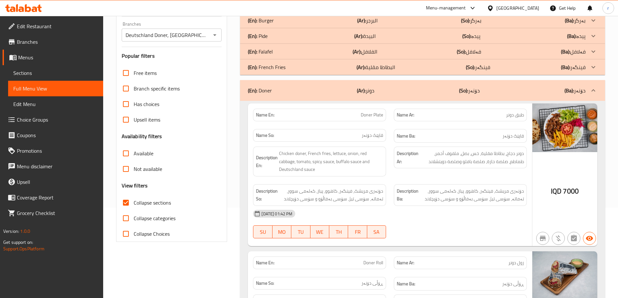
click at [214, 36] on icon "Open" at bounding box center [215, 35] width 8 height 8
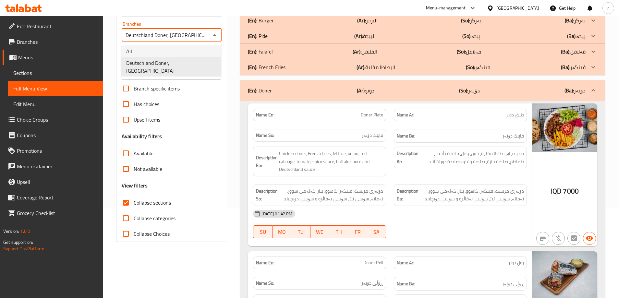
click at [189, 52] on li "All" at bounding box center [171, 51] width 100 height 12
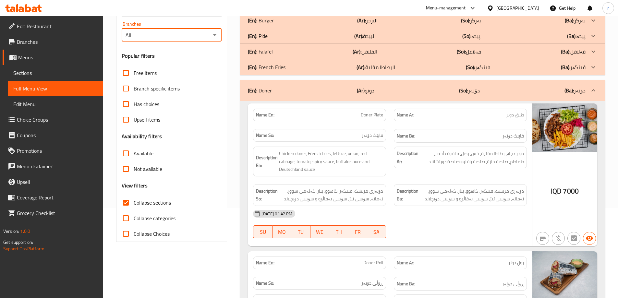
click at [215, 36] on icon "Open" at bounding box center [215, 35] width 8 height 8
click at [191, 61] on li "Deutschland Doner, Bakhtyari" at bounding box center [171, 66] width 100 height 19
type input "Deutschland Doner, Bakhtyari"
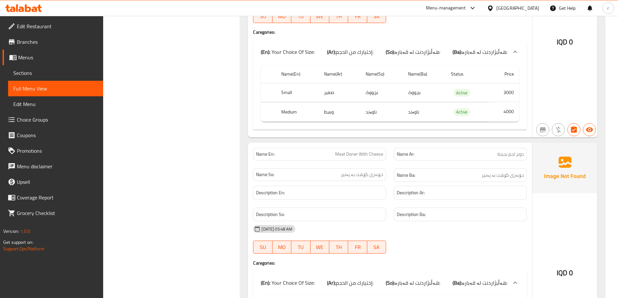
scroll to position [1428, 0]
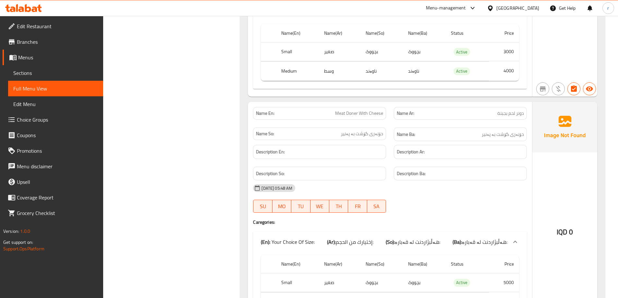
click at [47, 69] on span "Sections" at bounding box center [55, 73] width 85 height 8
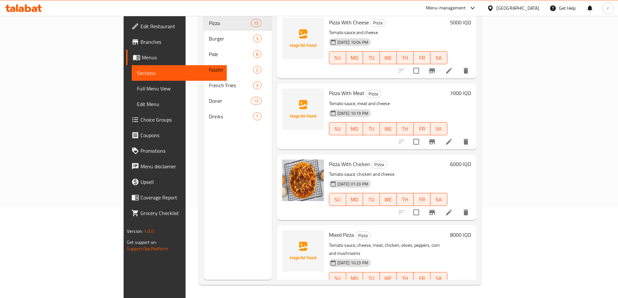
scroll to position [91, 0]
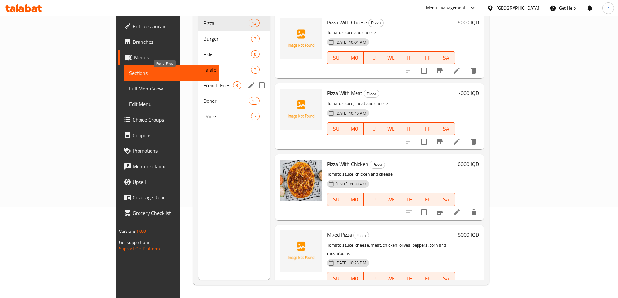
click at [203, 81] on span "French Fries" at bounding box center [218, 85] width 30 height 8
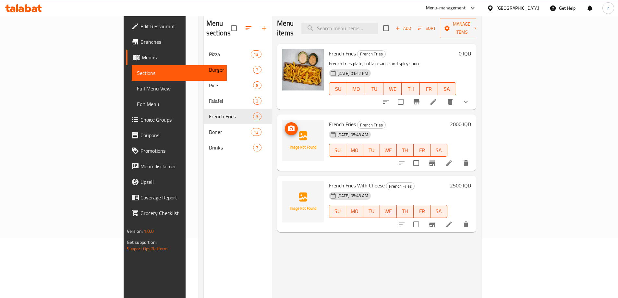
scroll to position [4, 0]
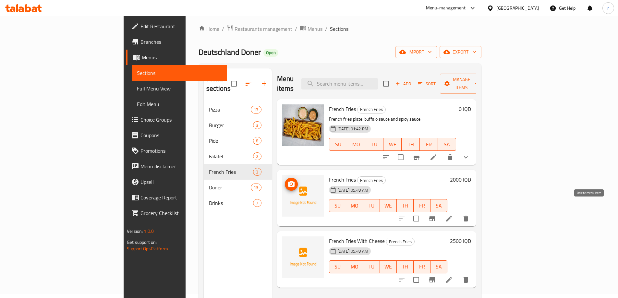
click at [470, 215] on icon "delete" at bounding box center [466, 219] width 8 height 8
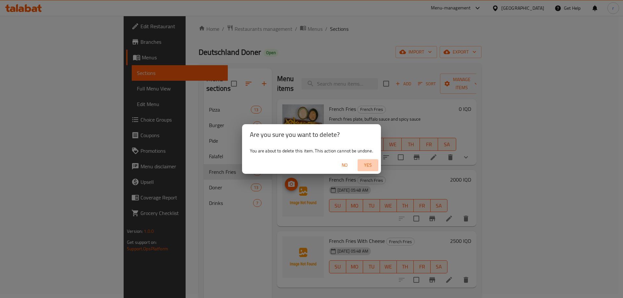
click at [369, 165] on span "Yes" at bounding box center [368, 165] width 16 height 8
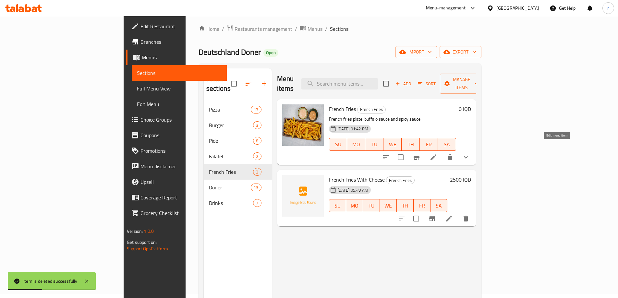
click at [437, 153] on icon at bounding box center [434, 157] width 8 height 8
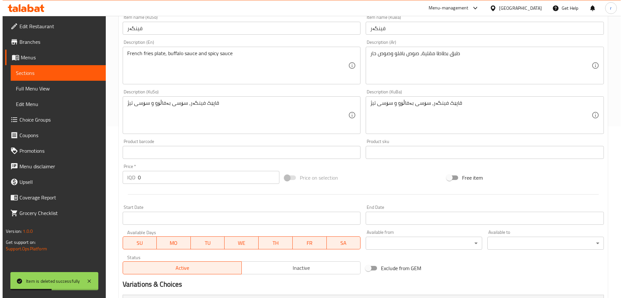
scroll to position [259, 0]
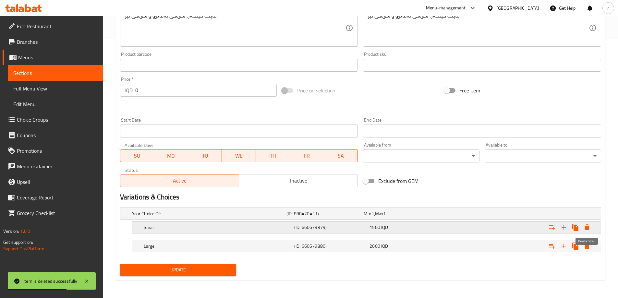
click at [586, 225] on icon "Expand" at bounding box center [587, 228] width 5 height 6
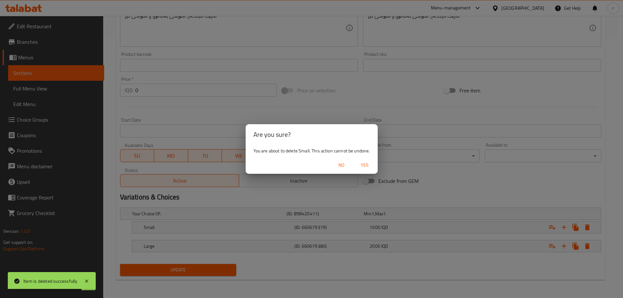
click at [370, 166] on span "Yes" at bounding box center [365, 165] width 16 height 8
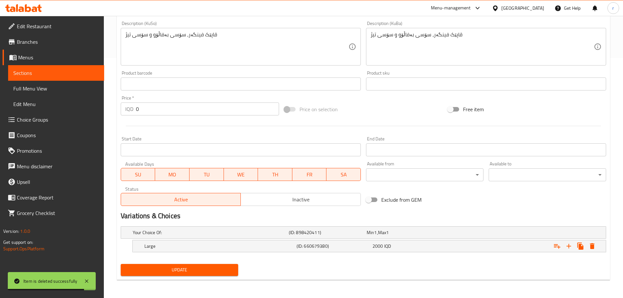
scroll to position [240, 0]
click at [586, 242] on button "Expand" at bounding box center [587, 246] width 12 height 12
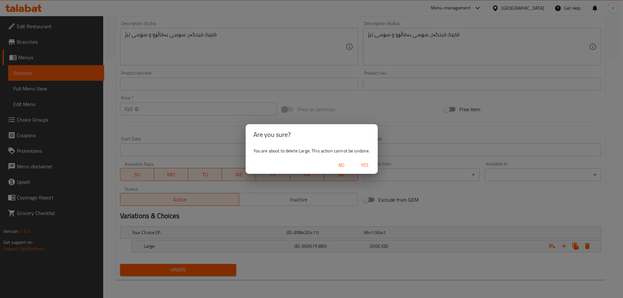
click at [367, 166] on span "Yes" at bounding box center [365, 165] width 16 height 8
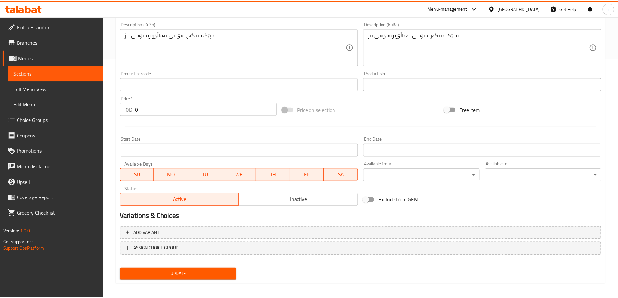
scroll to position [238, 0]
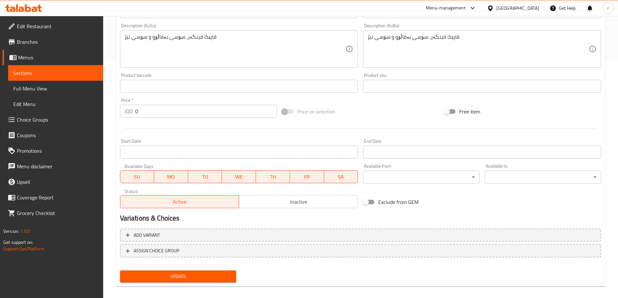
click at [213, 272] on button "Update" at bounding box center [178, 277] width 116 height 12
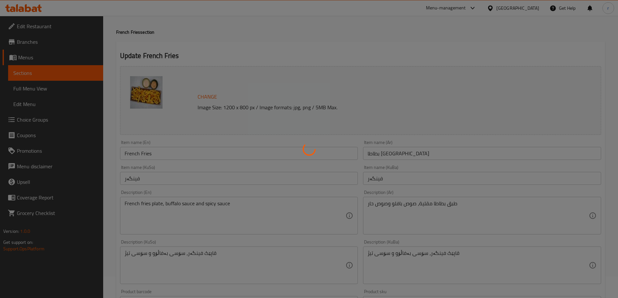
scroll to position [0, 0]
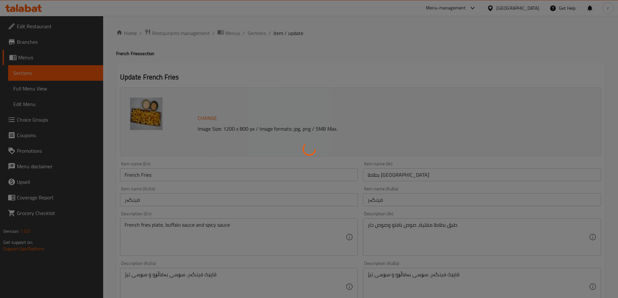
click at [257, 33] on div at bounding box center [309, 149] width 618 height 298
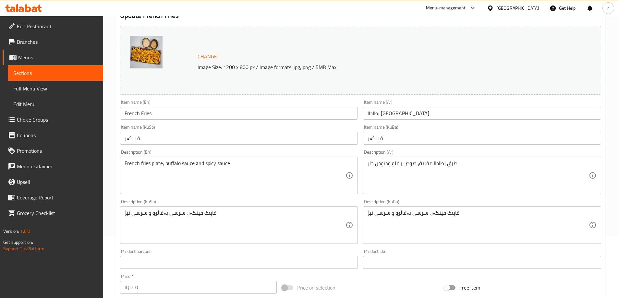
scroll to position [130, 0]
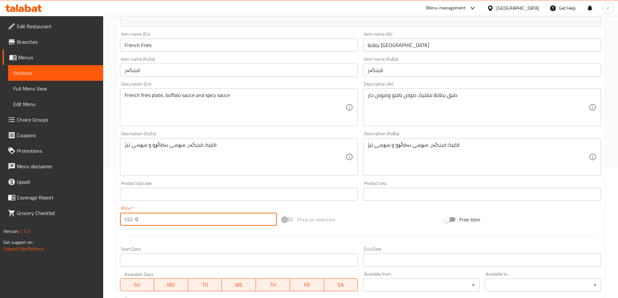
drag, startPoint x: 128, startPoint y: 219, endPoint x: 123, endPoint y: 219, distance: 5.6
click at [124, 219] on div "IQD 0 Price *" at bounding box center [198, 219] width 157 height 13
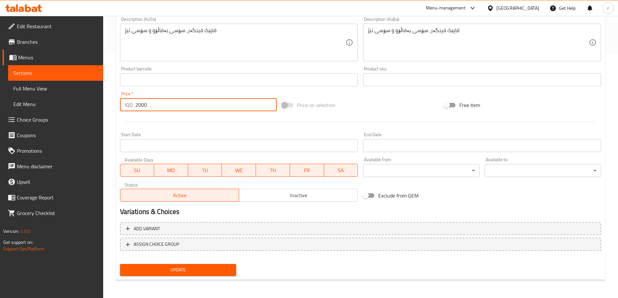
type input "2000"
click at [170, 272] on span "Update" at bounding box center [178, 270] width 106 height 8
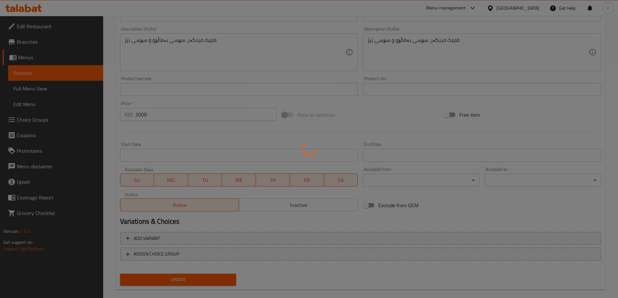
scroll to position [244, 0]
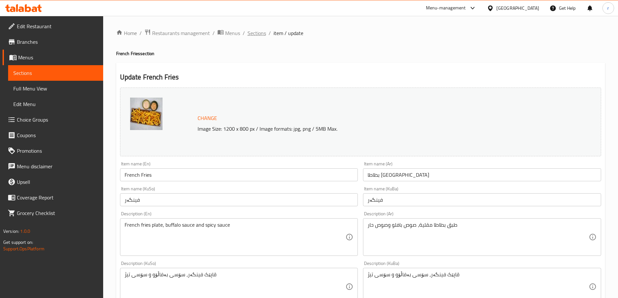
click at [258, 31] on span "Sections" at bounding box center [257, 33] width 18 height 8
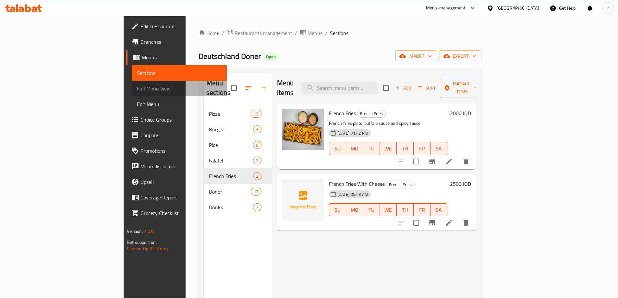
click at [137, 85] on span "Full Menu View" at bounding box center [179, 89] width 85 height 8
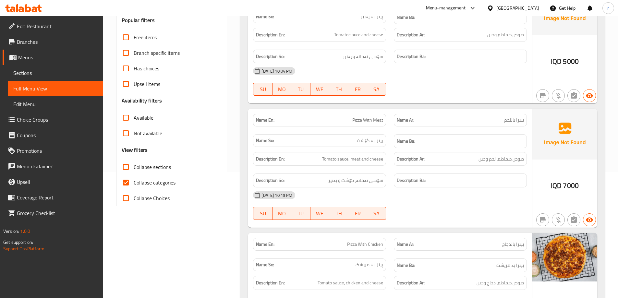
scroll to position [130, 0]
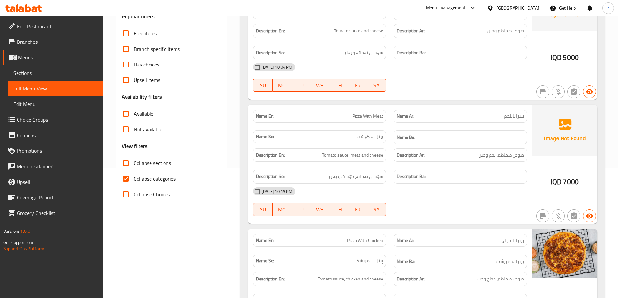
click at [156, 179] on span "Collapse categories" at bounding box center [155, 179] width 42 height 8
click at [134, 179] on input "Collapse categories" at bounding box center [126, 179] width 16 height 16
checkbox input "false"
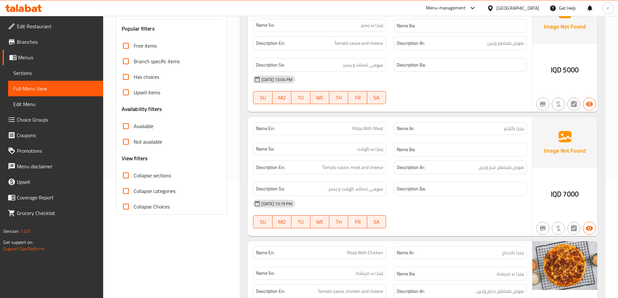
scroll to position [0, 0]
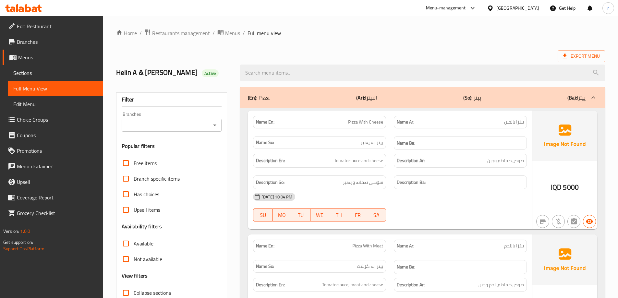
click at [165, 119] on div "Branches" at bounding box center [172, 125] width 100 height 13
click at [165, 123] on input "Branches" at bounding box center [167, 125] width 86 height 9
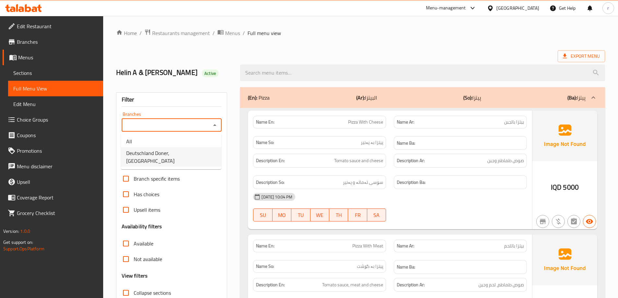
click at [165, 150] on span "Deutschland Doner, [GEOGRAPHIC_DATA]" at bounding box center [171, 157] width 90 height 16
type input "Deutschland Doner, [GEOGRAPHIC_DATA]"
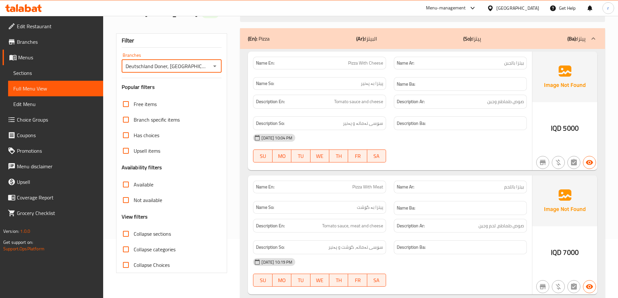
scroll to position [130, 0]
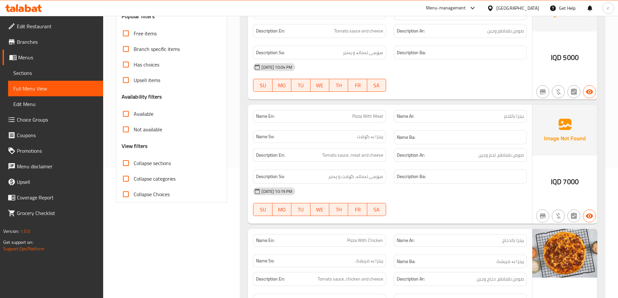
click at [151, 163] on span "Collapse sections" at bounding box center [152, 163] width 37 height 8
click at [134, 163] on input "Collapse sections" at bounding box center [126, 163] width 16 height 16
checkbox input "true"
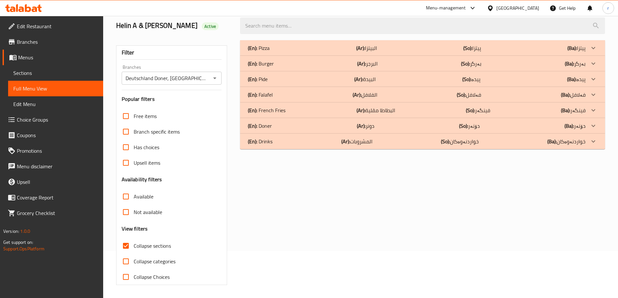
scroll to position [47, 0]
click at [336, 123] on div "(En): Doner (Ar): دونر (So): دۆنەر (Ba): دۆنەر" at bounding box center [417, 126] width 338 height 8
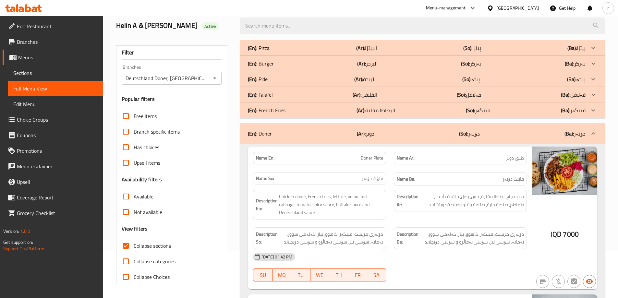
click at [336, 109] on div "(En): French Fries (Ar): البطاطا مقلية (So): فینگەر (Ba): فینگەر" at bounding box center [417, 110] width 338 height 8
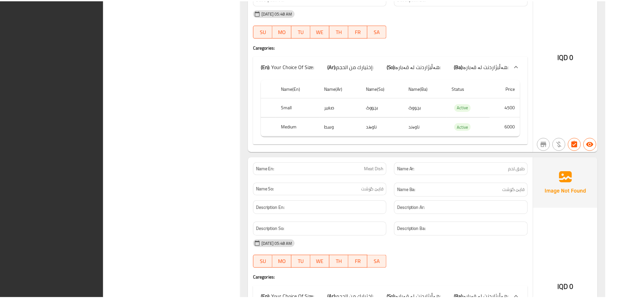
scroll to position [2928, 0]
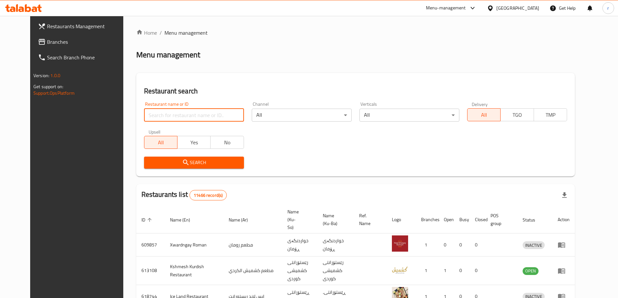
drag, startPoint x: 149, startPoint y: 111, endPoint x: 148, endPoint y: 117, distance: 5.9
click at [149, 111] on input "search" at bounding box center [194, 115] width 100 height 13
paste input "705433"
type input "705433"
click at [149, 161] on span "Search" at bounding box center [194, 163] width 90 height 8
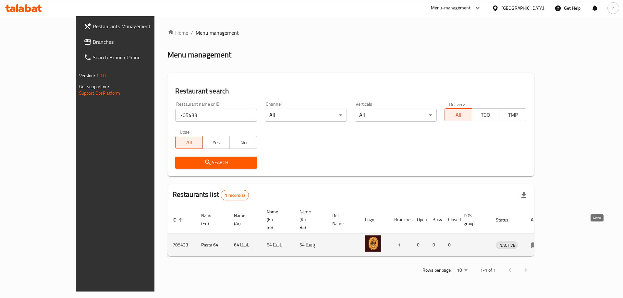
click at [539, 241] on icon "enhanced table" at bounding box center [535, 245] width 8 height 8
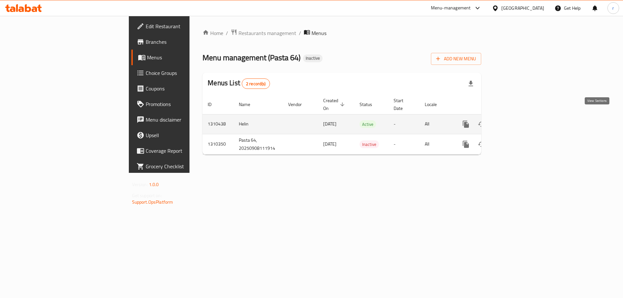
click at [517, 120] on icon "enhanced table" at bounding box center [513, 124] width 8 height 8
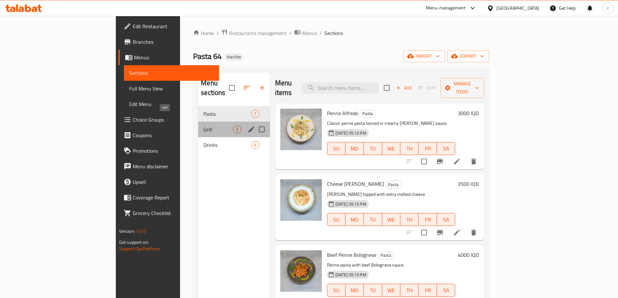
click at [203, 126] on span "Grill" at bounding box center [218, 130] width 30 height 8
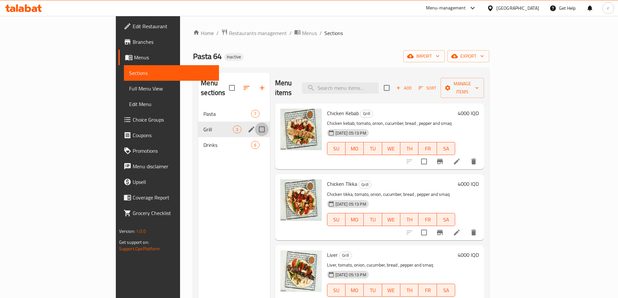
click at [255, 123] on input "Menu sections" at bounding box center [262, 130] width 14 height 14
checkbox input "true"
click at [240, 86] on icon "button" at bounding box center [243, 88] width 6 height 6
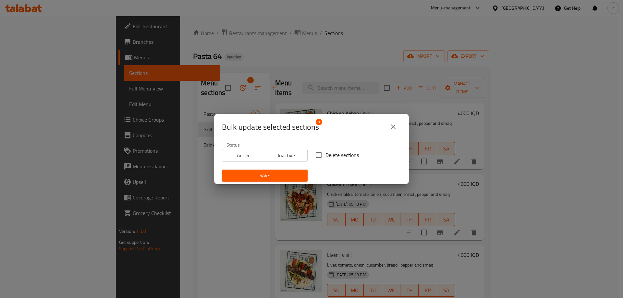
click at [394, 124] on icon "close" at bounding box center [393, 127] width 8 height 8
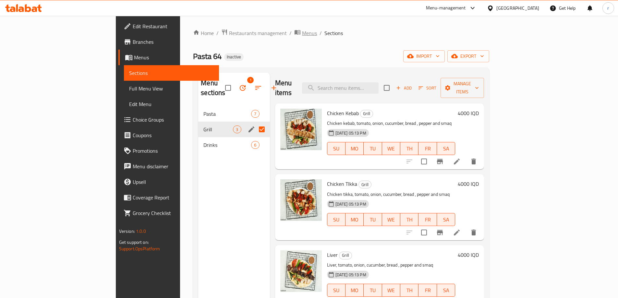
click at [294, 30] on span "breadcrumb" at bounding box center [298, 33] width 8 height 8
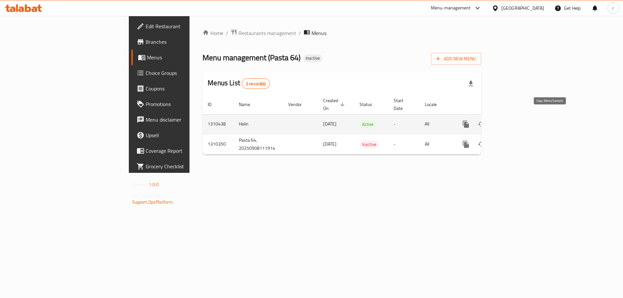
click at [469, 121] on icon "more" at bounding box center [466, 124] width 6 height 7
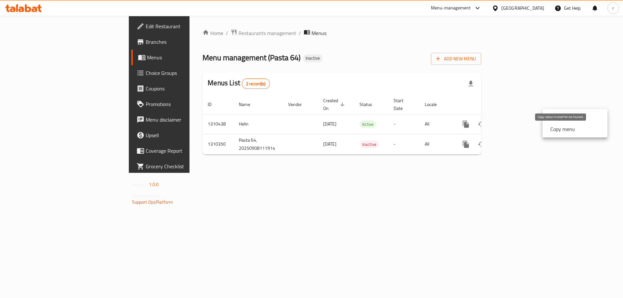
click at [555, 130] on strong "Copy menu" at bounding box center [562, 129] width 25 height 8
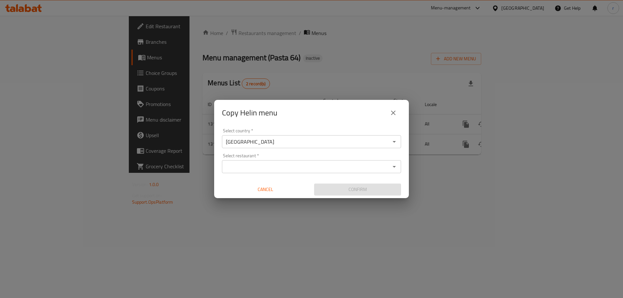
click at [238, 166] on input "Select restaurant   *" at bounding box center [306, 166] width 165 height 9
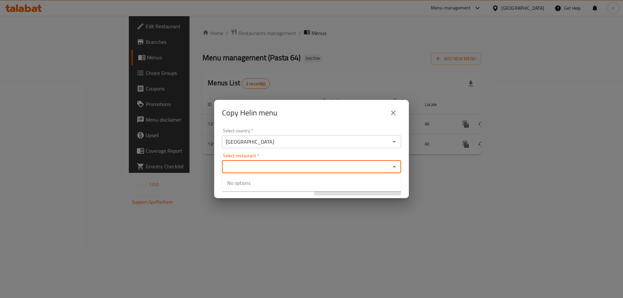
paste input "Pasta"
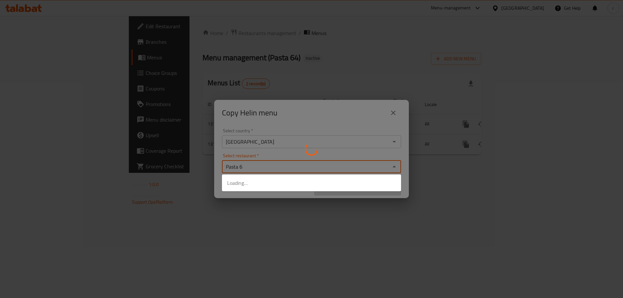
type input "Pasta 64"
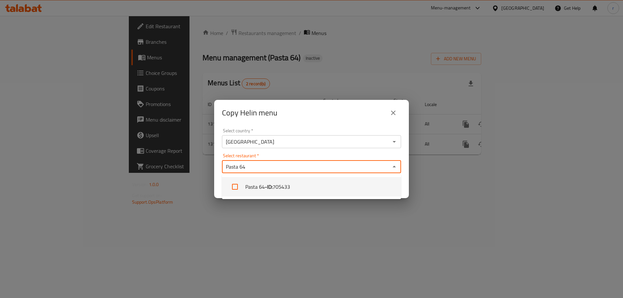
click at [286, 188] on span "705433" at bounding box center [282, 187] width 18 height 8
checkbox input "true"
click at [298, 231] on div "Copy Helin menu Select country   * Iraq Select country * Select restaurant   * …" at bounding box center [311, 149] width 623 height 298
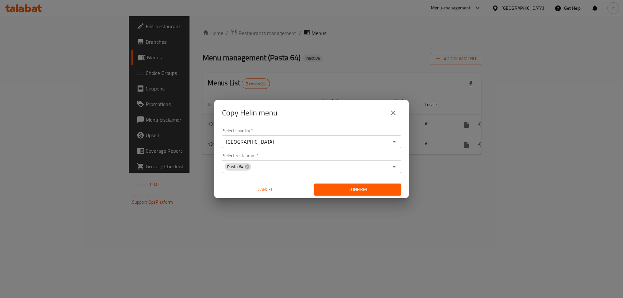
click at [350, 193] on span "Confirm" at bounding box center [357, 190] width 77 height 8
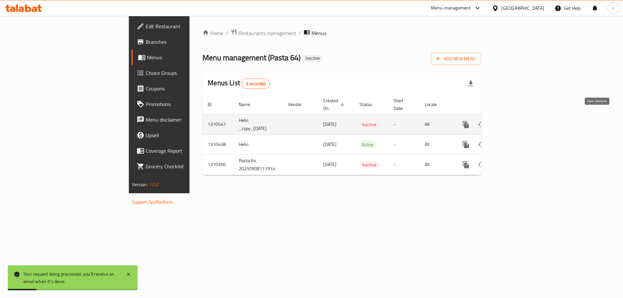
click at [517, 121] on icon "enhanced table" at bounding box center [513, 125] width 8 height 8
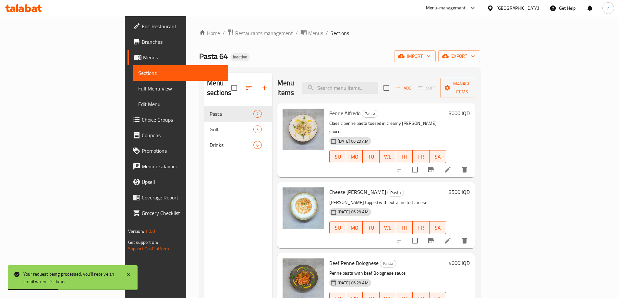
click at [232, 38] on div "Home / Restaurants management / Menus / Sections Pasta 64 Inactive import expor…" at bounding box center [339, 202] width 281 height 347
click at [308, 35] on span "Menus" at bounding box center [315, 33] width 15 height 8
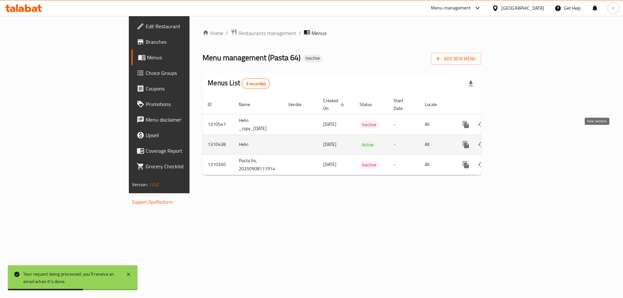
click at [520, 137] on link "enhanced table" at bounding box center [513, 145] width 16 height 16
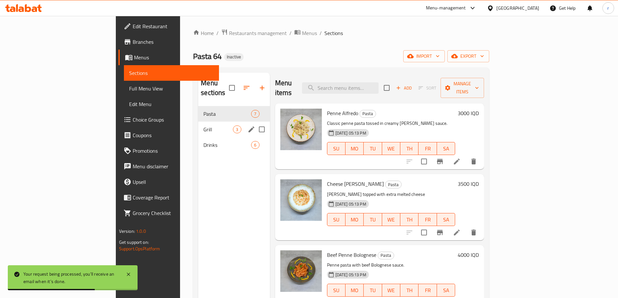
click at [255, 123] on input "Menu sections" at bounding box center [262, 130] width 14 height 14
checkbox input "true"
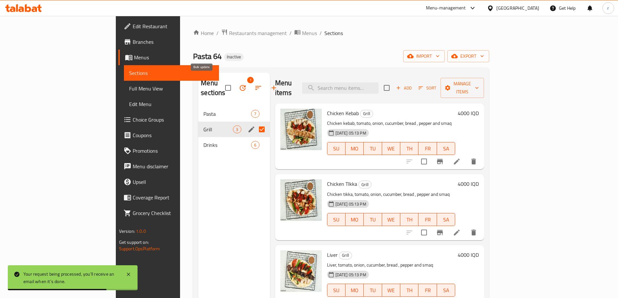
click at [240, 85] on icon "button" at bounding box center [243, 88] width 6 height 6
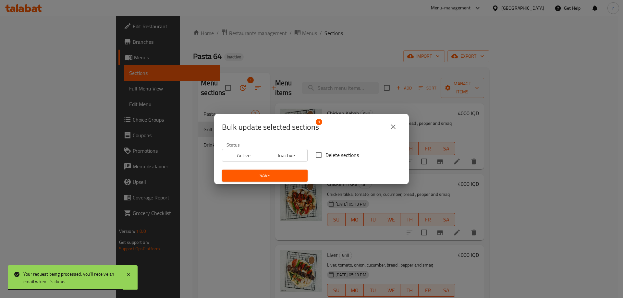
click at [314, 154] on input "Delete sections" at bounding box center [319, 155] width 14 height 14
checkbox input "true"
click at [275, 178] on span "Save" at bounding box center [264, 176] width 75 height 8
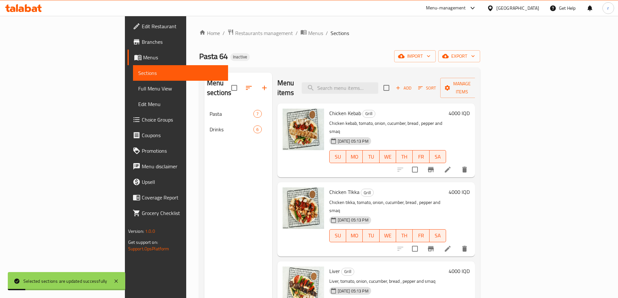
click at [138, 89] on span "Full Menu View" at bounding box center [180, 89] width 85 height 8
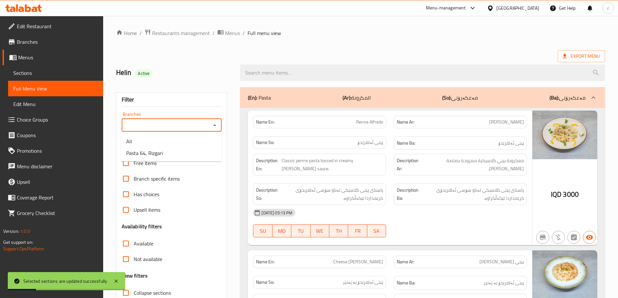
click at [179, 125] on input "Branches" at bounding box center [167, 125] width 86 height 9
click at [174, 149] on li "Pasta 64, Rizgari" at bounding box center [171, 153] width 100 height 12
type input "Pasta 64, Rizgari"
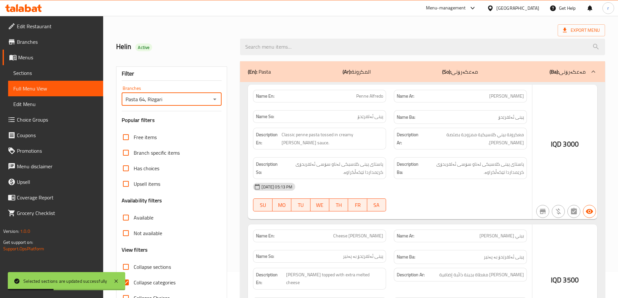
scroll to position [47, 0]
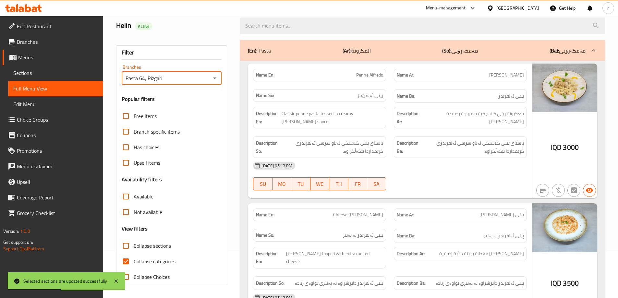
click at [149, 260] on span "Collapse categories" at bounding box center [155, 262] width 42 height 8
click at [134, 260] on input "Collapse categories" at bounding box center [126, 262] width 16 height 16
checkbox input "false"
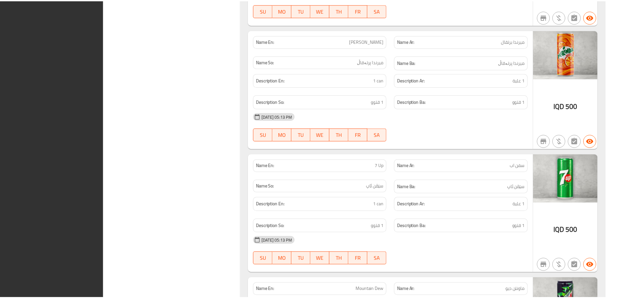
scroll to position [1515, 0]
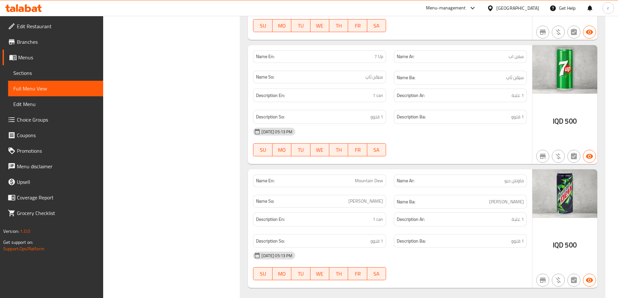
click at [19, 26] on span "Edit Restaurant" at bounding box center [57, 26] width 81 height 8
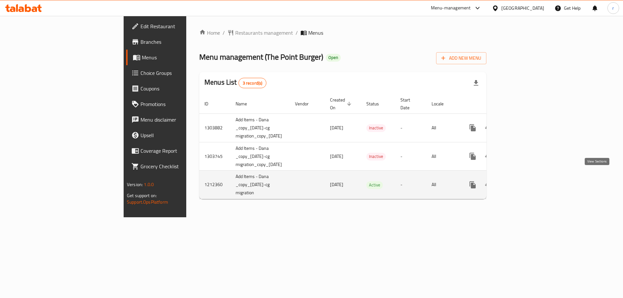
click at [523, 201] on icon "enhanced table" at bounding box center [520, 205] width 8 height 8
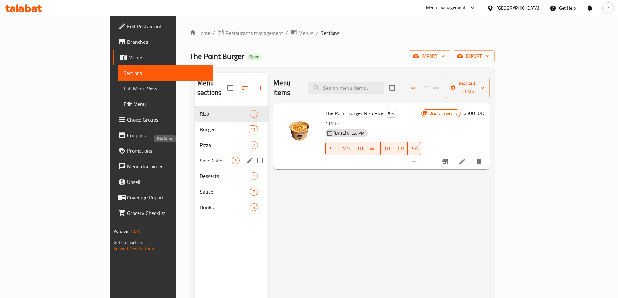
click at [200, 157] on span "Side Dishes" at bounding box center [216, 161] width 32 height 8
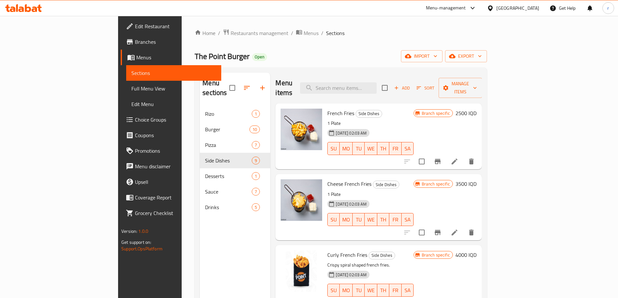
click at [411, 87] on span "Add" at bounding box center [402, 87] width 18 height 7
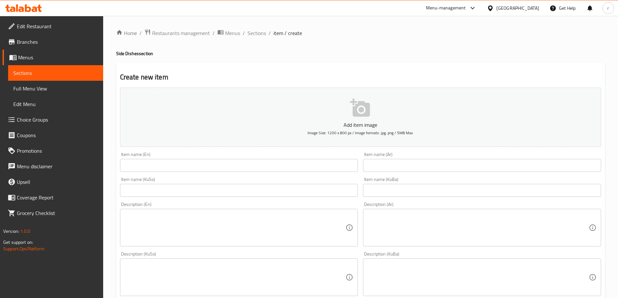
click at [381, 163] on input "text" at bounding box center [482, 165] width 238 height 13
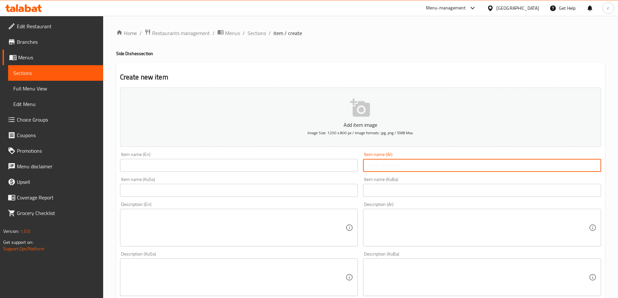
paste input "جبن بفلفل حار"
type input "جبن بفلفل حار"
click at [149, 169] on input "text" at bounding box center [239, 165] width 238 height 13
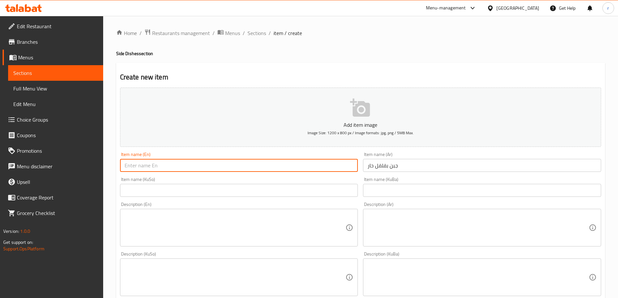
paste input "Chilli Cheese"
click at [165, 165] on input "Chili Cheese" at bounding box center [239, 165] width 238 height 13
type input "Chili Cheese"
click at [235, 192] on input "text" at bounding box center [239, 190] width 238 height 13
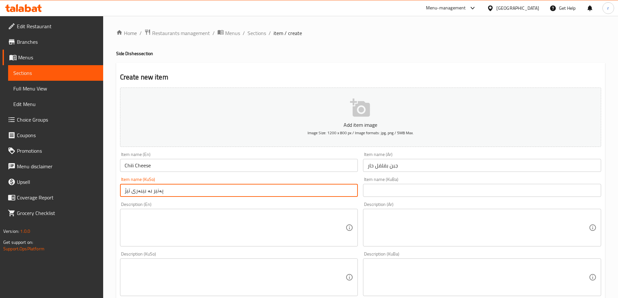
drag, startPoint x: 235, startPoint y: 192, endPoint x: 63, endPoint y: 180, distance: 173.1
click at [63, 180] on div "Edit Restaurant Branches Menus Sections Full Menu View Edit Menu Choice Groups …" at bounding box center [309, 274] width 618 height 517
type input "پەنیر بە بیبەری تیژ"
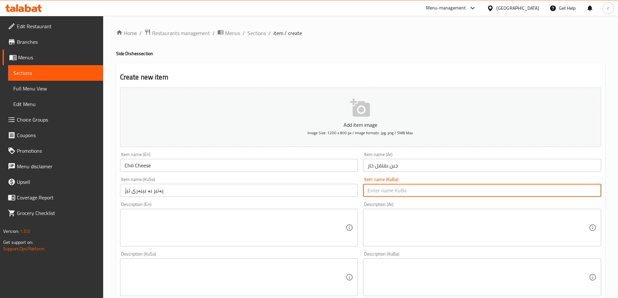
click at [406, 194] on input "text" at bounding box center [482, 190] width 238 height 13
paste input "پەنیر بە بیبەری تیژ"
type input "پەنیر بە بیبەری تیژ"
click at [138, 225] on textarea at bounding box center [235, 228] width 221 height 31
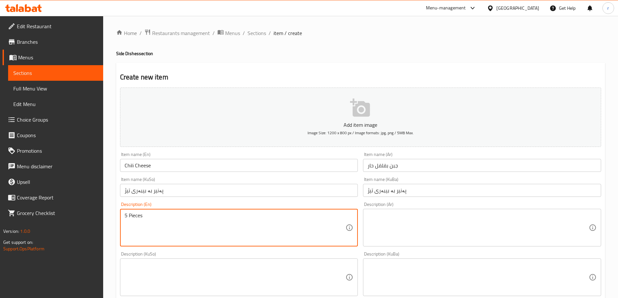
type textarea "5 Pieces"
click at [387, 225] on textarea at bounding box center [478, 228] width 221 height 31
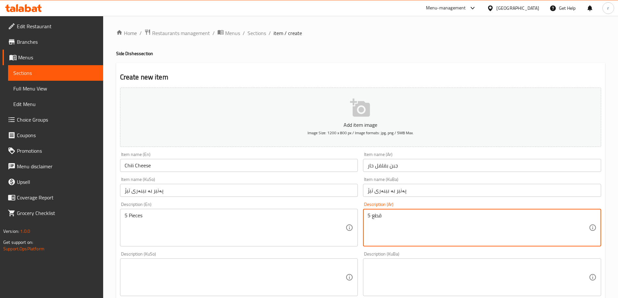
type textarea "5 قطع"
click at [196, 284] on textarea at bounding box center [235, 277] width 221 height 31
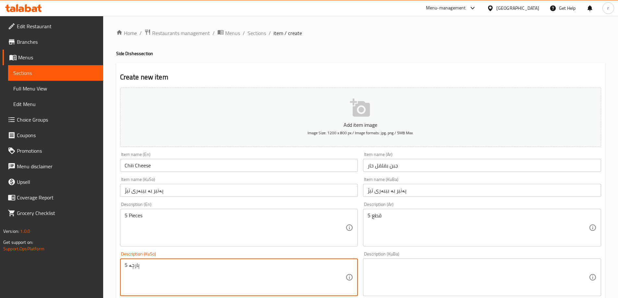
drag, startPoint x: 184, startPoint y: 274, endPoint x: 86, endPoint y: 270, distance: 98.1
click at [86, 270] on div "Edit Restaurant Branches Menus Sections Full Menu View Edit Menu Choice Groups …" at bounding box center [309, 274] width 618 height 517
type textarea "5 پارچە"
click at [412, 277] on textarea at bounding box center [478, 277] width 221 height 31
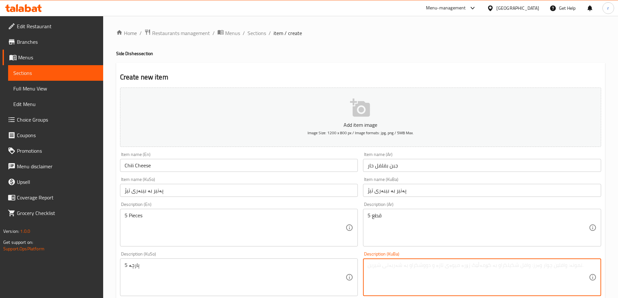
paste textarea "5 پارچە"
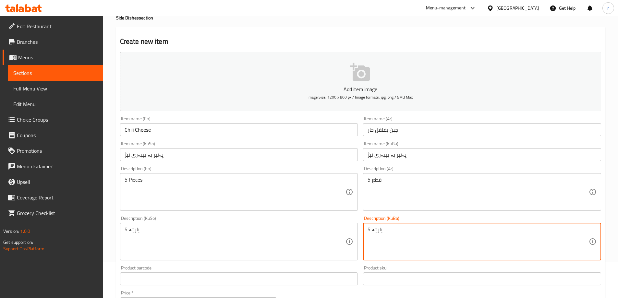
scroll to position [87, 0]
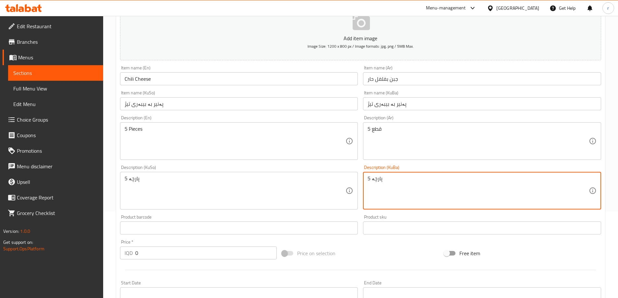
type textarea "5 پارچە"
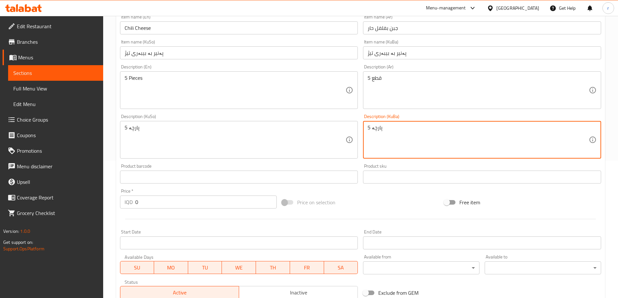
scroll to position [173, 0]
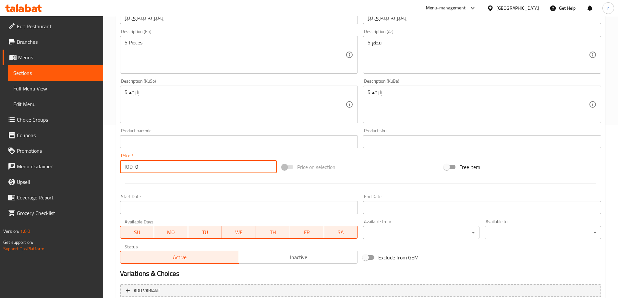
click at [119, 170] on div "Price   * IQD 0 Price *" at bounding box center [198, 163] width 162 height 25
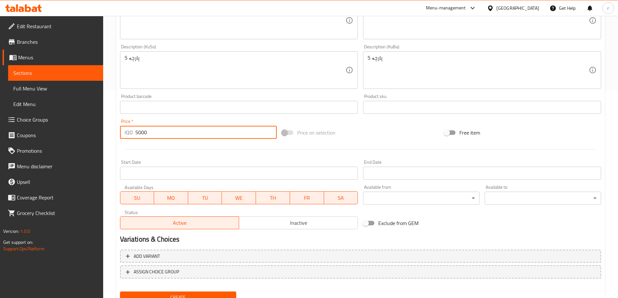
scroll to position [235, 0]
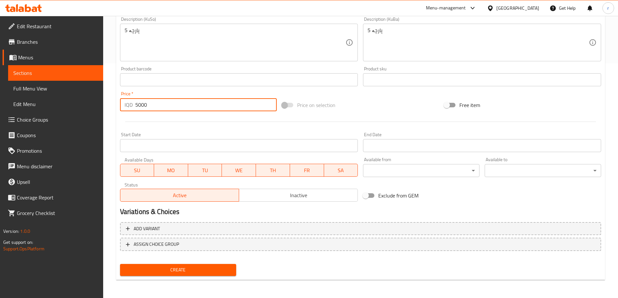
type input "5000"
click at [223, 266] on button "Create" at bounding box center [178, 270] width 116 height 12
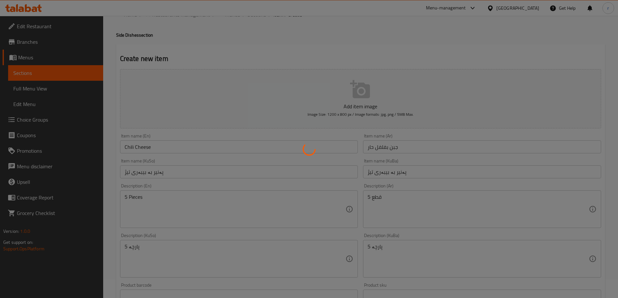
type input "0"
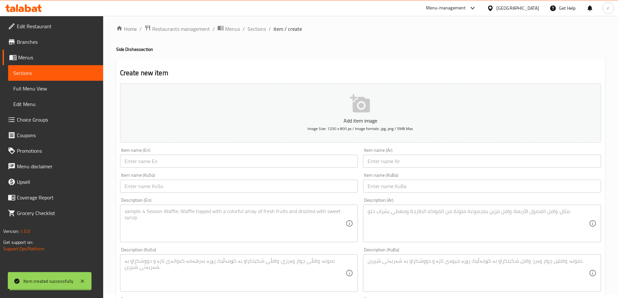
scroll to position [0, 0]
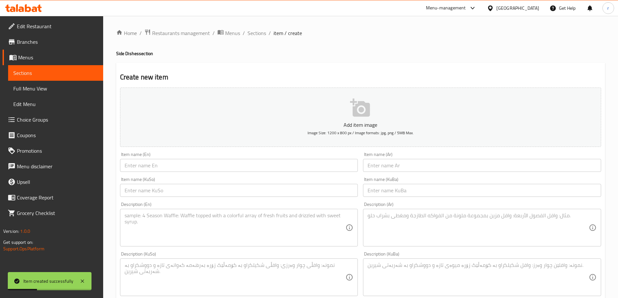
click at [394, 167] on input "text" at bounding box center [482, 165] width 238 height 13
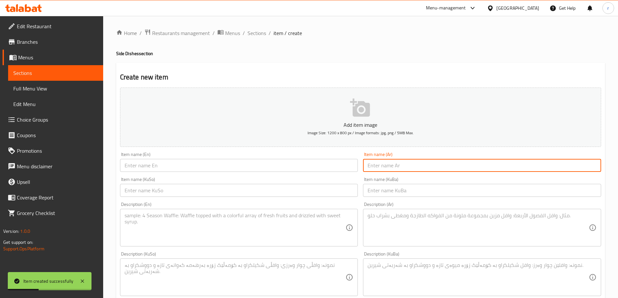
paste input "أصابع موزاريلا"
type input "أصابع موزاريلا"
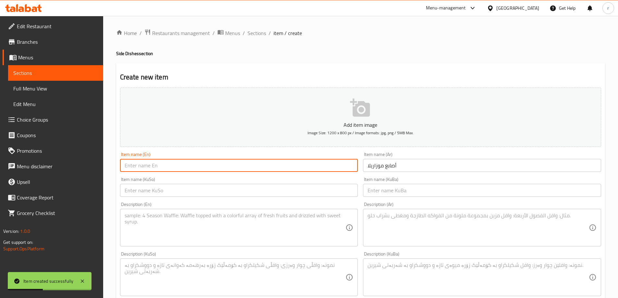
click at [239, 161] on input "text" at bounding box center [239, 165] width 238 height 13
paste input "Mozzarella Sticks"
type input "Mozzarella Sticks"
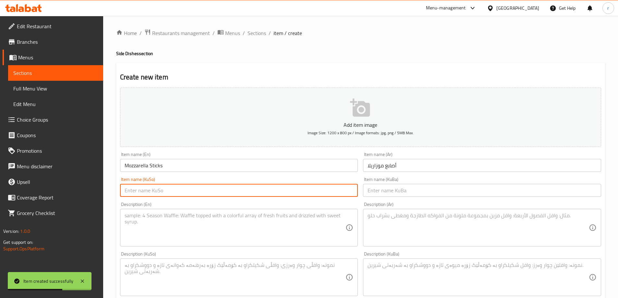
click at [146, 194] on input "text" at bounding box center [239, 190] width 238 height 13
type input "ستێکسی مۆزارێلا"
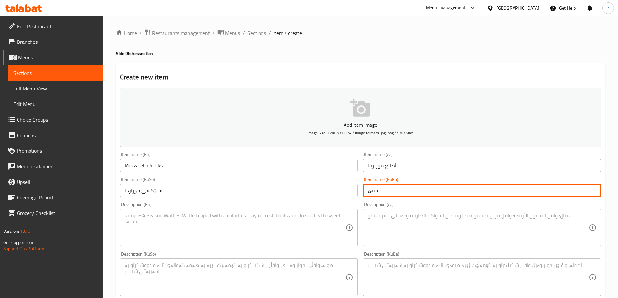
type input "ستێکسی مۆزارێلا"
click at [148, 222] on textarea at bounding box center [235, 228] width 221 height 31
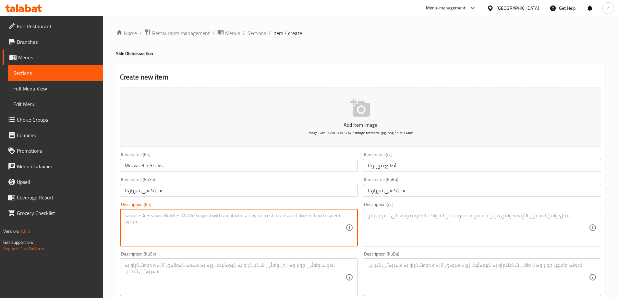
click at [187, 271] on textarea at bounding box center [235, 277] width 221 height 31
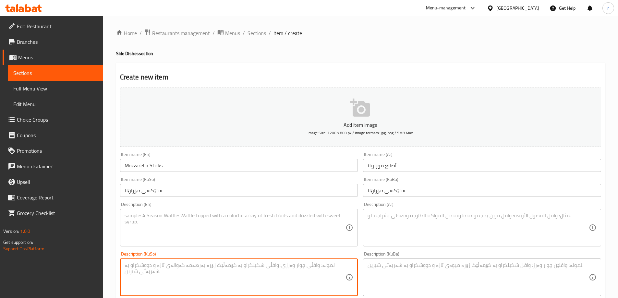
paste textarea "5 پارچە"
type textarea "5 پارچە"
click at [434, 291] on textarea at bounding box center [478, 277] width 221 height 31
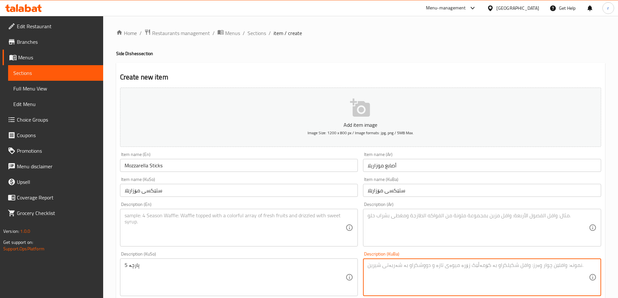
paste textarea "5 پارچە"
type textarea "5 پارچە"
click at [264, 230] on textarea at bounding box center [235, 228] width 221 height 31
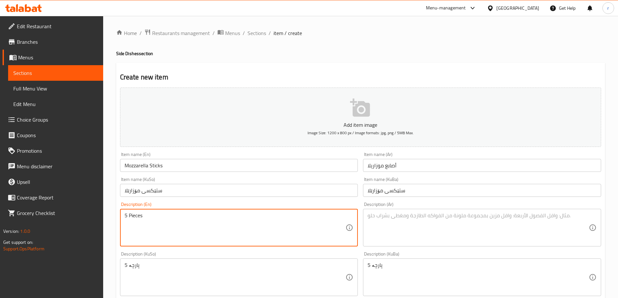
type textarea "5 Pieces"
click at [388, 223] on textarea at bounding box center [478, 228] width 221 height 31
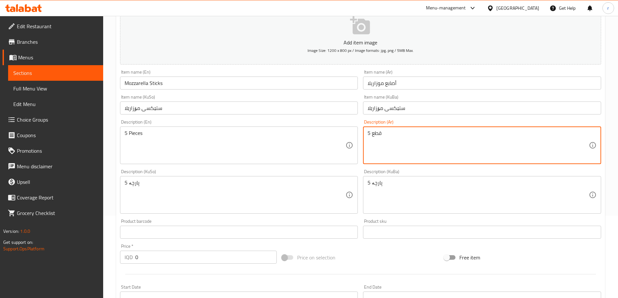
scroll to position [173, 0]
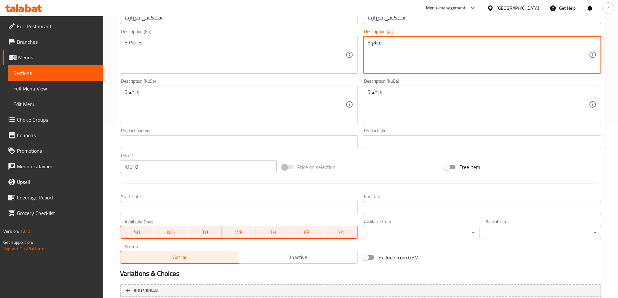
type textarea "5 قطع"
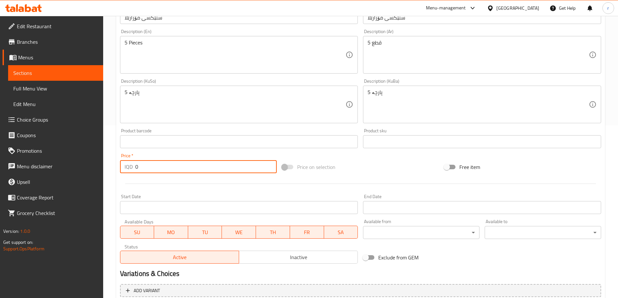
drag, startPoint x: 150, startPoint y: 166, endPoint x: 107, endPoint y: 161, distance: 42.8
click at [107, 161] on div "Home / Restaurants management / Menus / Sections / item / create Side Dishes se…" at bounding box center [360, 101] width 515 height 517
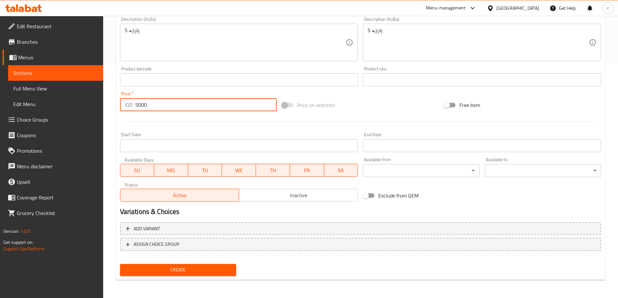
type input "5000"
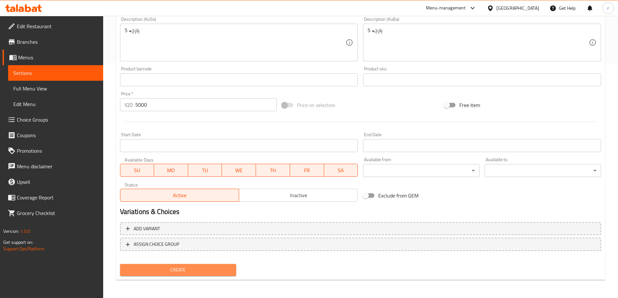
click at [170, 270] on span "Create" at bounding box center [178, 270] width 106 height 8
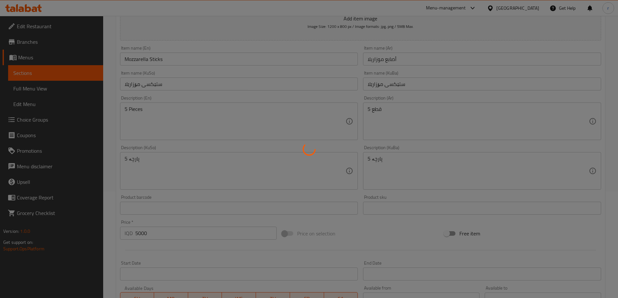
scroll to position [0, 0]
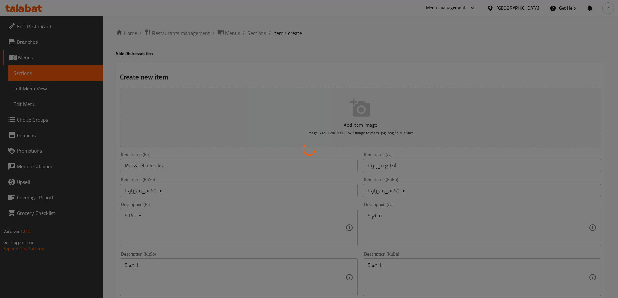
click at [256, 33] on div at bounding box center [309, 149] width 618 height 298
click at [257, 33] on div at bounding box center [309, 149] width 618 height 298
click at [260, 33] on div at bounding box center [309, 149] width 618 height 298
type input "0"
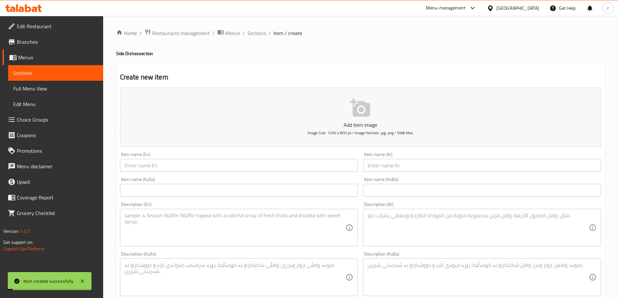
click at [260, 33] on span "Sections" at bounding box center [257, 33] width 18 height 8
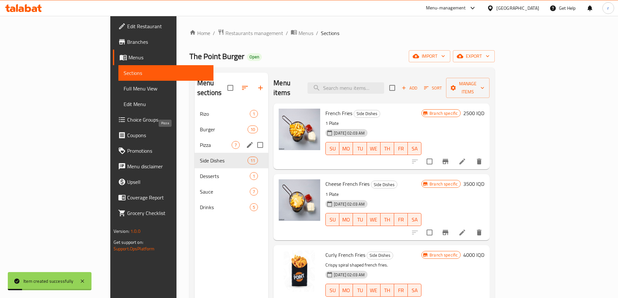
click at [200, 141] on span "Pizza" at bounding box center [216, 145] width 32 height 8
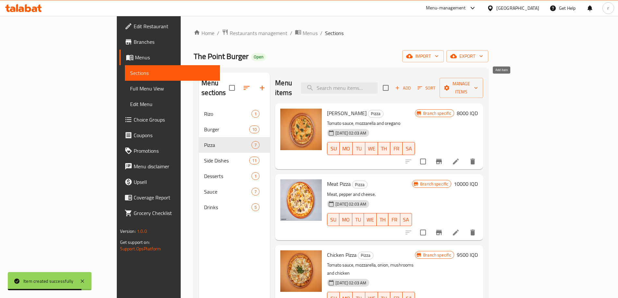
click at [412, 85] on span "Add" at bounding box center [403, 87] width 18 height 7
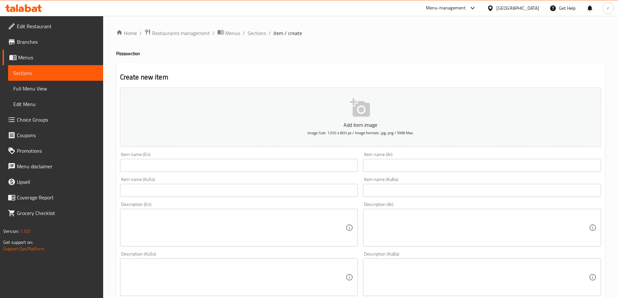
click at [387, 166] on input "text" at bounding box center [482, 165] width 238 height 13
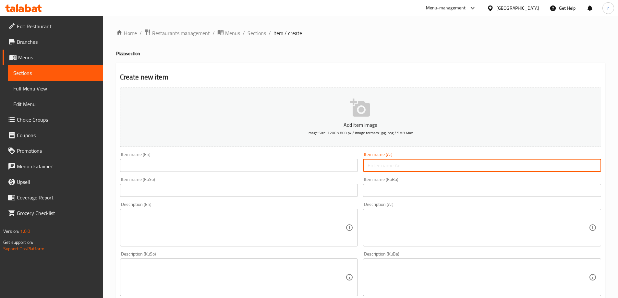
paste input "بيتزا تروفل"
type input "بيتزا تروفل"
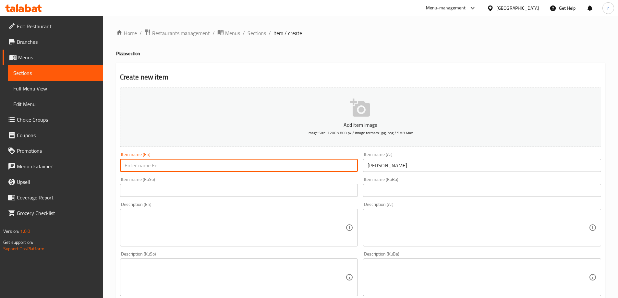
click at [296, 168] on input "text" at bounding box center [239, 165] width 238 height 13
paste input "Truffle Pizza"
type input "Truffle Pizza"
click at [148, 189] on input "text" at bounding box center [239, 190] width 238 height 13
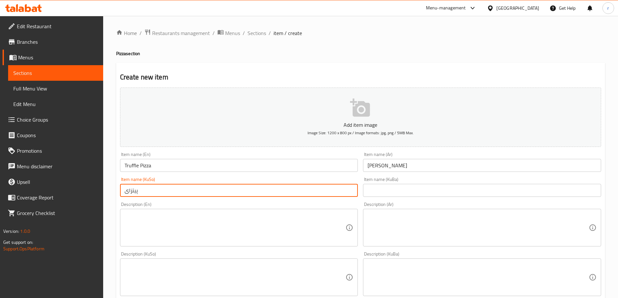
paste input "تروفل"
drag, startPoint x: 217, startPoint y: 195, endPoint x: 39, endPoint y: 191, distance: 178.8
click at [39, 191] on div "Edit Restaurant Branches Menus Sections Full Menu View Edit Menu Choice Groups …" at bounding box center [309, 274] width 618 height 517
type input "پیتزای تروفل"
click at [372, 196] on input "text" at bounding box center [482, 190] width 238 height 13
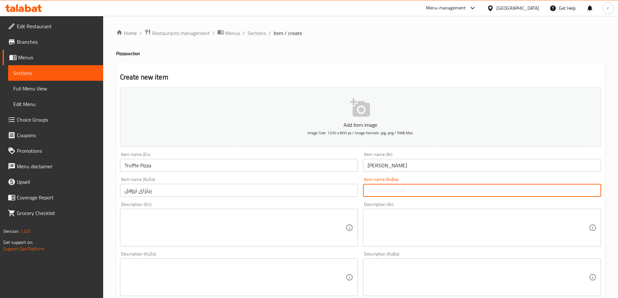
paste input "پیتزای تروفل"
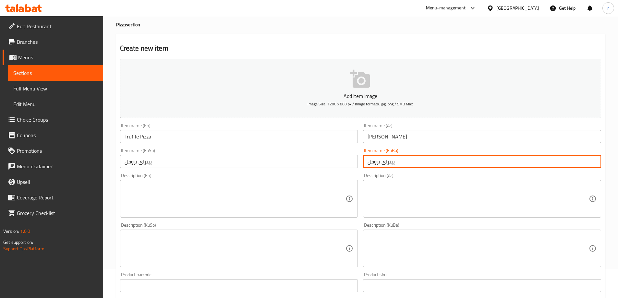
scroll to position [43, 0]
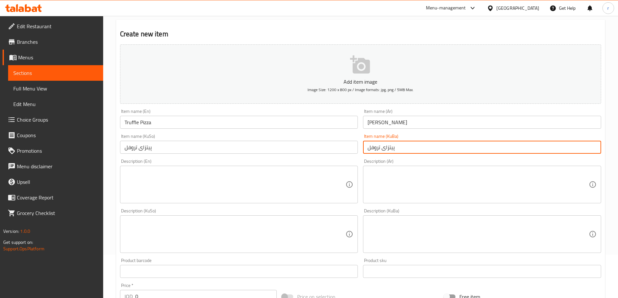
type input "پیتزای تروفل"
click at [394, 188] on textarea at bounding box center [478, 184] width 221 height 31
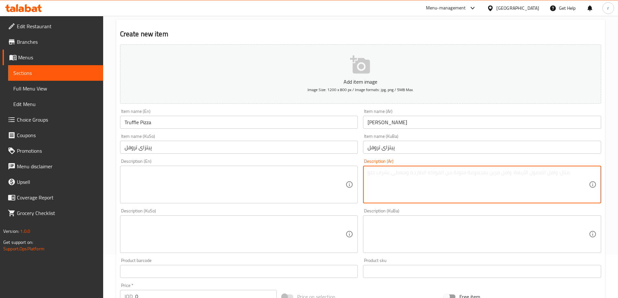
paste textarea "تروفل إيطالي مع موزاريلا وفطر"
type textarea "تروفل إيطالي مع موزاريلا وفطر"
click at [255, 188] on textarea at bounding box center [235, 184] width 221 height 31
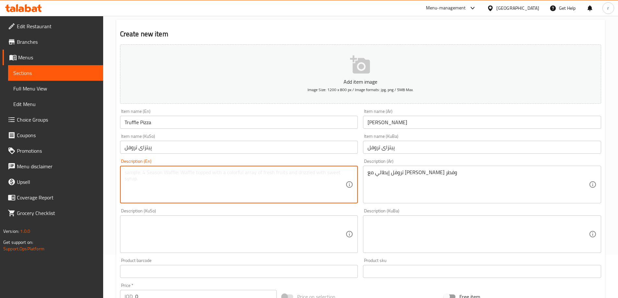
paste textarea "Italian truffle with mozzarella and mushroom"
type textarea "Italian truffle with mozzarella and mushroom"
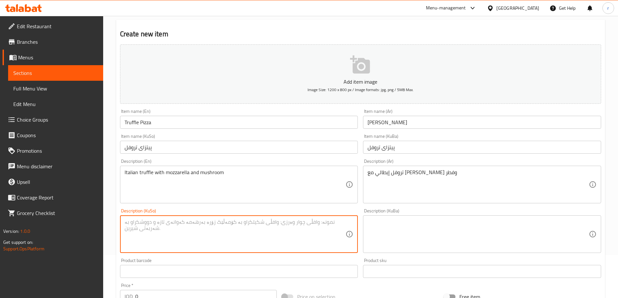
click at [165, 224] on textarea at bounding box center [235, 234] width 221 height 31
type textarea "t"
type textarea "تروفلی ئیتاڵی لەگەڵ مۆزارێلا و قارچک"
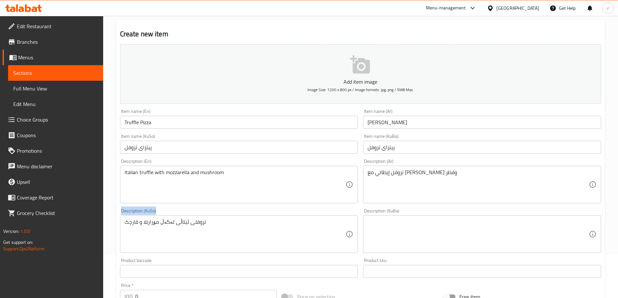
drag, startPoint x: 218, startPoint y: 216, endPoint x: 106, endPoint y: 225, distance: 112.6
click at [106, 225] on div "Home / Restaurants management / Menus / Sections / item / create Pizza section …" at bounding box center [360, 231] width 515 height 517
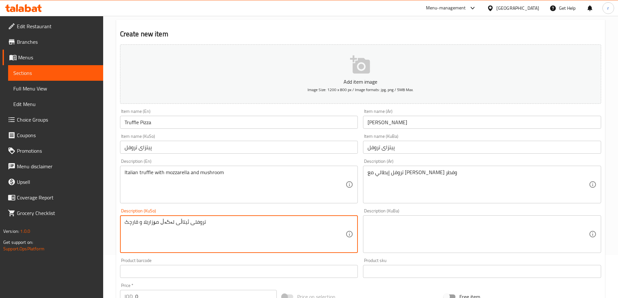
drag, startPoint x: 222, startPoint y: 228, endPoint x: 106, endPoint y: 228, distance: 115.5
click at [106, 228] on div "Home / Restaurants management / Menus / Sections / item / create Pizza section …" at bounding box center [360, 231] width 515 height 517
click at [381, 237] on textarea at bounding box center [478, 234] width 221 height 31
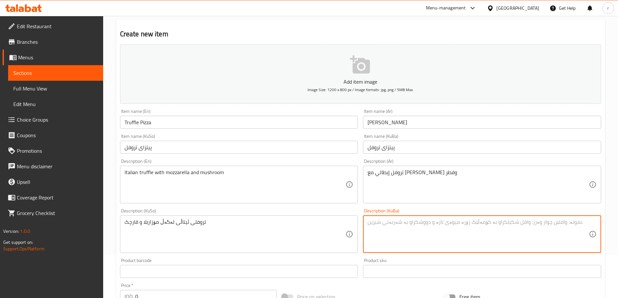
paste textarea "تروفلی ئیتاڵی لەگەڵ مۆزارێلا و قارچک"
type textarea "تروفلی ئیتاڵی لەگەڵ مۆزارێلا و قارچک"
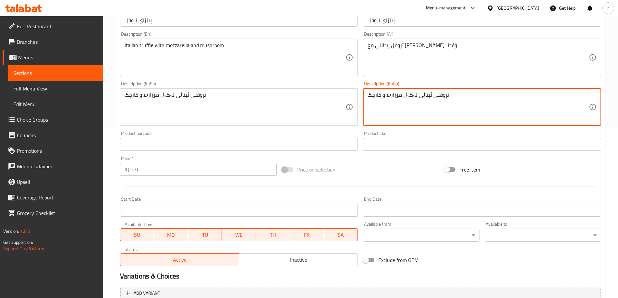
scroll to position [173, 0]
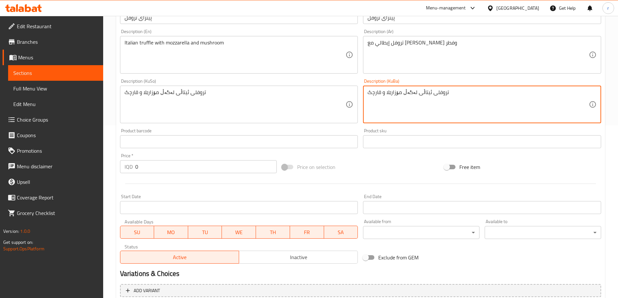
drag, startPoint x: 110, startPoint y: 166, endPoint x: 106, endPoint y: 166, distance: 3.9
click at [106, 166] on div "Home / Restaurants management / Menus / Sections / item / create Pizza section …" at bounding box center [360, 101] width 515 height 517
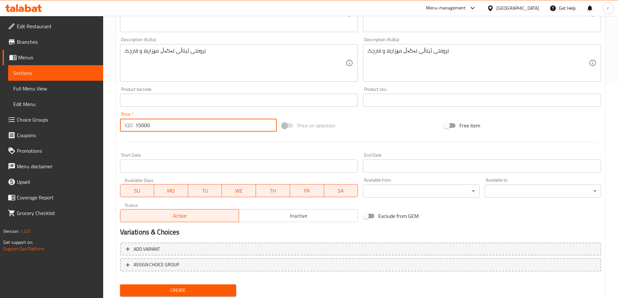
scroll to position [235, 0]
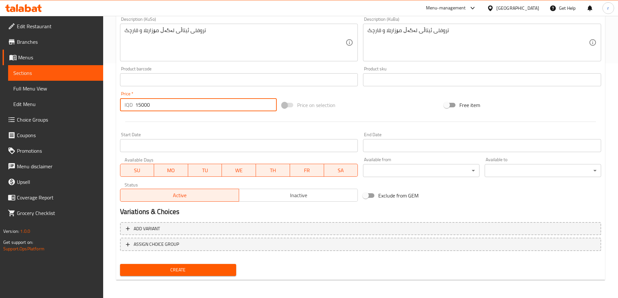
type input "15000"
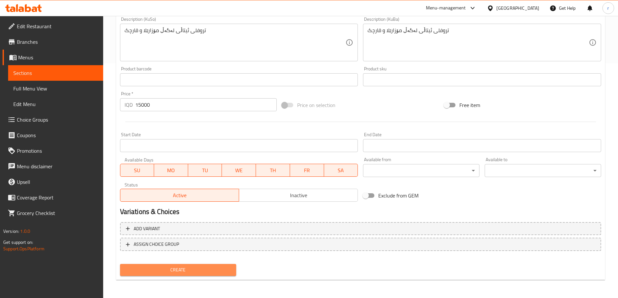
click at [168, 271] on span "Create" at bounding box center [178, 270] width 106 height 8
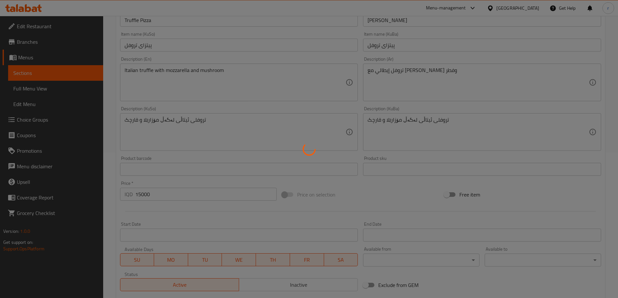
scroll to position [0, 0]
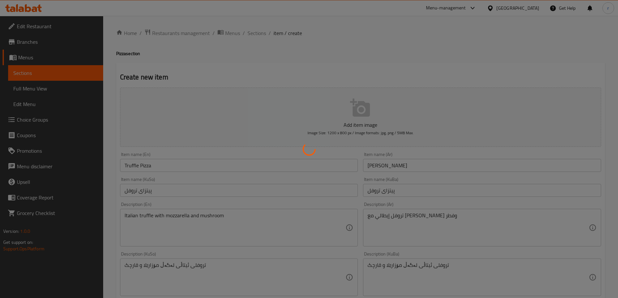
type input "0"
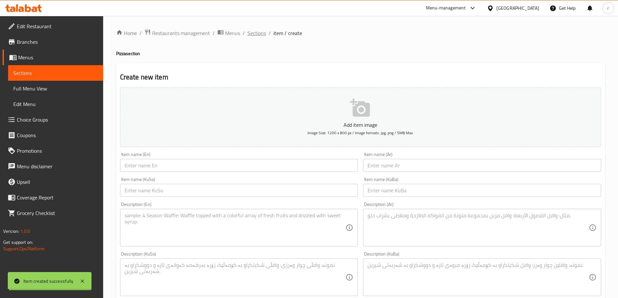
click at [260, 33] on span "Sections" at bounding box center [257, 33] width 18 height 8
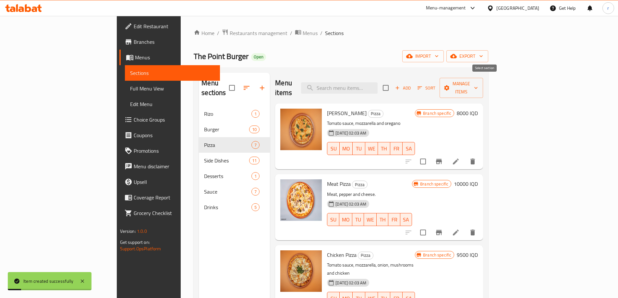
click at [400, 85] on icon "button" at bounding box center [398, 88] width 6 height 6
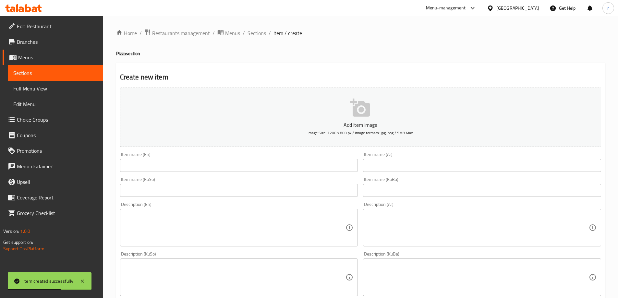
click at [383, 158] on div "Item name (Ar) Item name (Ar)" at bounding box center [482, 162] width 238 height 20
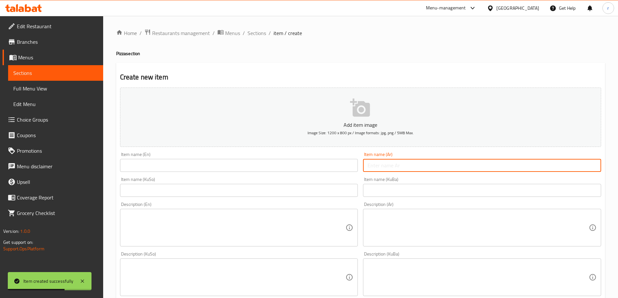
drag, startPoint x: 382, startPoint y: 165, endPoint x: 372, endPoint y: 163, distance: 10.2
click at [382, 165] on input "text" at bounding box center [482, 165] width 238 height 13
paste input "بيتزا مكسيكانا حار"
type input "بيتزا مكسيكانا حار"
click at [279, 168] on input "text" at bounding box center [239, 165] width 238 height 13
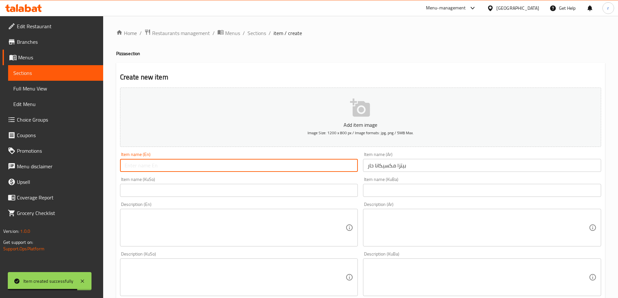
paste input "Mexicana Spicy Pizza"
type input "Mexicana Spicy Pizza"
click at [159, 190] on input "text" at bounding box center [239, 190] width 238 height 13
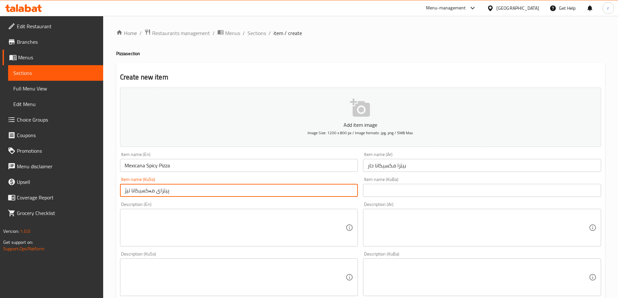
drag, startPoint x: 178, startPoint y: 191, endPoint x: 104, endPoint y: 189, distance: 74.3
click at [104, 189] on div "Home / Restaurants management / Menus / Sections / item / create Pizza section …" at bounding box center [360, 274] width 515 height 517
type input "پیتزای مەکسیکانا تیژ"
click at [363, 190] on input "text" at bounding box center [482, 190] width 238 height 13
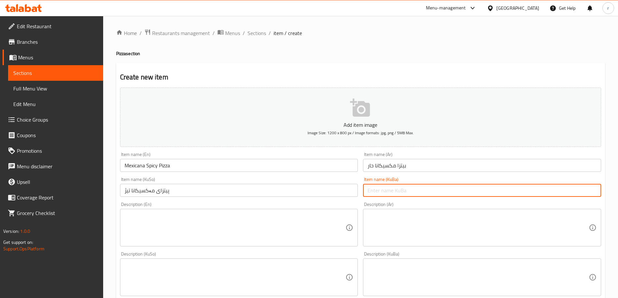
paste input "پیتزای مەکسیکانا تیژ"
type input "پیتزای مەکسیکانا تیژ"
click at [404, 232] on textarea at bounding box center [478, 228] width 221 height 31
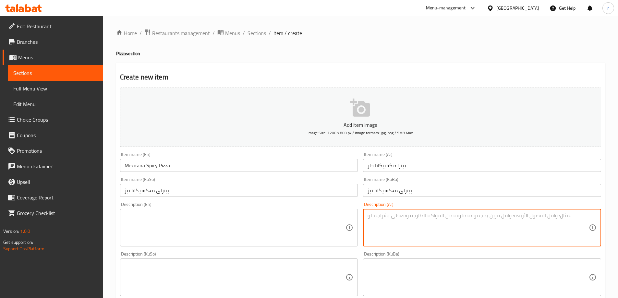
paste textarea "صلصة طماطم، موزاريلا، لحم بقري، فلفل أخضر، هالبينو وطماطم كرزية"
type textarea "صلصة طماطم، موزاريلا، لحم بقري، فلفل أخضر، هالبينو وطماطم كرزية"
click at [188, 228] on textarea at bounding box center [235, 228] width 221 height 31
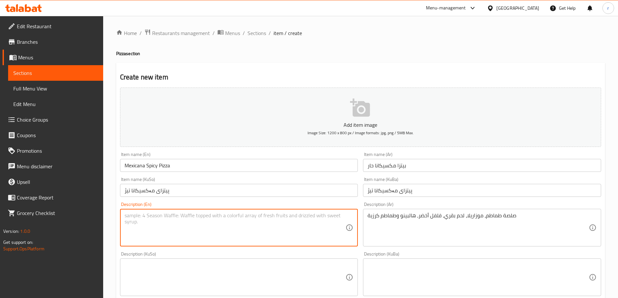
paste textarea "Tomato sauce, mozzarella, Beef, green pepper, jalapeno and cherry tomato"
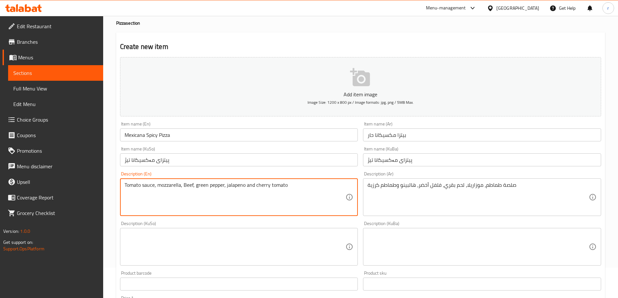
scroll to position [43, 0]
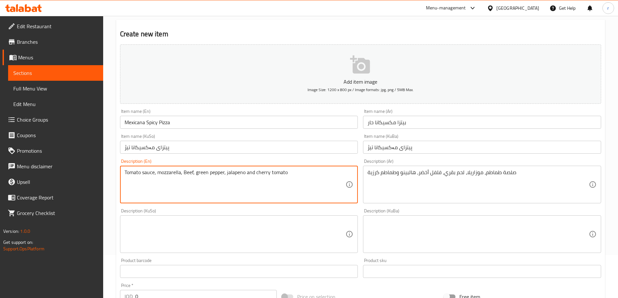
type textarea "Tomato sauce, mozzarella, Beef, green pepper, jalapeno and cherry tomato"
click at [183, 227] on textarea at bounding box center [235, 234] width 221 height 31
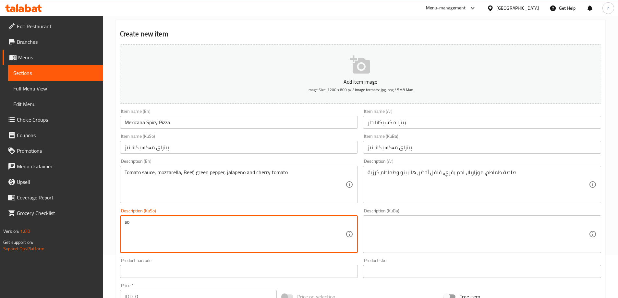
type textarea "s"
drag, startPoint x: 244, startPoint y: 224, endPoint x: 110, endPoint y: 209, distance: 134.5
click at [110, 209] on div "Home / Restaurants management / Menus / Sections / item / create Pizza section …" at bounding box center [360, 231] width 515 height 517
type textarea "سۆسی تەماتە، مۆزارێلا، گۆشتی مانگا، بیبەری تیژ، هالەپینۆ و تەماتەی بچووک"
click at [419, 247] on textarea at bounding box center [478, 234] width 221 height 31
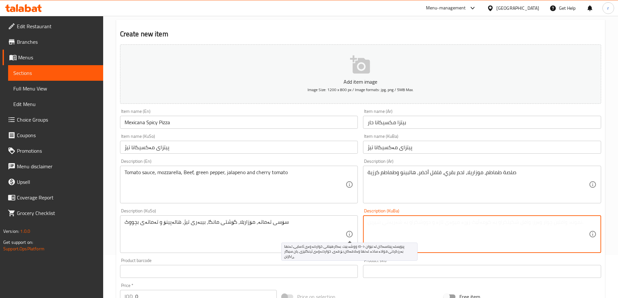
paste textarea "سۆسی تەماتە، مۆزارێلا، گۆشتی مانگا، بیبەری تیژ، هالەپینۆ و تەماتەی بچووک"
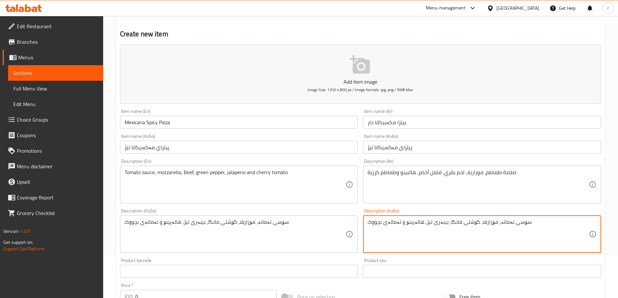
type textarea "سۆسی تەماتە، مۆزارێلا، گۆشتی مانگا، بیبەری تیژ، هالەپینۆ و تەماتەی بچووک"
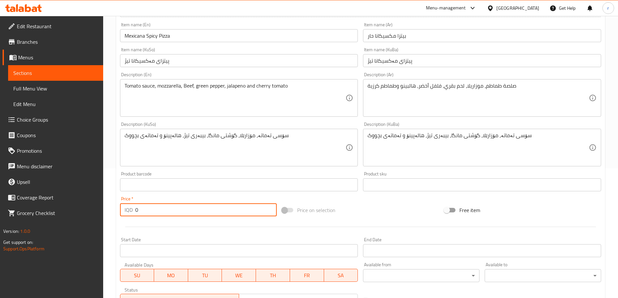
drag, startPoint x: 148, startPoint y: 208, endPoint x: 101, endPoint y: 213, distance: 47.9
click at [101, 213] on div "Edit Restaurant Branches Menus Sections Full Menu View Edit Menu Choice Groups …" at bounding box center [309, 144] width 618 height 517
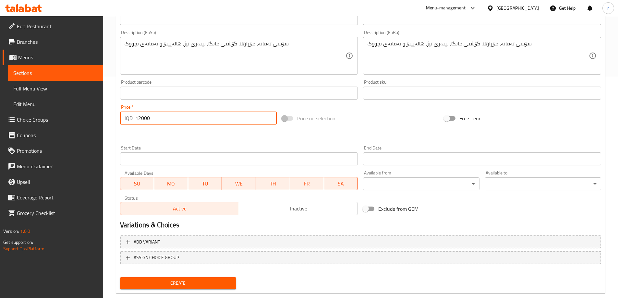
scroll to position [235, 0]
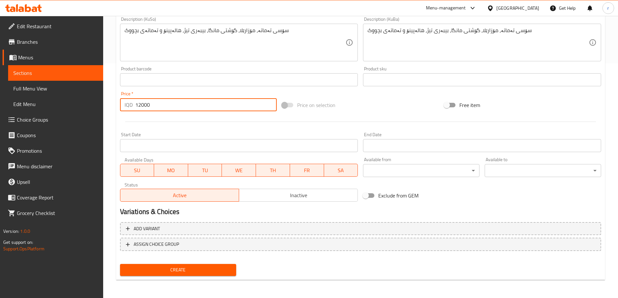
type input "12000"
click at [185, 264] on div "Create" at bounding box center [178, 270] width 122 height 17
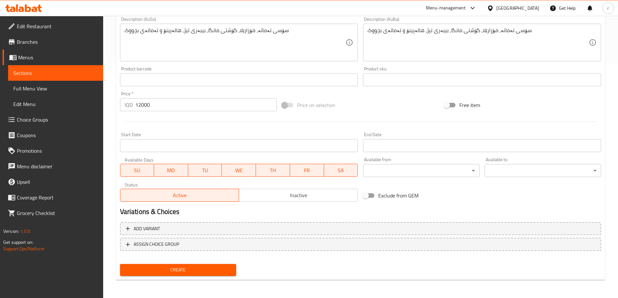
click at [187, 266] on button "Create" at bounding box center [178, 270] width 116 height 12
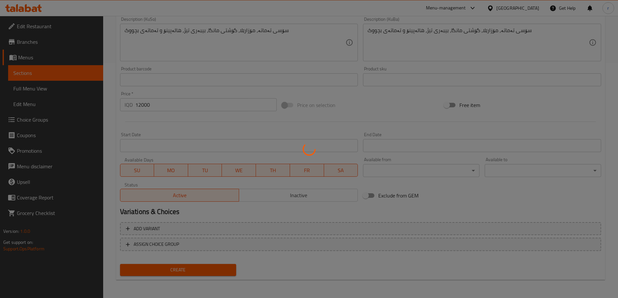
type input "0"
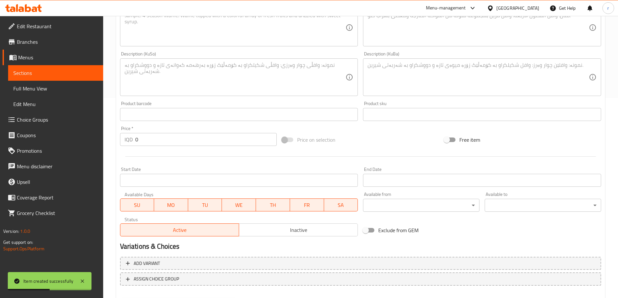
scroll to position [148, 0]
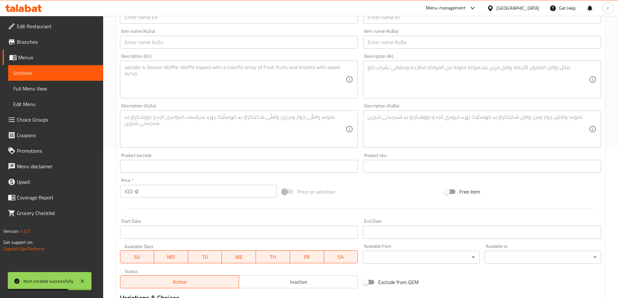
click at [44, 86] on span "Full Menu View" at bounding box center [55, 89] width 85 height 8
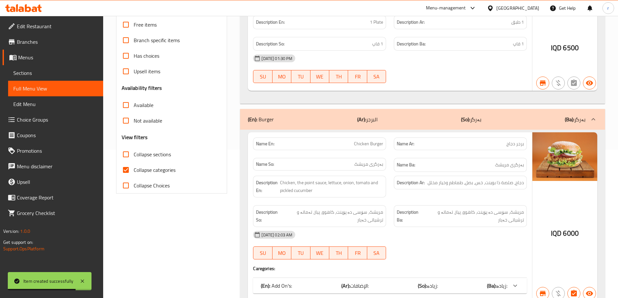
click at [135, 173] on span "Collapse categories" at bounding box center [155, 170] width 42 height 8
click at [134, 173] on input "Collapse categories" at bounding box center [126, 170] width 16 height 16
checkbox input "false"
click at [142, 155] on span "Collapse sections" at bounding box center [152, 155] width 37 height 8
click at [134, 155] on input "Collapse sections" at bounding box center [126, 155] width 16 height 16
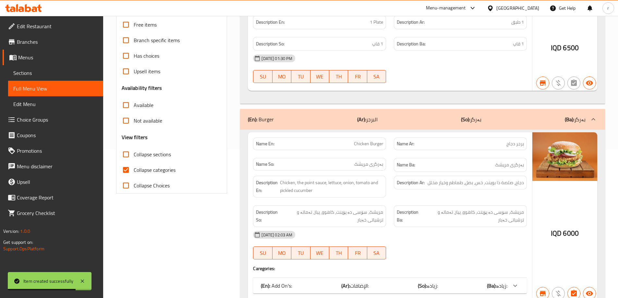
checkbox input "true"
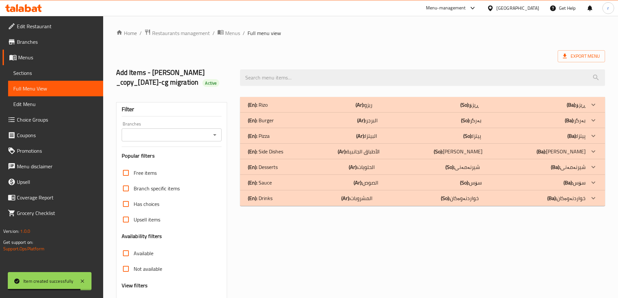
click at [161, 141] on div "Branches" at bounding box center [172, 135] width 100 height 13
click at [163, 139] on input "Branches" at bounding box center [167, 134] width 86 height 9
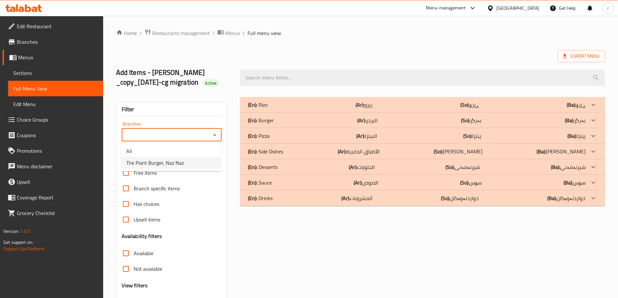
click at [175, 159] on span "The Point Burger, Naz Naz" at bounding box center [155, 163] width 58 height 8
type input "The Point Burger, Naz Naz"
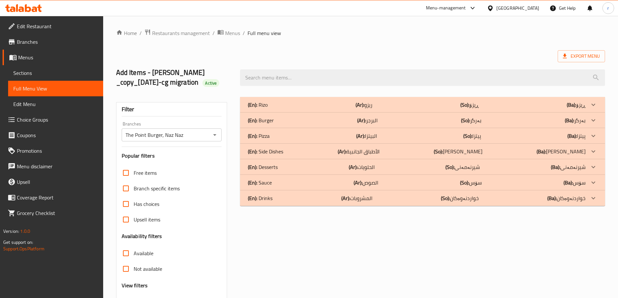
click at [279, 153] on p "(En): Side Dishes" at bounding box center [265, 152] width 35 height 8
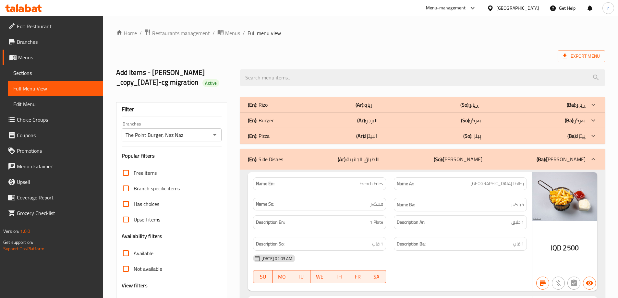
click at [285, 133] on div "(En): Pizza (Ar): البيتزا (So): پیتزا (Ba): پیتزا" at bounding box center [417, 136] width 338 height 8
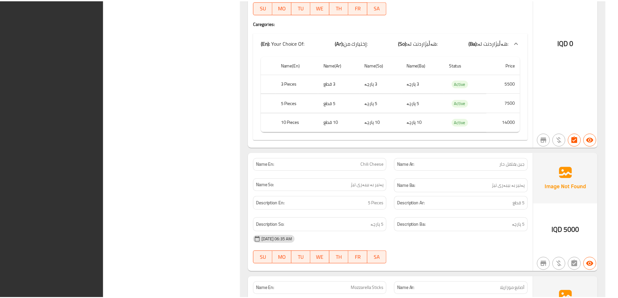
scroll to position [2738, 0]
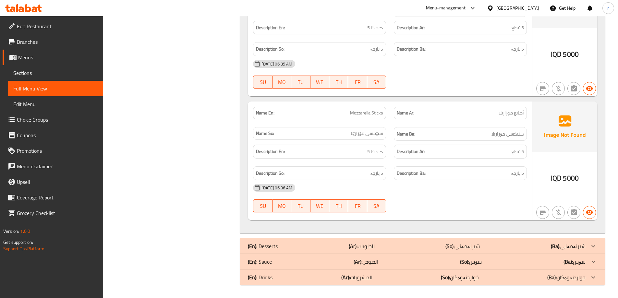
click at [29, 8] on icon at bounding box center [28, 8] width 6 height 8
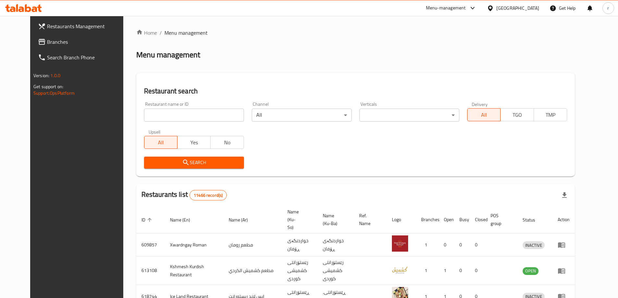
drag, startPoint x: 145, startPoint y: 118, endPoint x: 144, endPoint y: 123, distance: 4.6
click at [145, 118] on input "search" at bounding box center [194, 115] width 100 height 13
paste input "687623"
type input "687623"
click at [161, 168] on button "Search" at bounding box center [194, 163] width 100 height 12
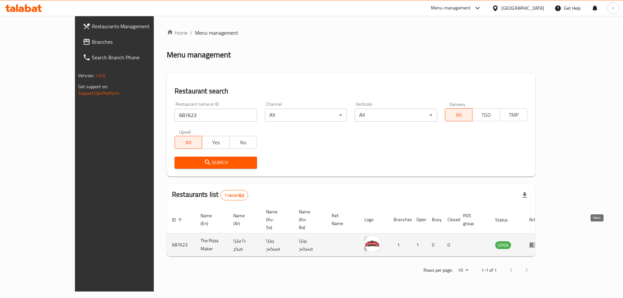
click at [537, 241] on icon "enhanced table" at bounding box center [533, 245] width 8 height 8
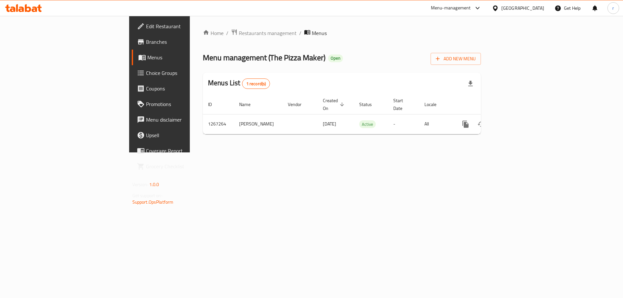
click at [146, 43] on span "Branches" at bounding box center [187, 42] width 82 height 8
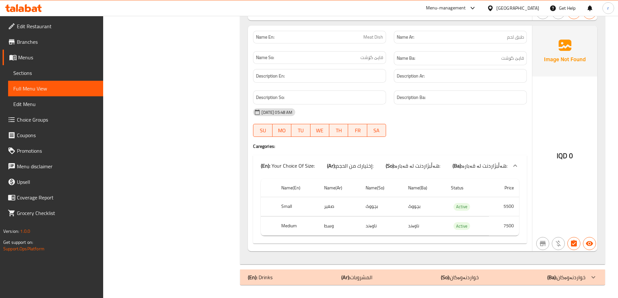
scroll to position [2928, 0]
click at [24, 12] on div at bounding box center [23, 8] width 37 height 8
